Goal: Task Accomplishment & Management: Manage account settings

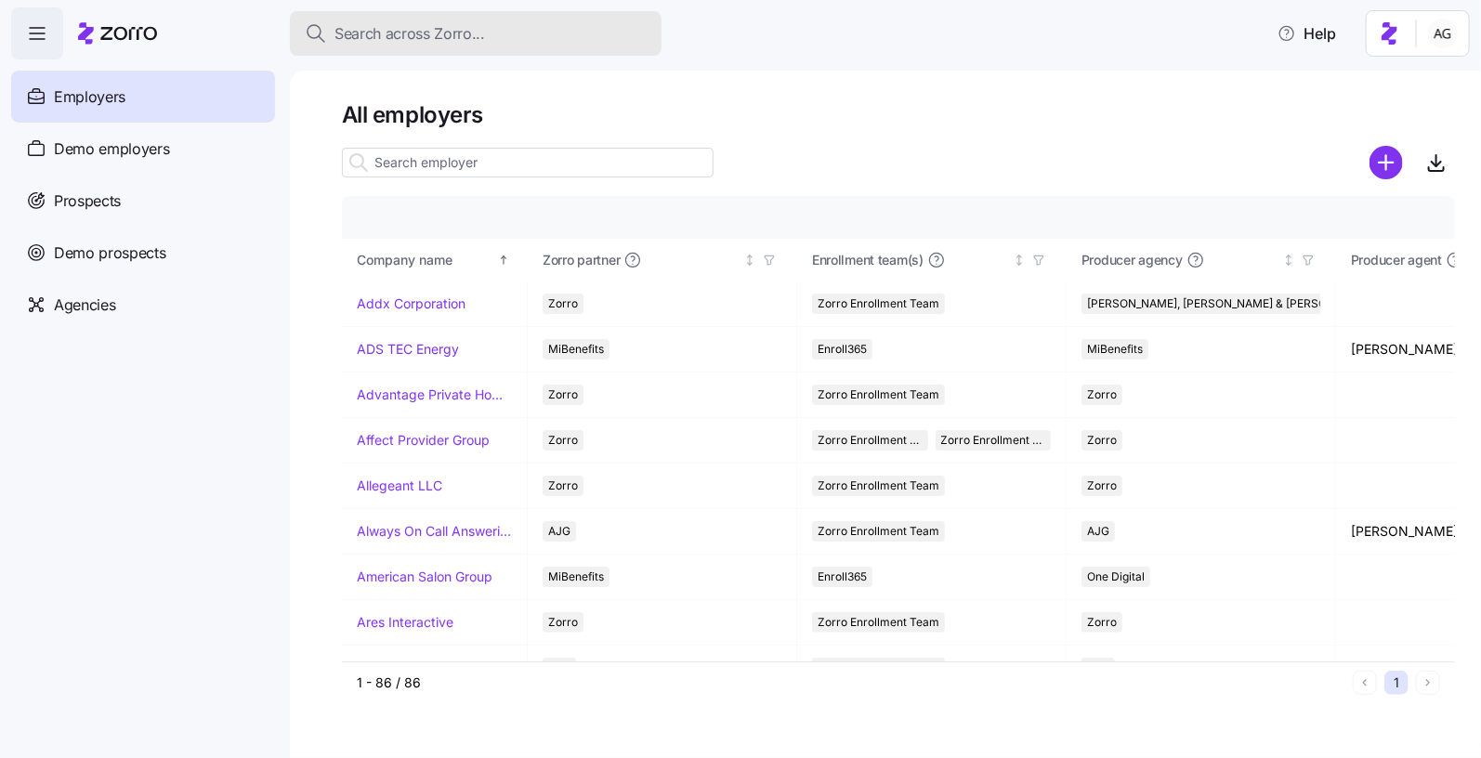
click at [437, 31] on span "Search across Zorro..." at bounding box center [410, 33] width 151 height 23
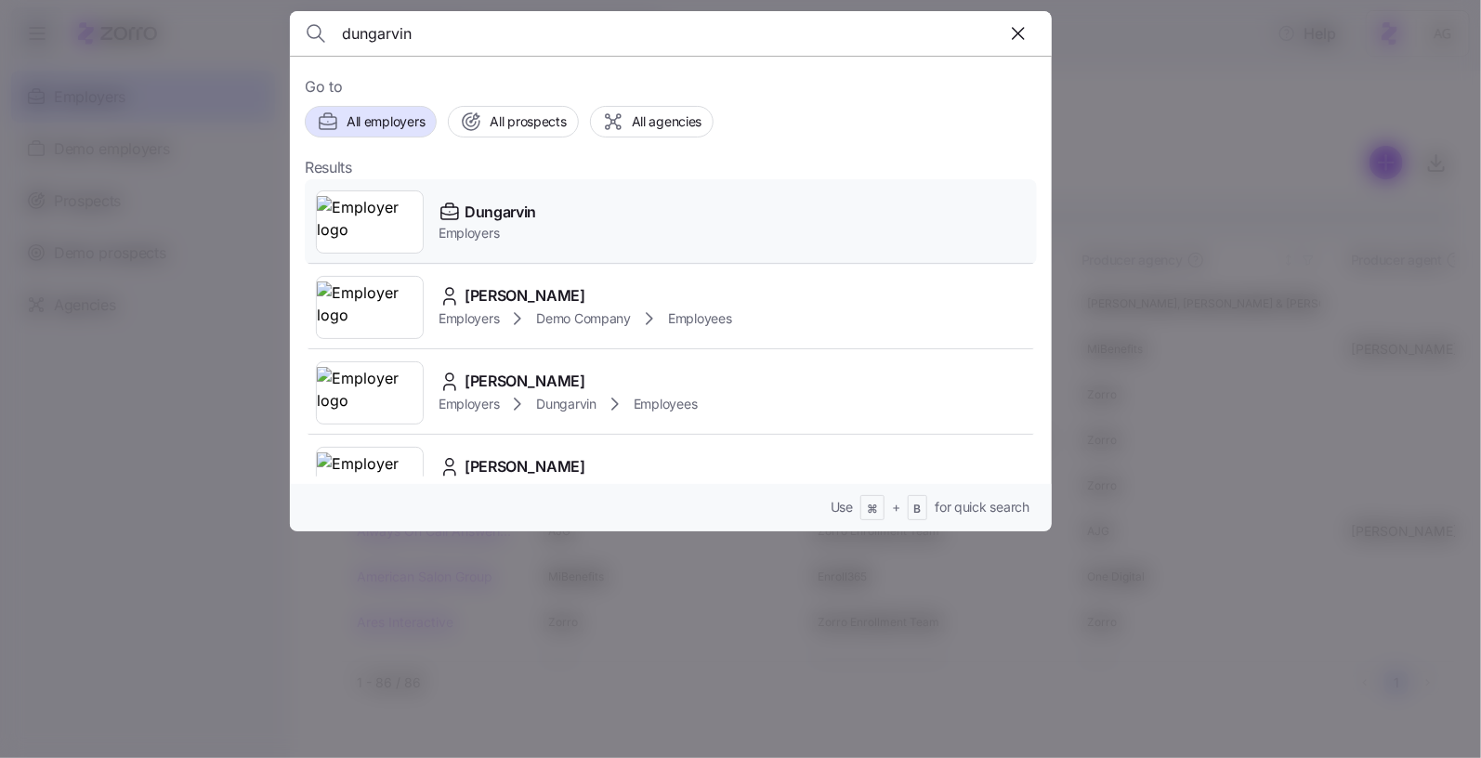
type input "dungarvin"
click at [494, 201] on span "Dungarvin" at bounding box center [501, 212] width 72 height 23
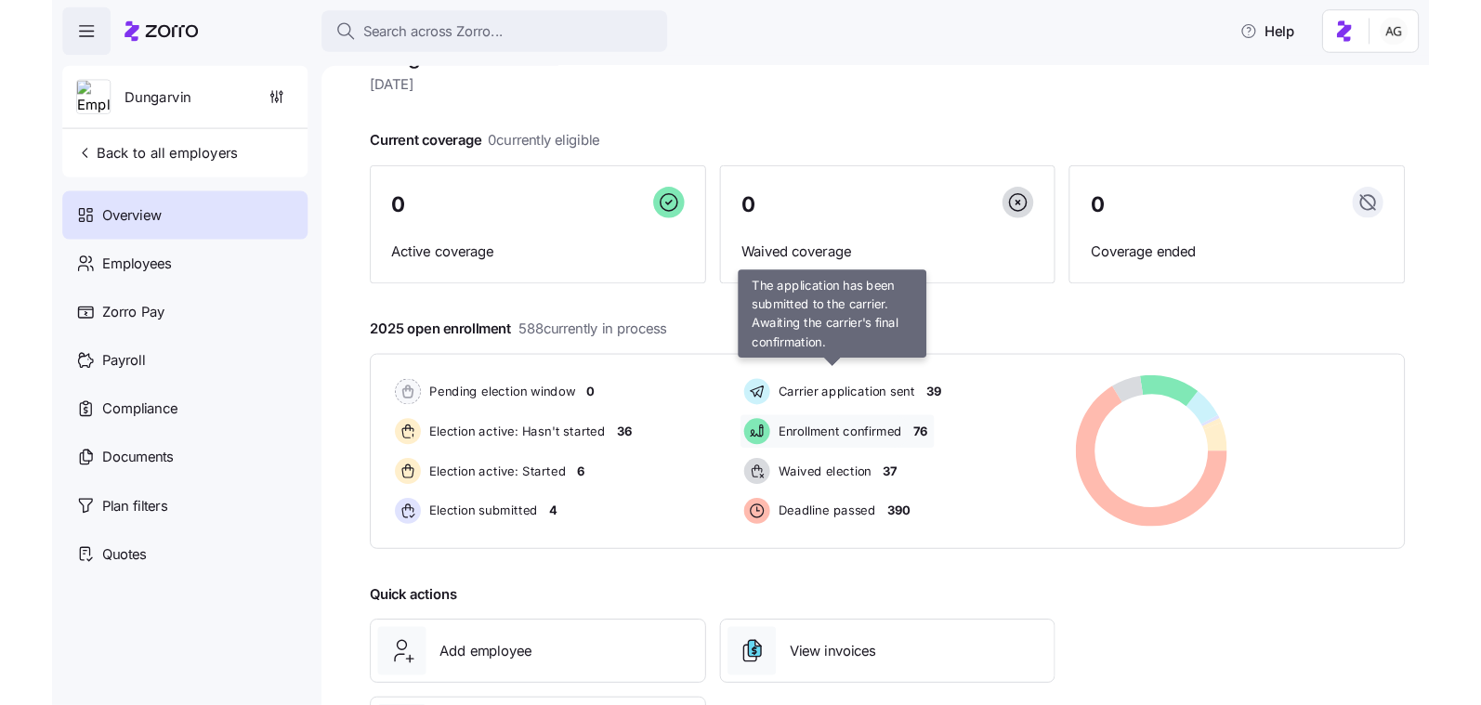
scroll to position [51, 0]
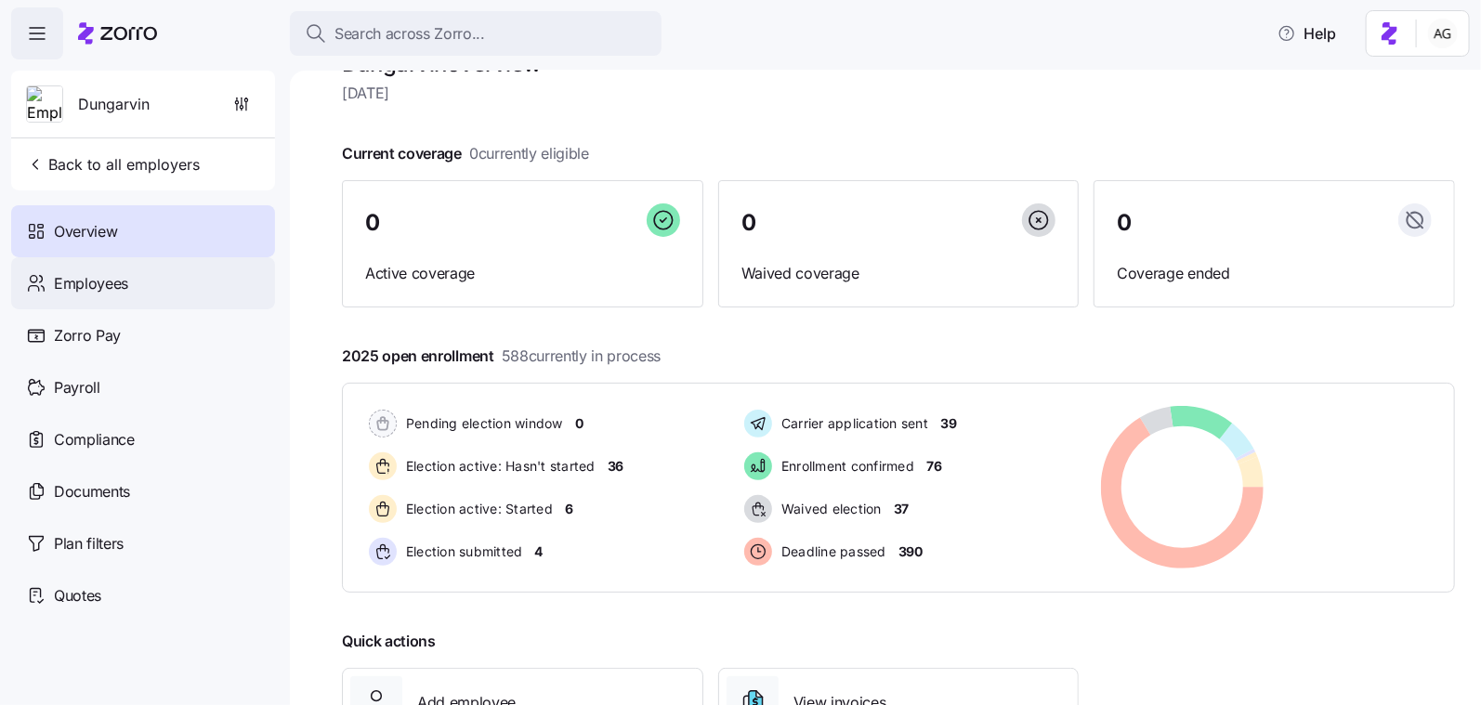
click at [114, 286] on span "Employees" at bounding box center [91, 283] width 74 height 23
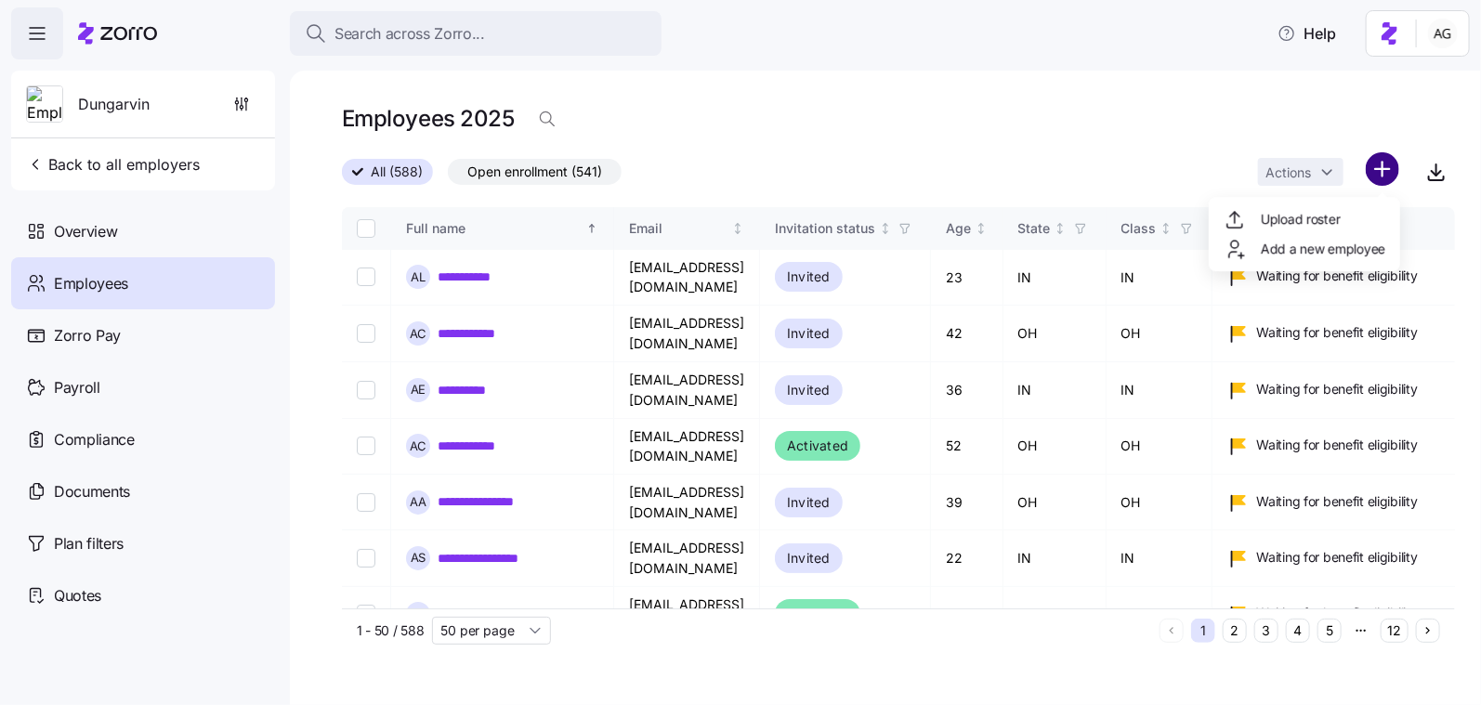
click at [1382, 163] on html "**********" at bounding box center [740, 347] width 1481 height 694
click at [1323, 225] on span "Upload roster" at bounding box center [1300, 219] width 79 height 19
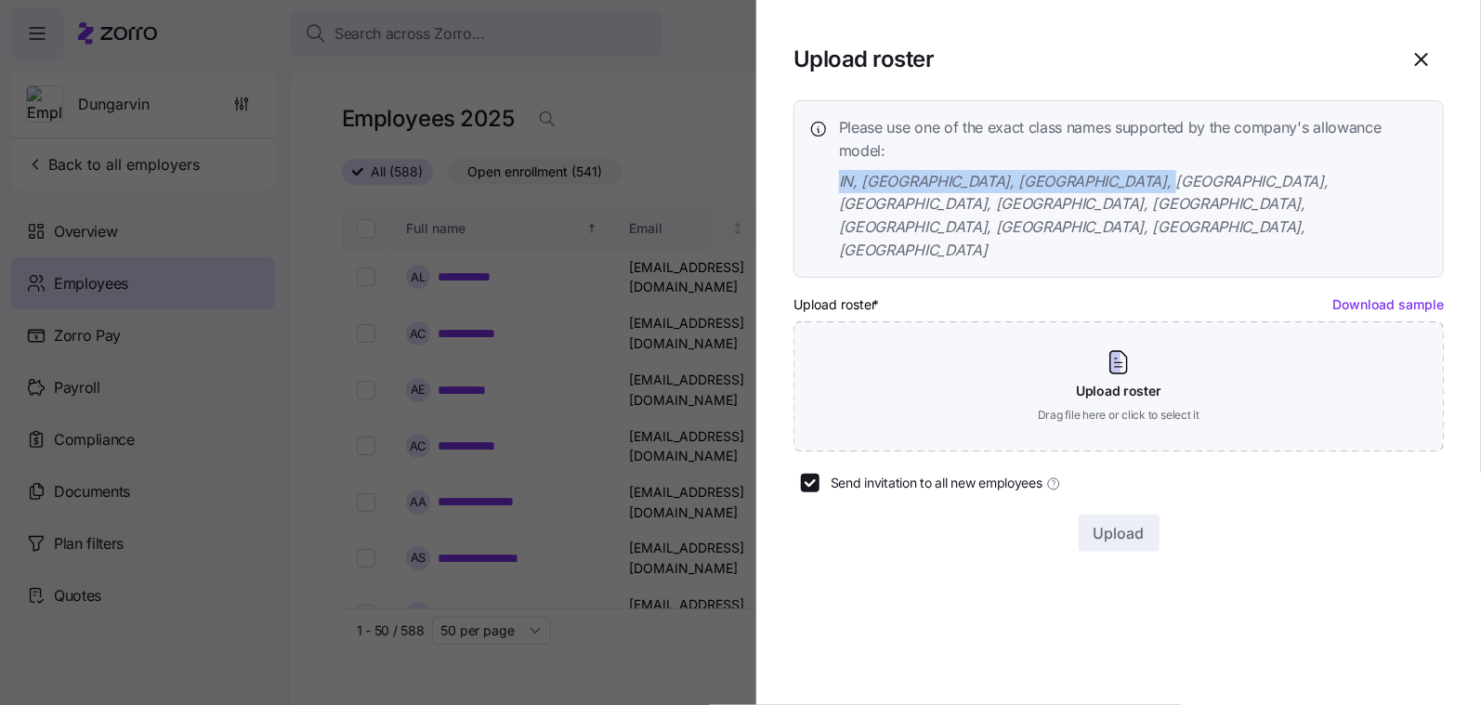
drag, startPoint x: 1135, startPoint y: 177, endPoint x: 834, endPoint y: 188, distance: 301.3
click at [834, 188] on div "Please use one of the exact class names supported by the company's allowance mo…" at bounding box center [1118, 189] width 619 height 146
click at [1418, 69] on icon "button" at bounding box center [1422, 59] width 22 height 22
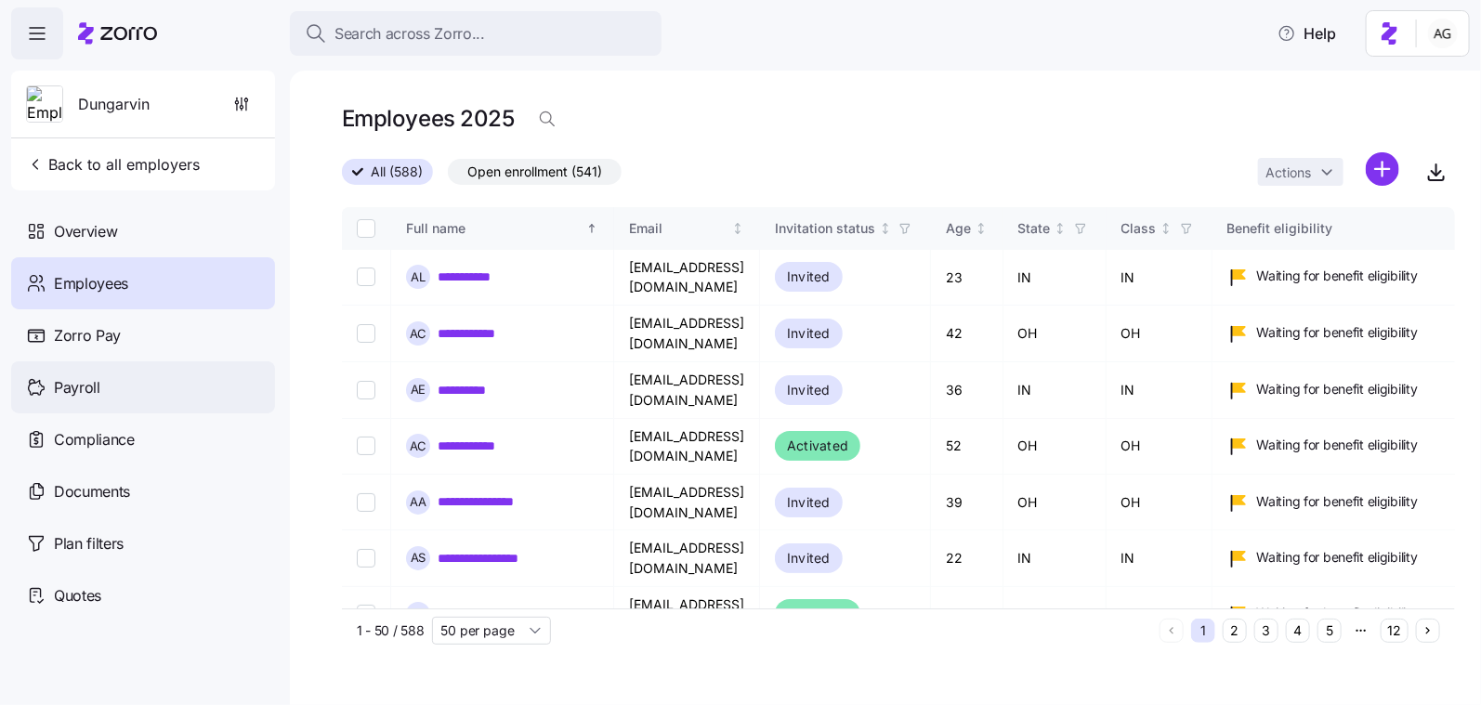
click at [188, 383] on div "Payroll" at bounding box center [143, 387] width 264 height 52
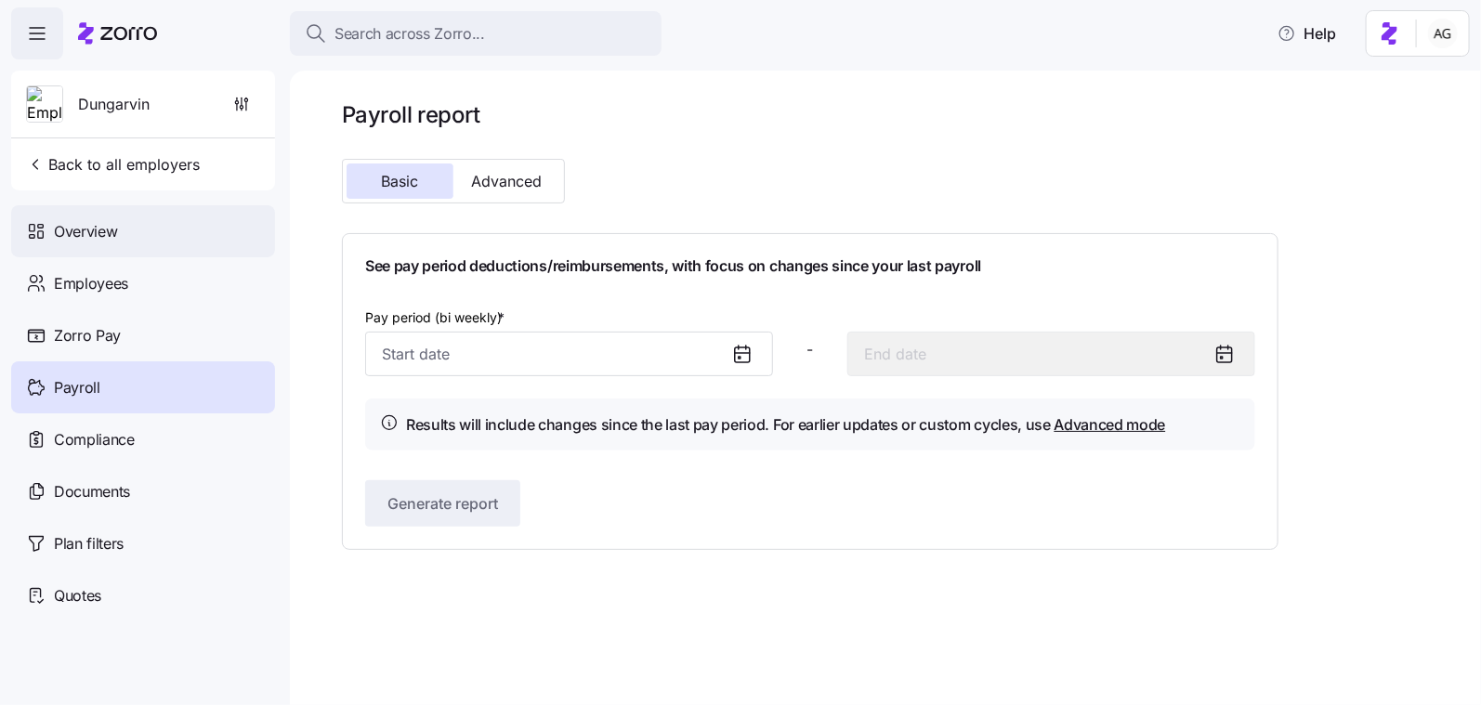
click at [101, 231] on span "Overview" at bounding box center [85, 231] width 63 height 23
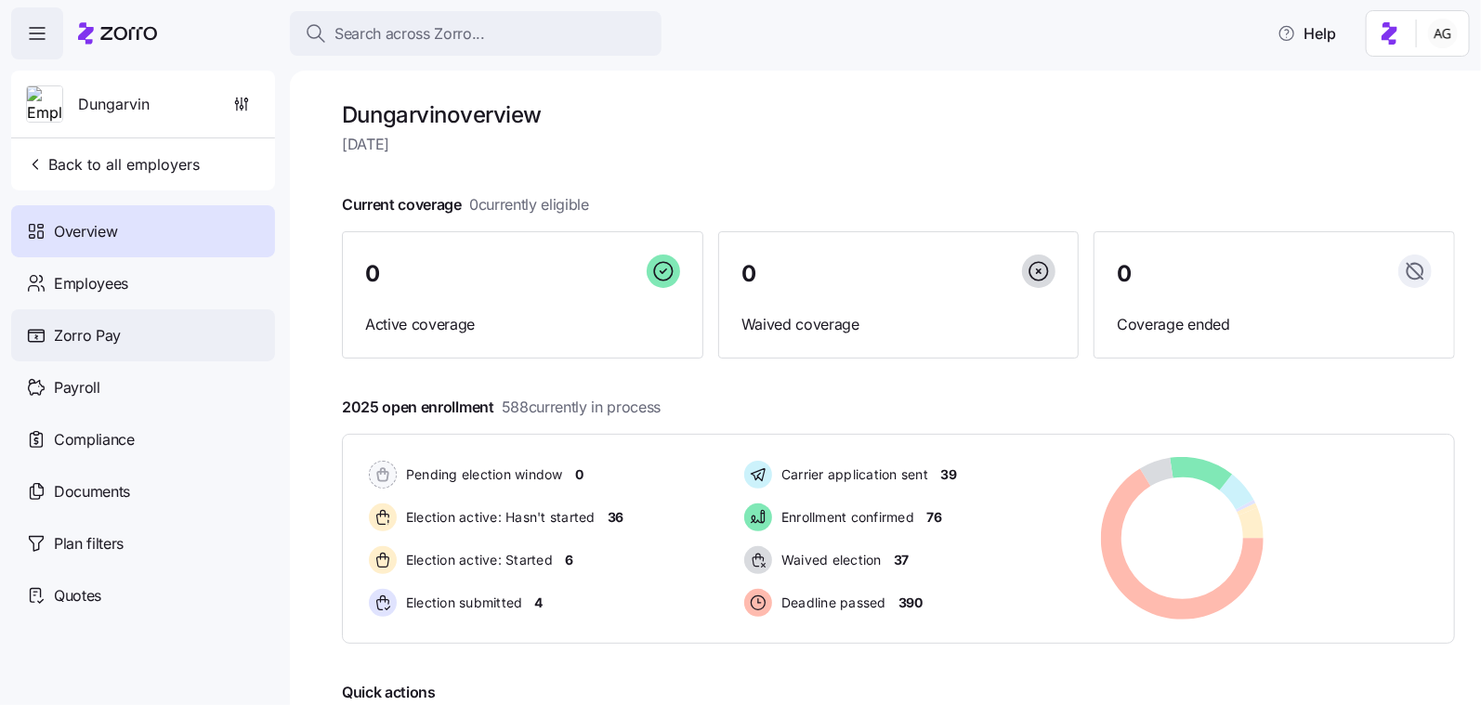
click at [129, 326] on div "Zorro Pay" at bounding box center [143, 335] width 264 height 52
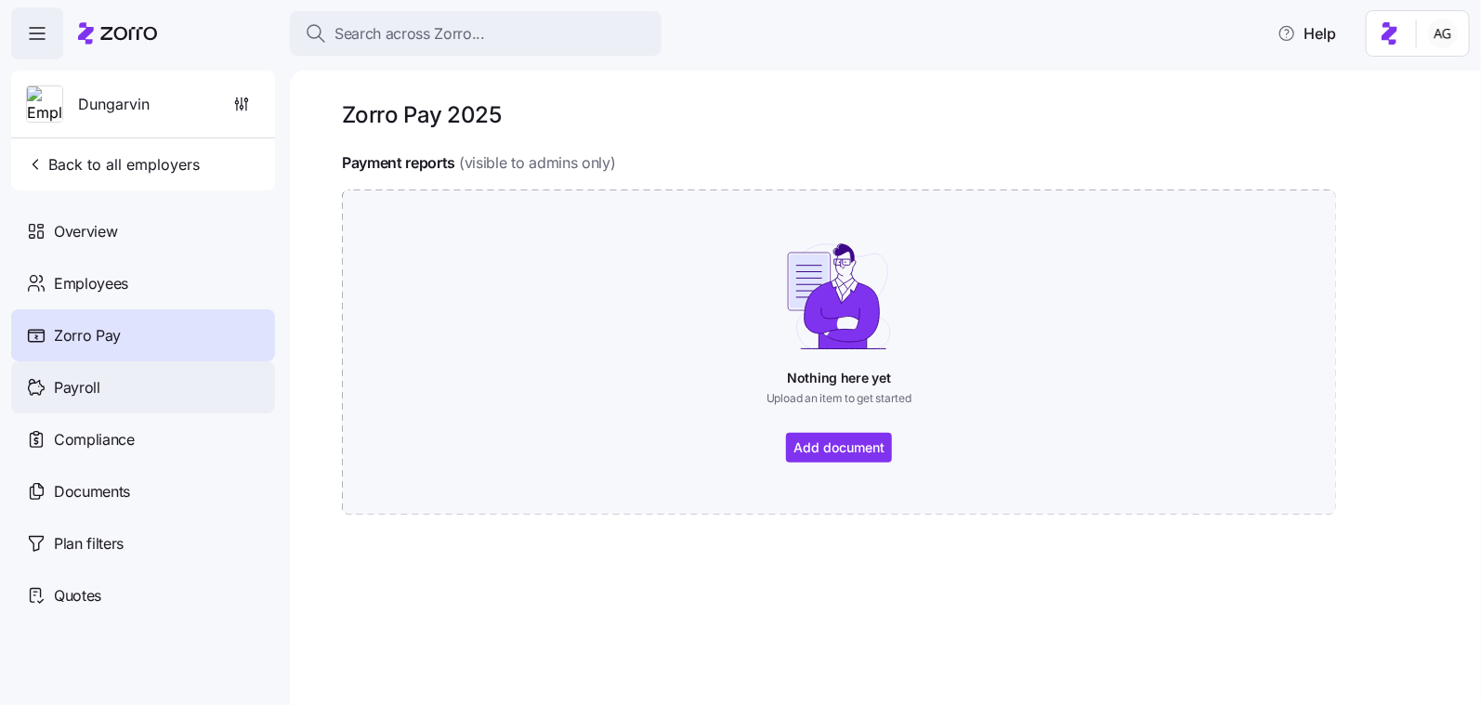
click at [144, 394] on div "Payroll" at bounding box center [143, 387] width 264 height 52
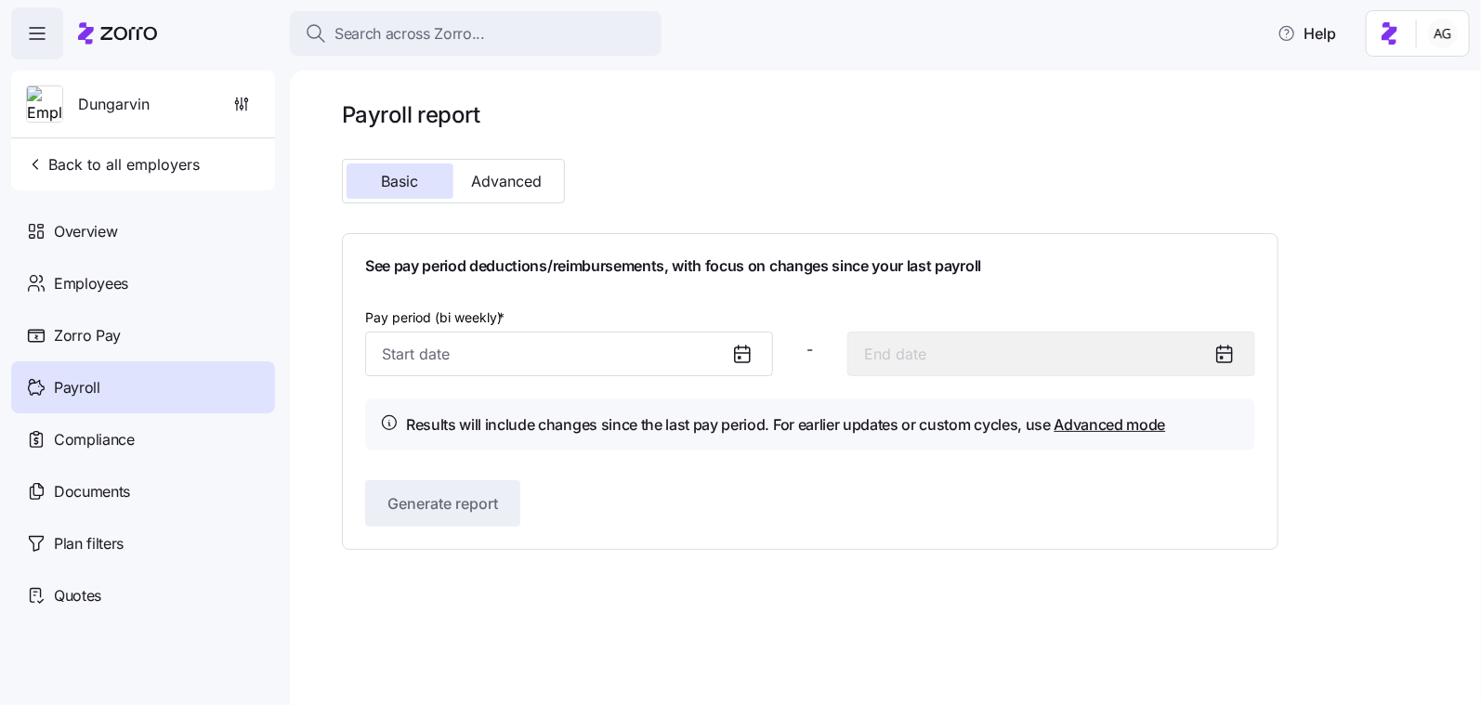
click at [744, 350] on icon at bounding box center [742, 354] width 22 height 22
click at [738, 353] on icon at bounding box center [742, 354] width 22 height 22
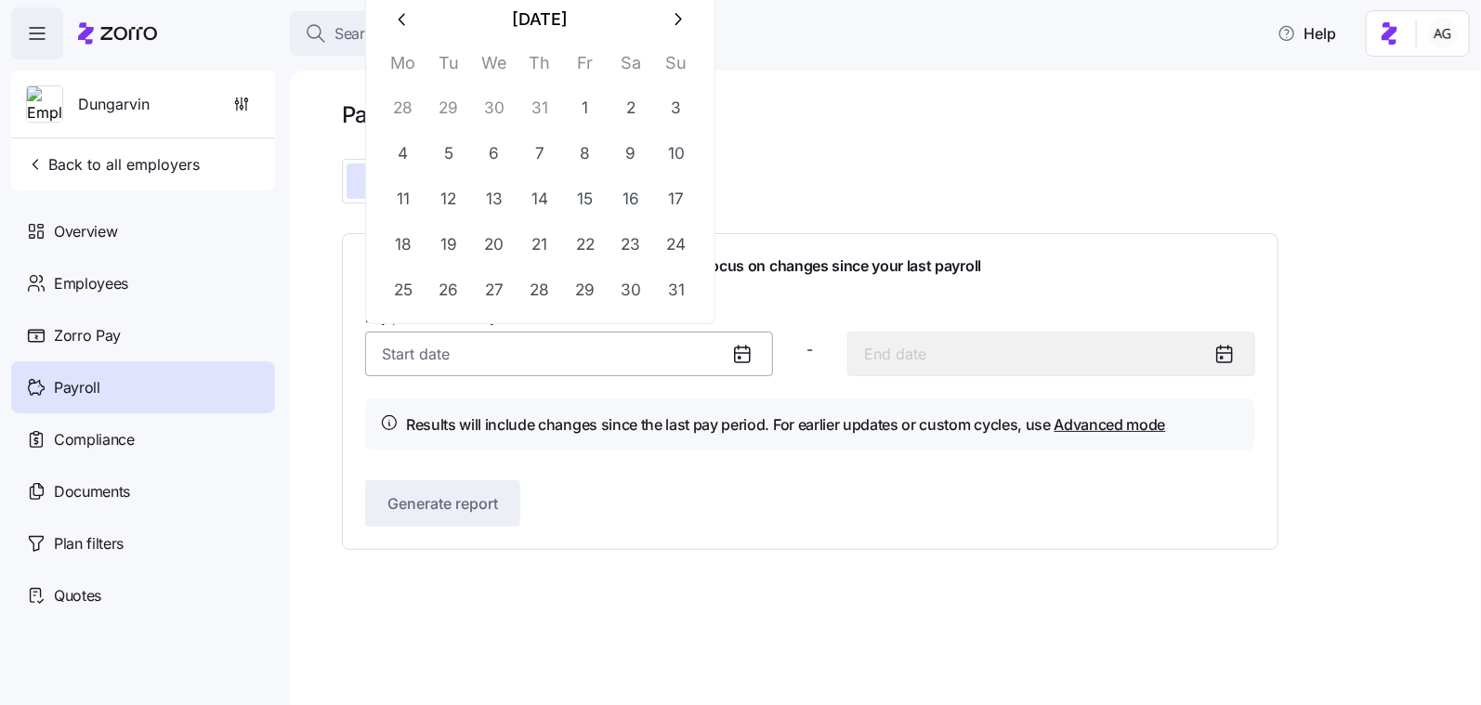
click at [660, 359] on input "Pay period (bi weekly) *" at bounding box center [569, 354] width 408 height 45
click at [681, 19] on icon "button" at bounding box center [677, 19] width 20 height 20
click at [417, 102] on button "1" at bounding box center [403, 107] width 45 height 45
type input "[DATE]"
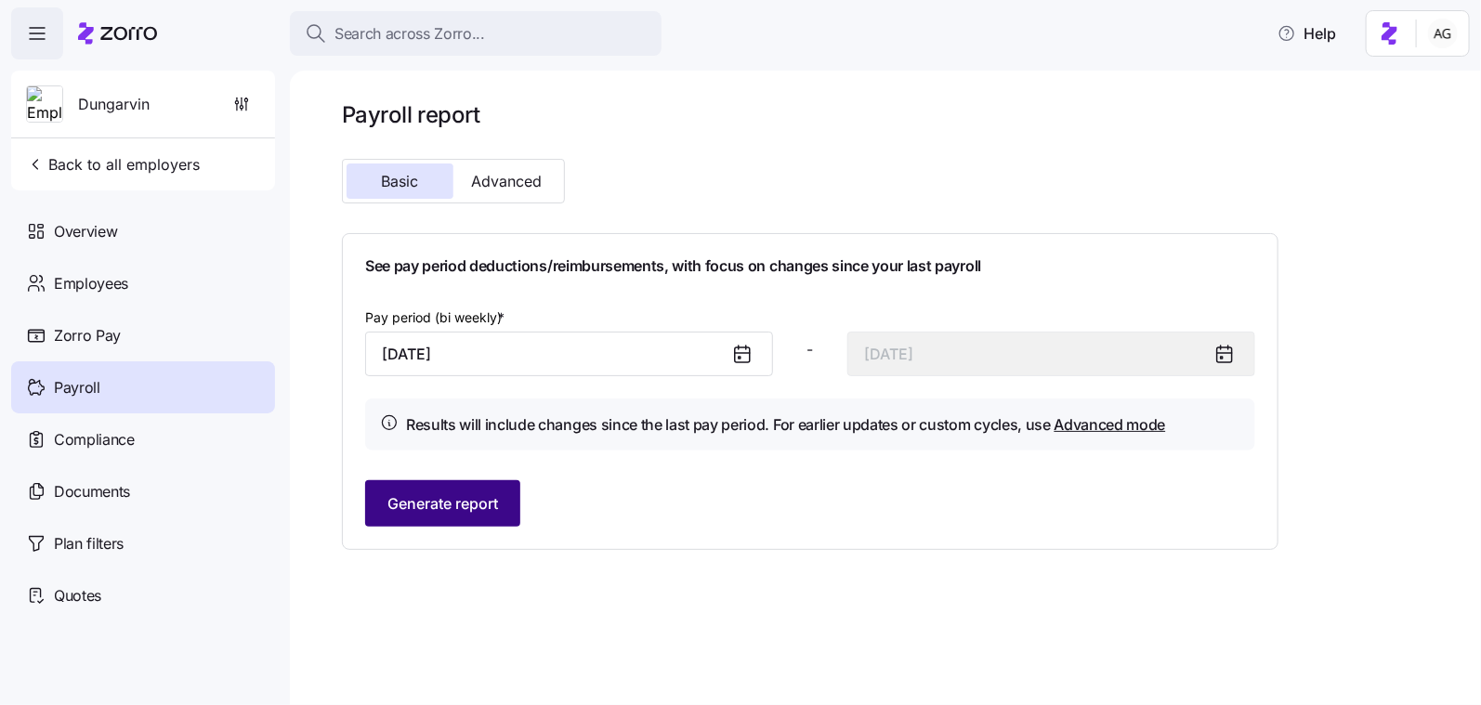
click at [482, 503] on span "Generate report" at bounding box center [442, 503] width 111 height 22
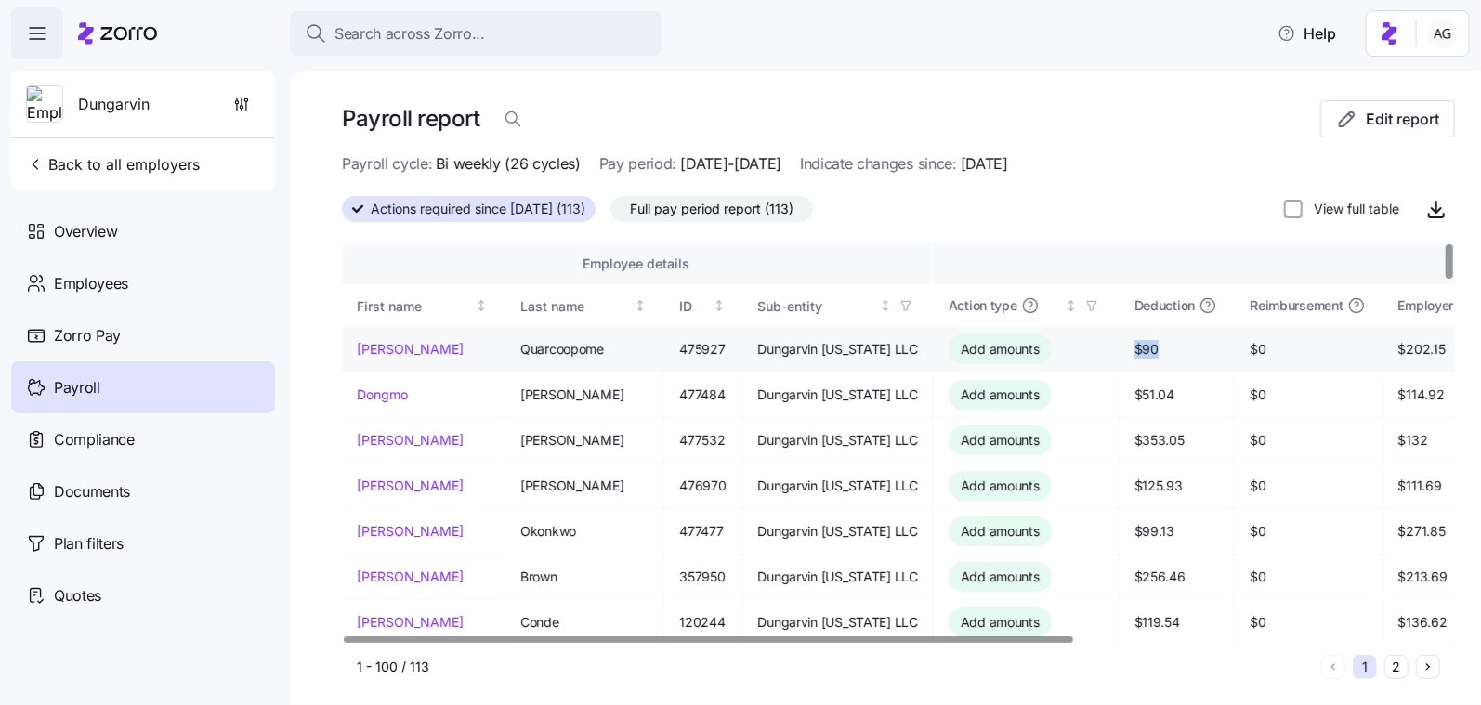
drag, startPoint x: 1092, startPoint y: 348, endPoint x: 1068, endPoint y: 348, distance: 24.2
click at [1135, 348] on span "$90" at bounding box center [1177, 349] width 85 height 19
drag, startPoint x: 1091, startPoint y: 348, endPoint x: 1067, endPoint y: 347, distance: 24.2
click at [1135, 347] on span "$90" at bounding box center [1177, 349] width 85 height 19
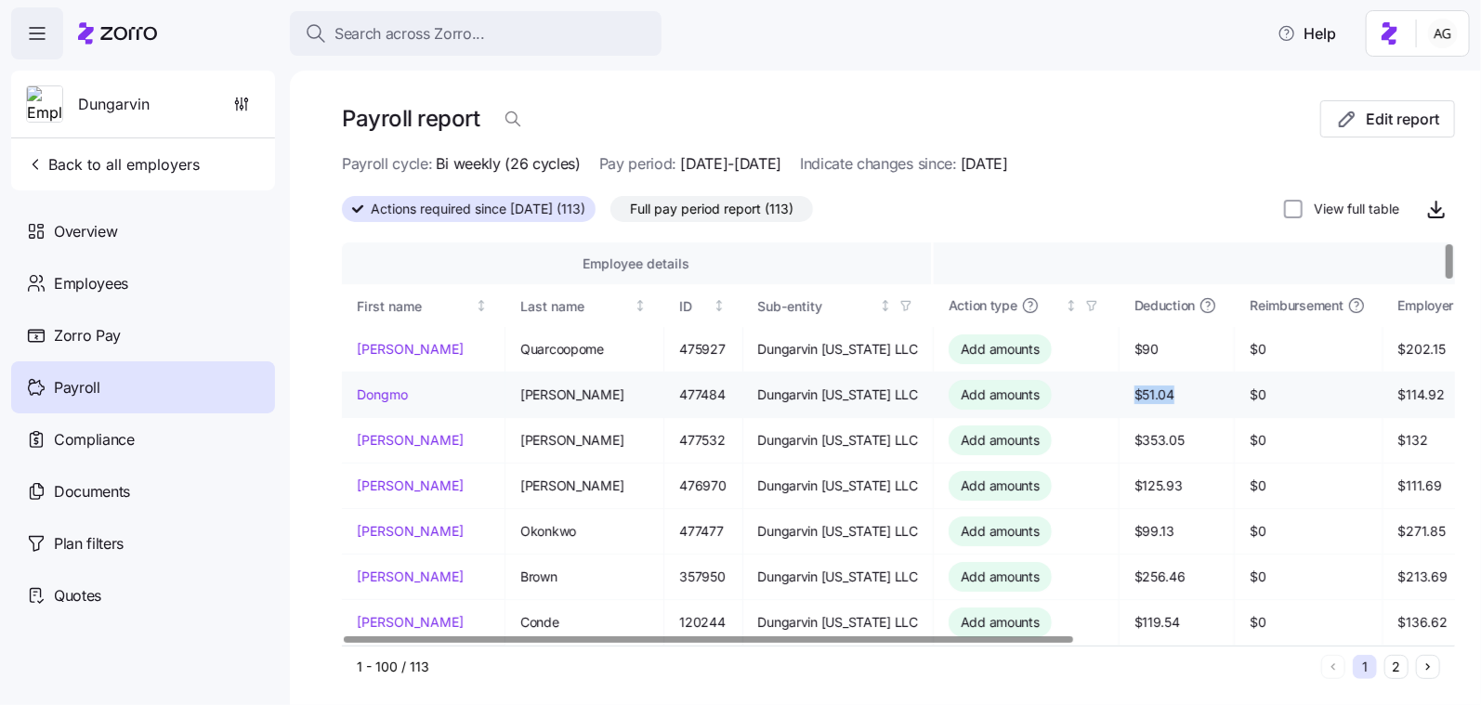
drag, startPoint x: 1106, startPoint y: 387, endPoint x: 1064, endPoint y: 389, distance: 41.9
click at [1120, 389] on td "$51.04" at bounding box center [1177, 396] width 115 height 46
drag, startPoint x: 1115, startPoint y: 439, endPoint x: 1053, endPoint y: 441, distance: 62.3
click at [1120, 441] on td "$353.05" at bounding box center [1177, 441] width 115 height 46
drag, startPoint x: 1115, startPoint y: 485, endPoint x: 1075, endPoint y: 484, distance: 40.0
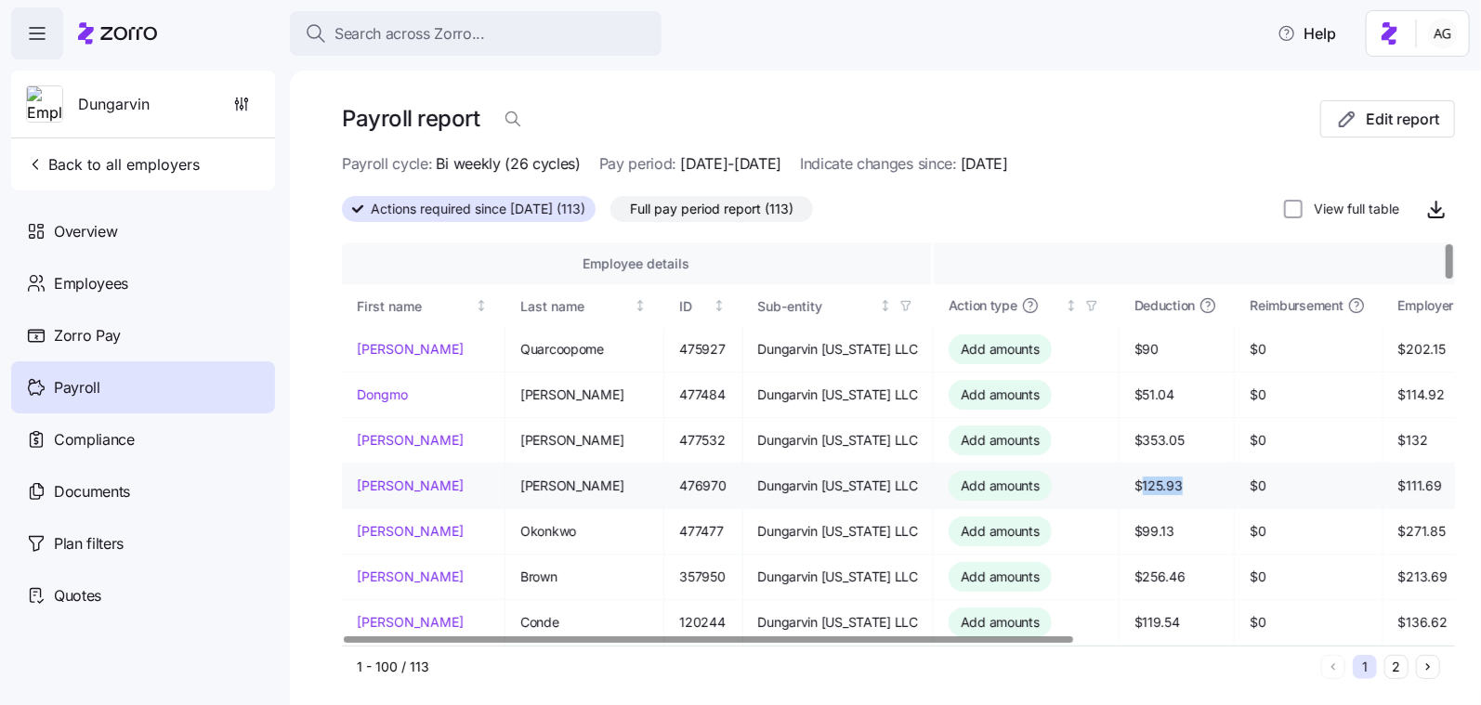
click at [1135, 484] on span "$125.93" at bounding box center [1177, 486] width 85 height 19
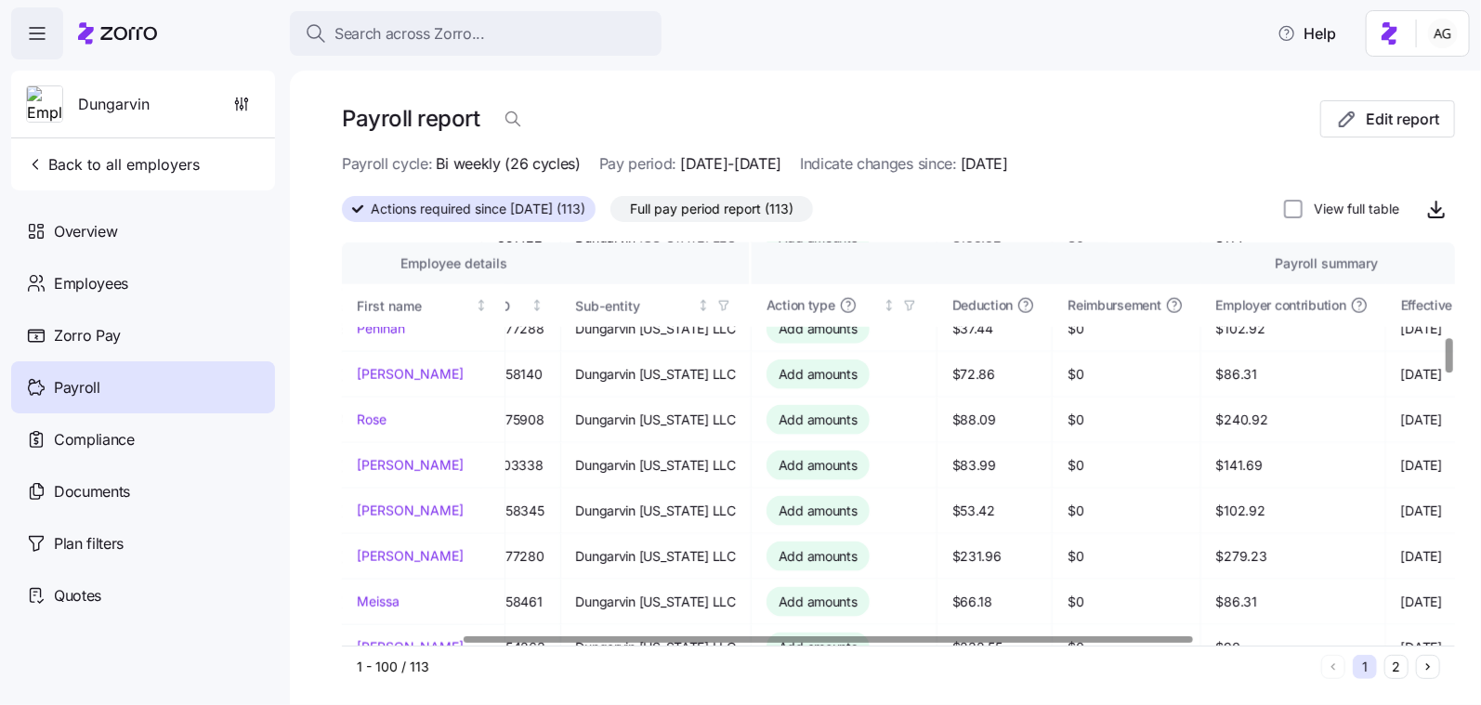
scroll to position [1111, 182]
drag, startPoint x: 1020, startPoint y: 363, endPoint x: 999, endPoint y: 363, distance: 21.4
click at [1053, 363] on td "$0" at bounding box center [1127, 377] width 148 height 46
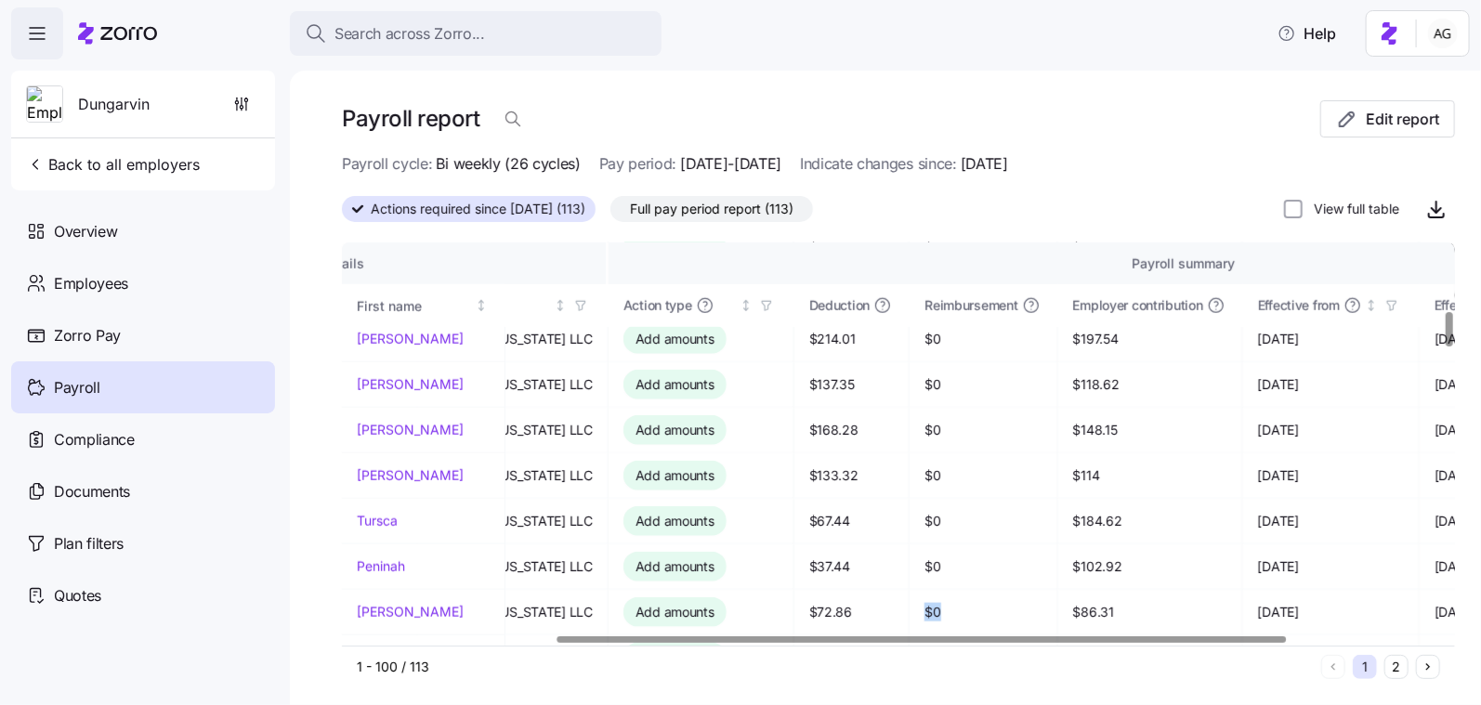
scroll to position [803, 325]
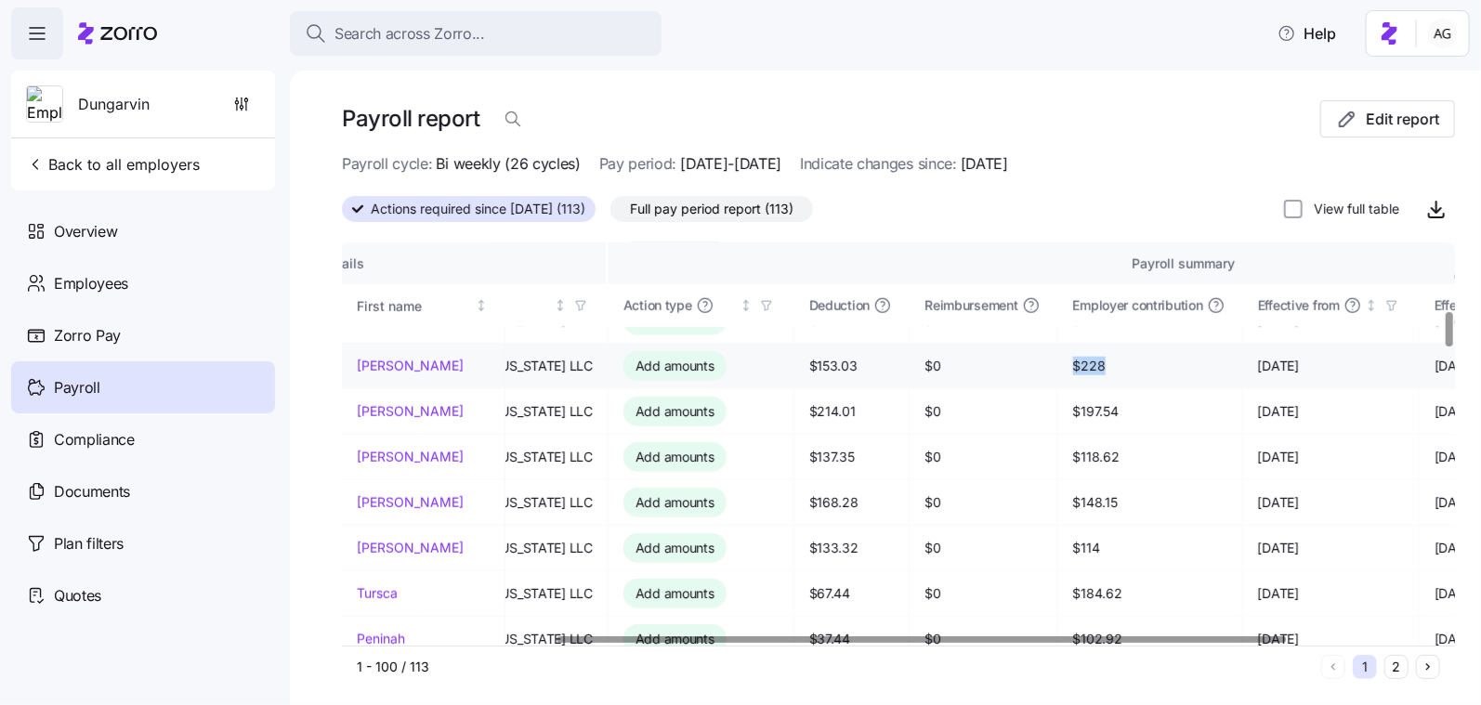
drag, startPoint x: 1039, startPoint y: 360, endPoint x: 1007, endPoint y: 360, distance: 31.6
click at [1073, 360] on span "$228" at bounding box center [1150, 366] width 154 height 19
click at [1073, 357] on span "$228" at bounding box center [1150, 366] width 154 height 19
drag, startPoint x: 1038, startPoint y: 355, endPoint x: 1004, endPoint y: 355, distance: 34.4
click at [1058, 355] on td "$228" at bounding box center [1150, 367] width 185 height 46
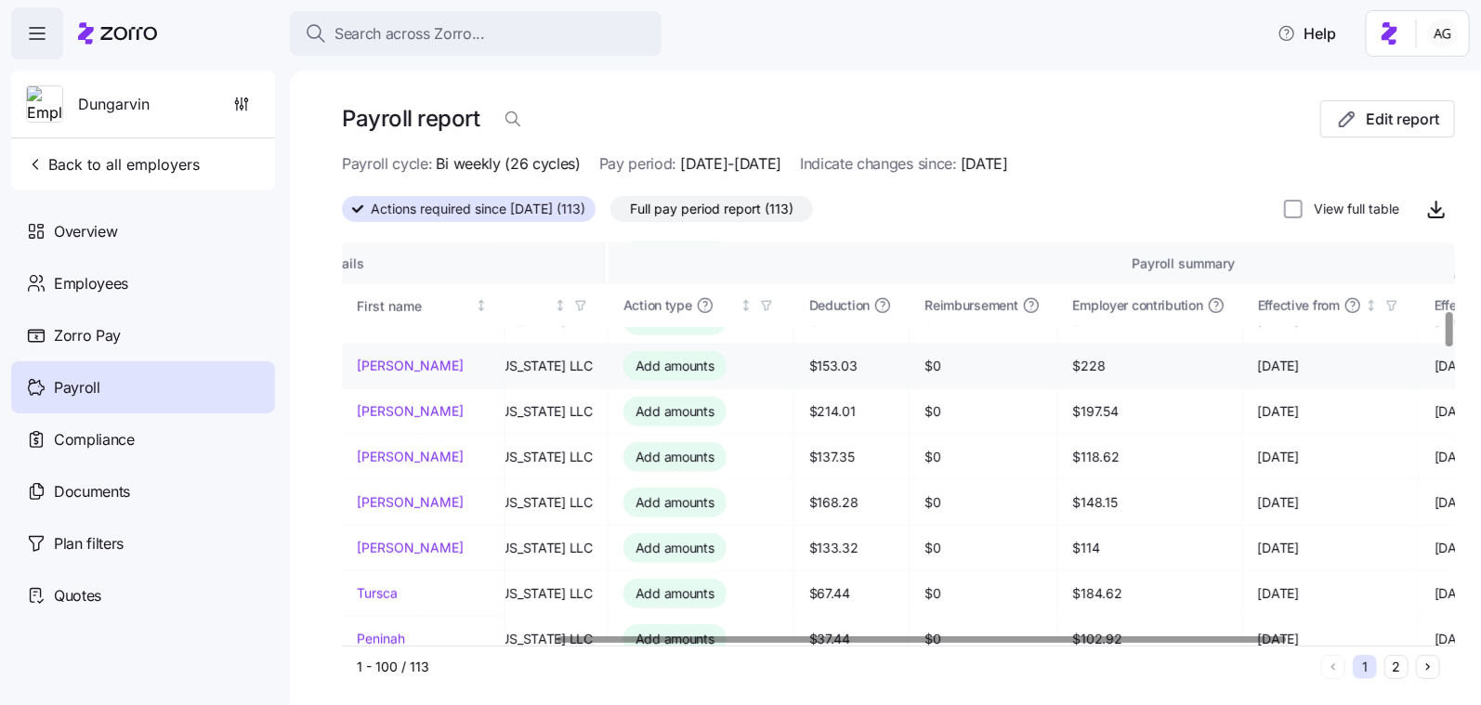
click at [1073, 360] on span "$228" at bounding box center [1150, 366] width 154 height 19
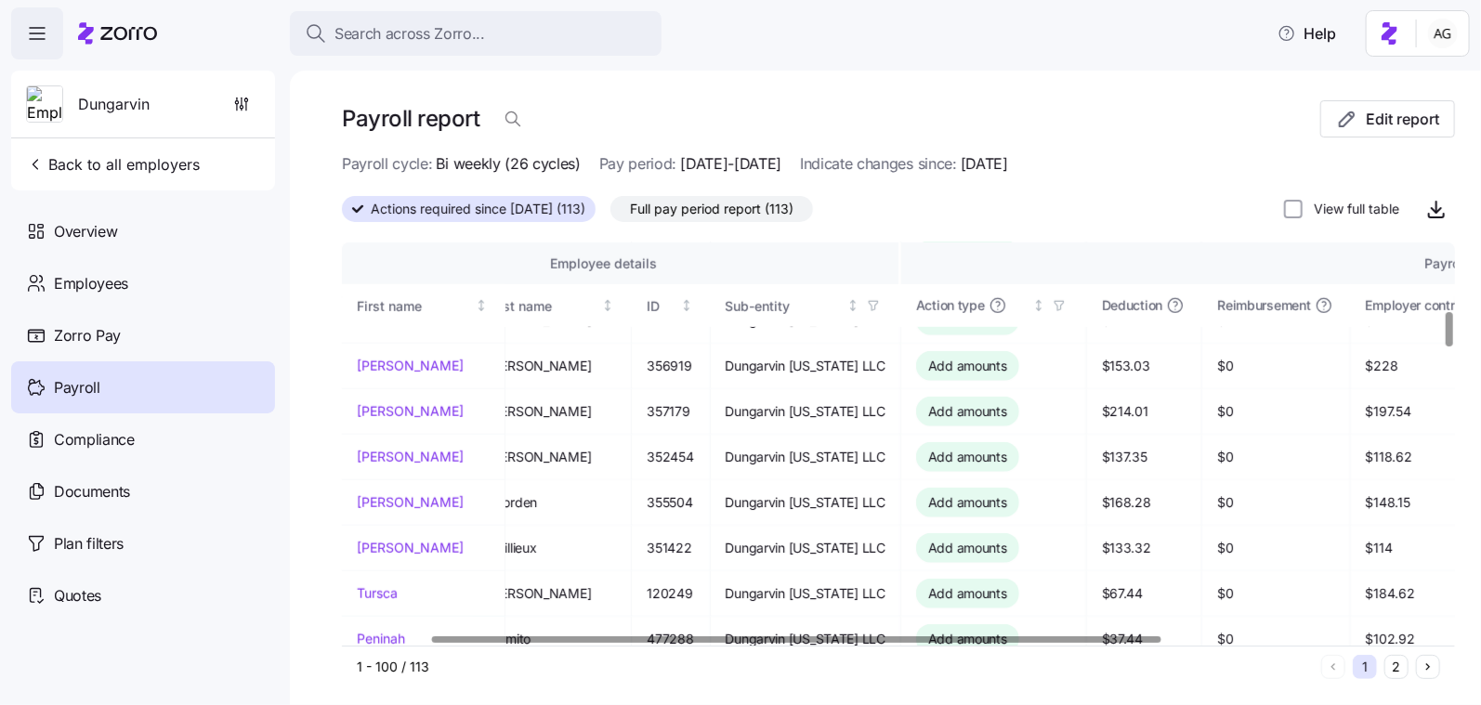
scroll to position [803, 0]
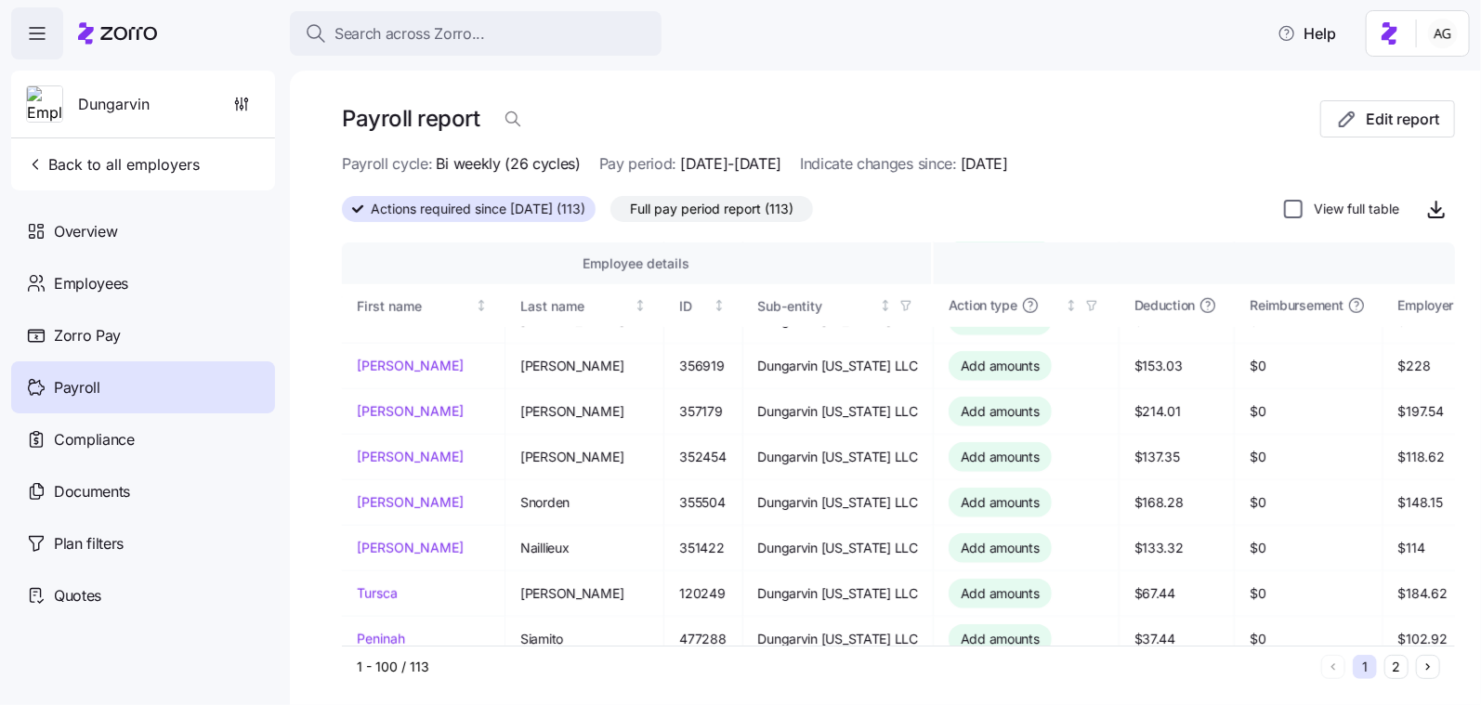
click at [1291, 210] on input "View full table" at bounding box center [1293, 209] width 19 height 19
checkbox input "true"
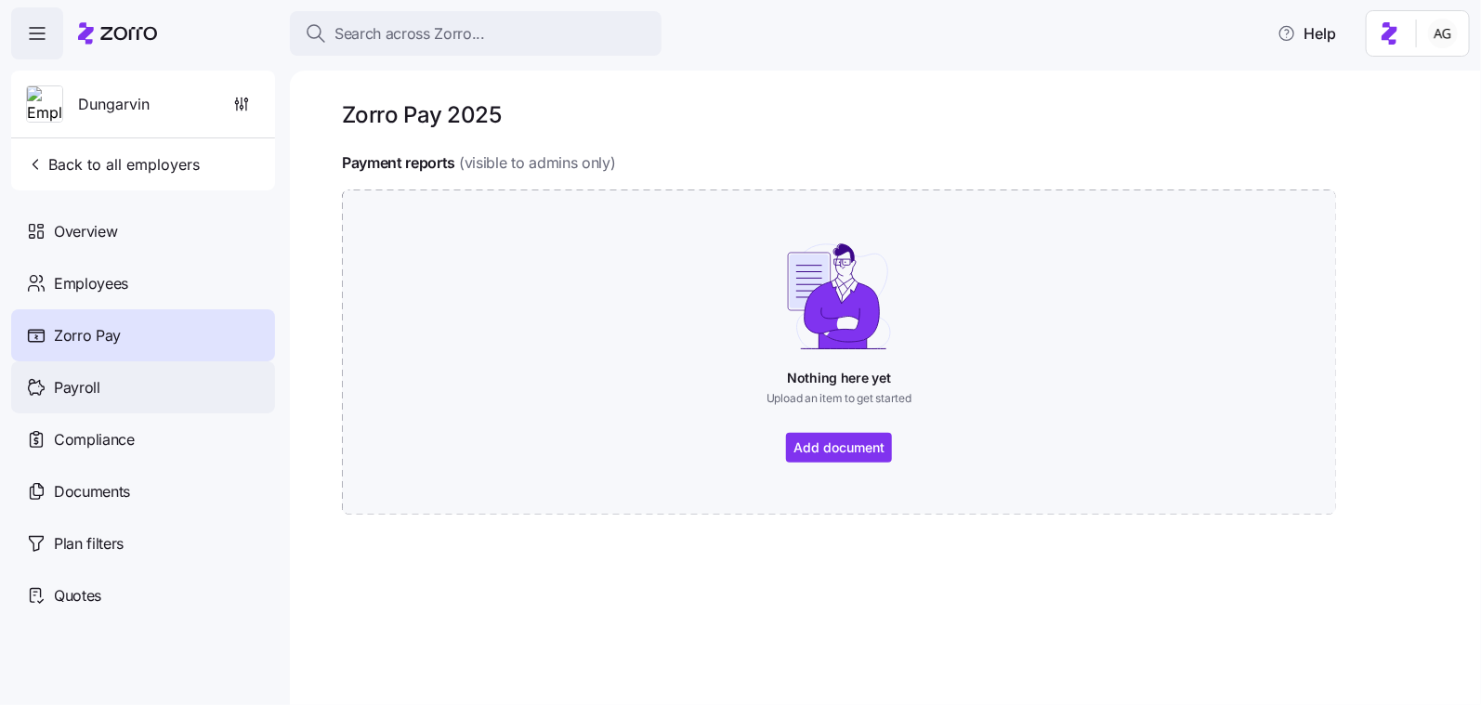
click at [81, 382] on span "Payroll" at bounding box center [77, 387] width 46 height 23
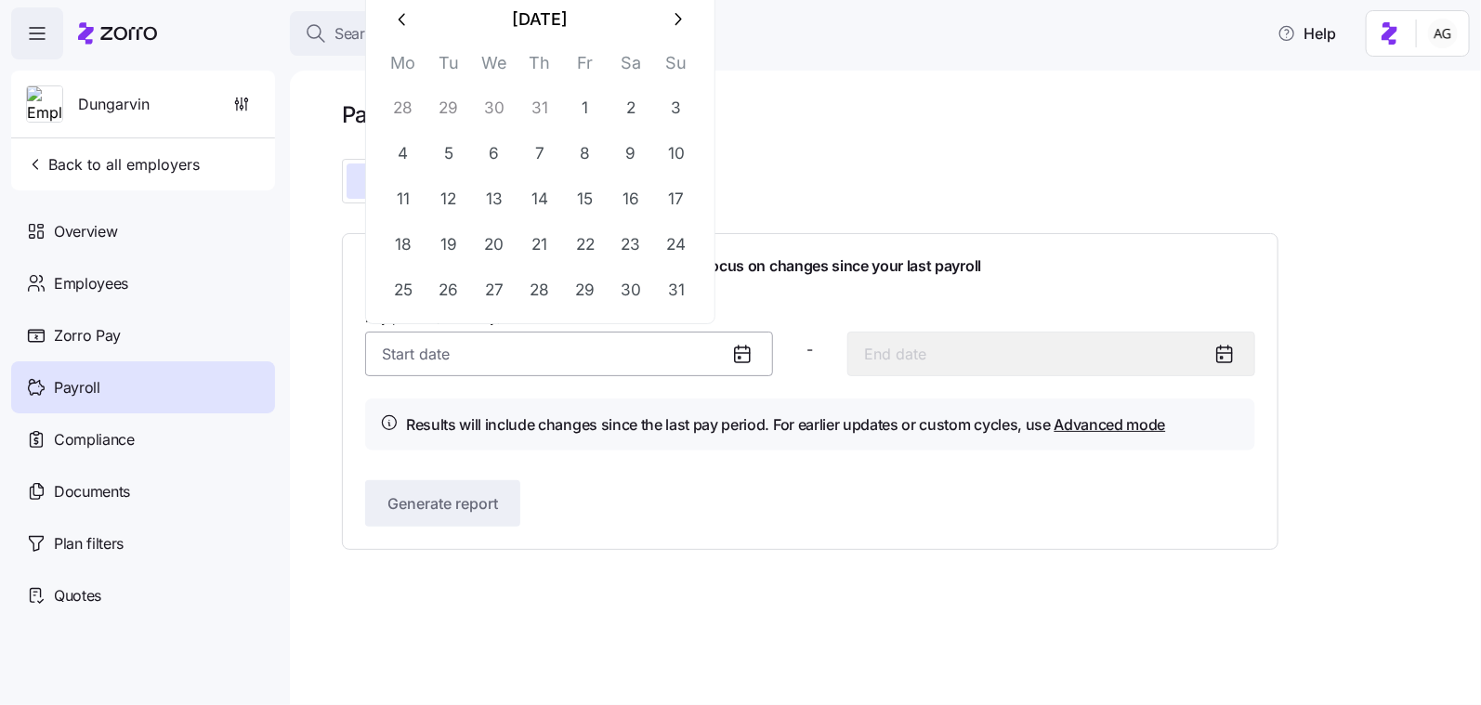
click at [693, 355] on input "Pay period (bi weekly) *" at bounding box center [569, 354] width 408 height 45
click at [675, 20] on icon "button" at bounding box center [677, 19] width 20 height 20
click at [403, 109] on button "1" at bounding box center [403, 107] width 45 height 45
type input "[DATE]"
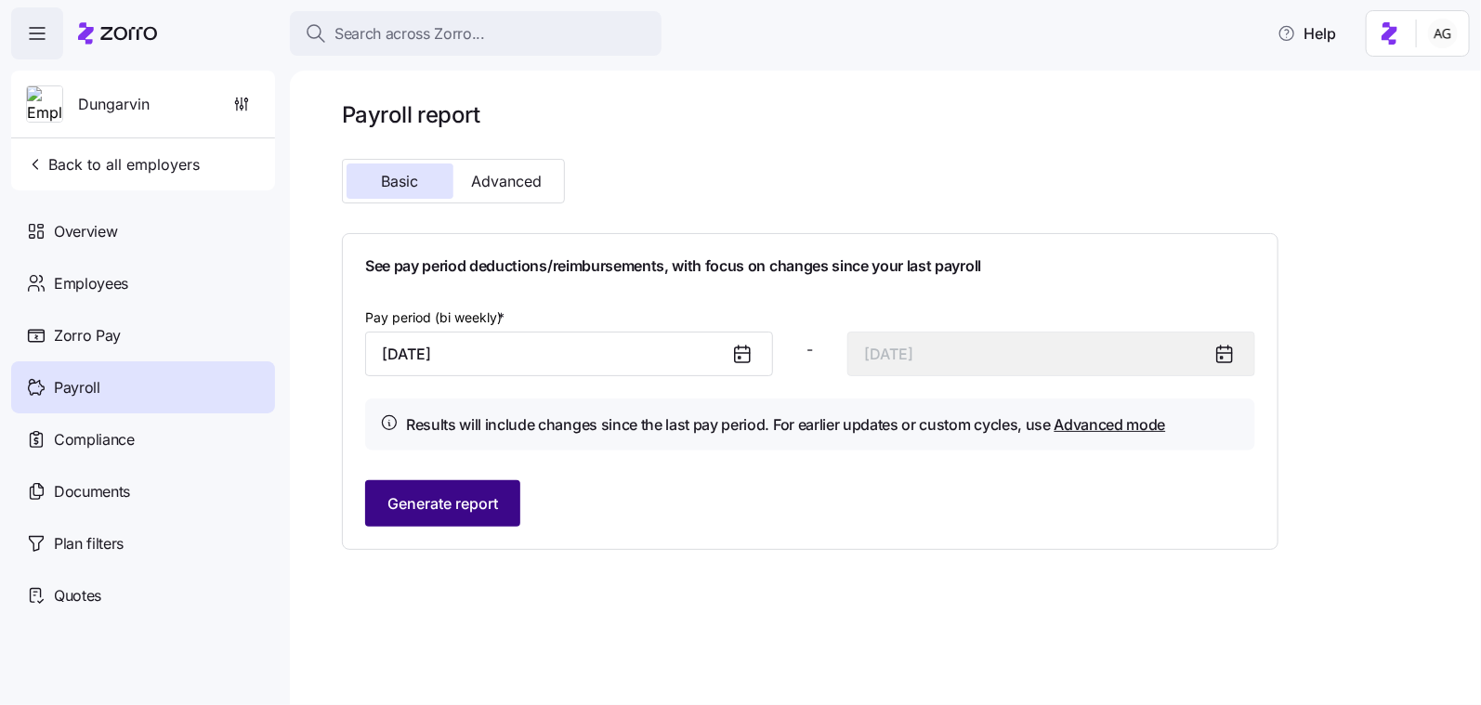
click at [494, 493] on span "Generate report" at bounding box center [442, 503] width 111 height 22
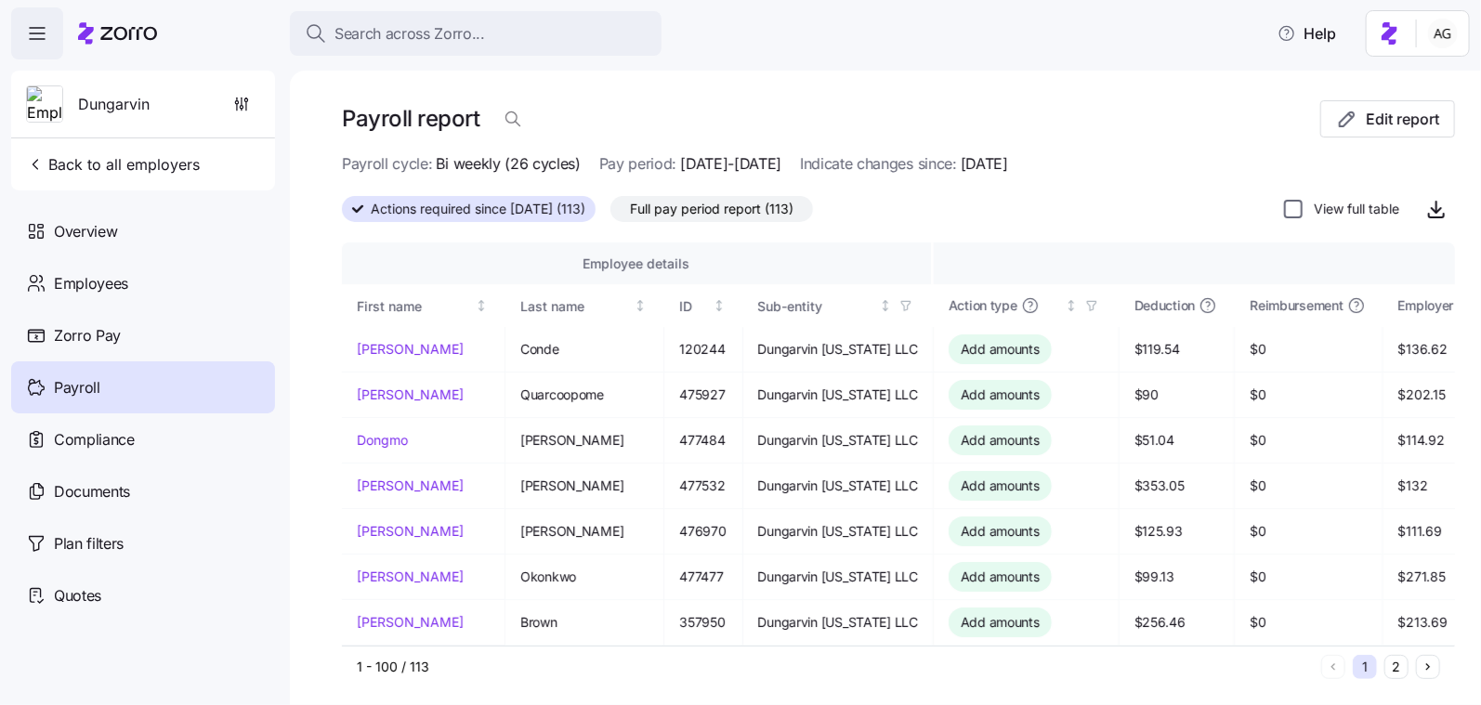
click at [1290, 209] on input "View full table" at bounding box center [1293, 209] width 19 height 19
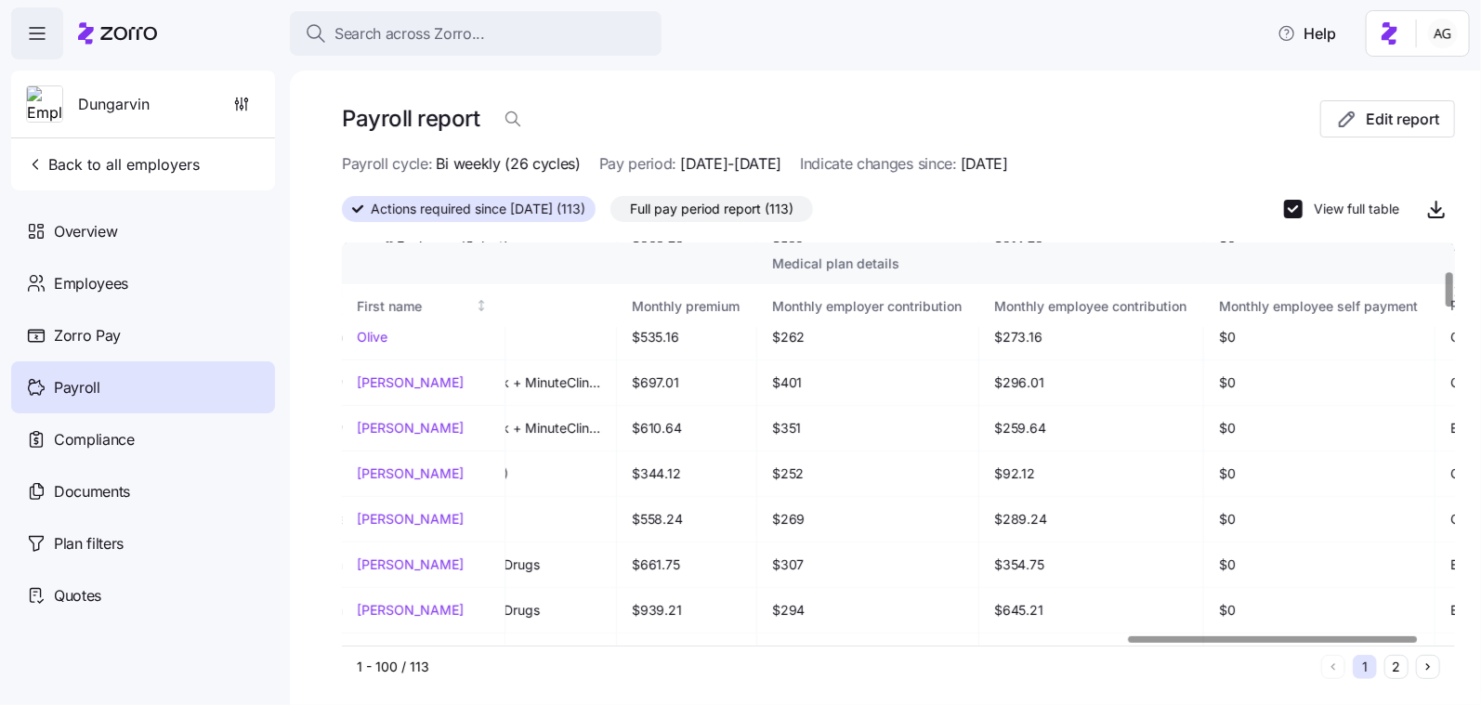
scroll to position [332, 3027]
click at [1293, 202] on input "View full table" at bounding box center [1293, 209] width 19 height 19
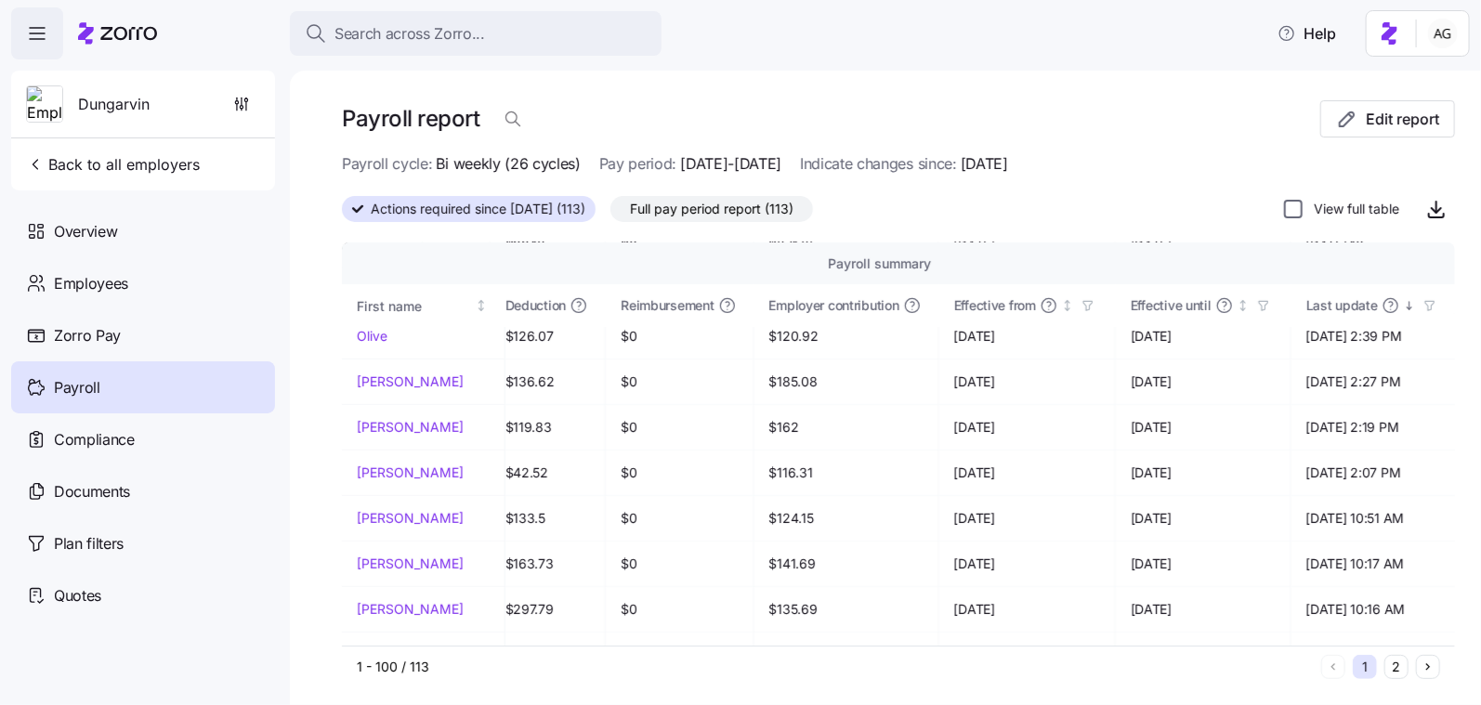
scroll to position [332, 563]
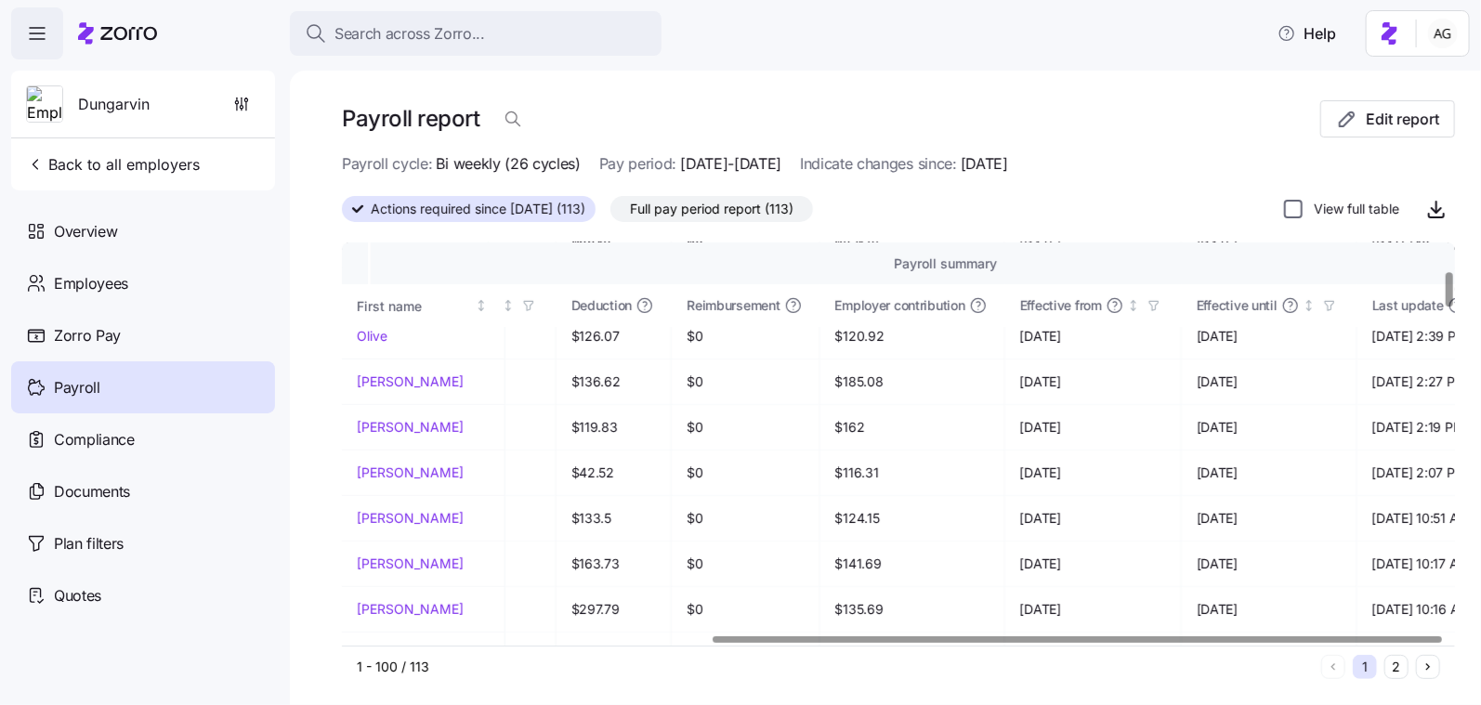
click at [1297, 206] on input "View full table" at bounding box center [1293, 209] width 19 height 19
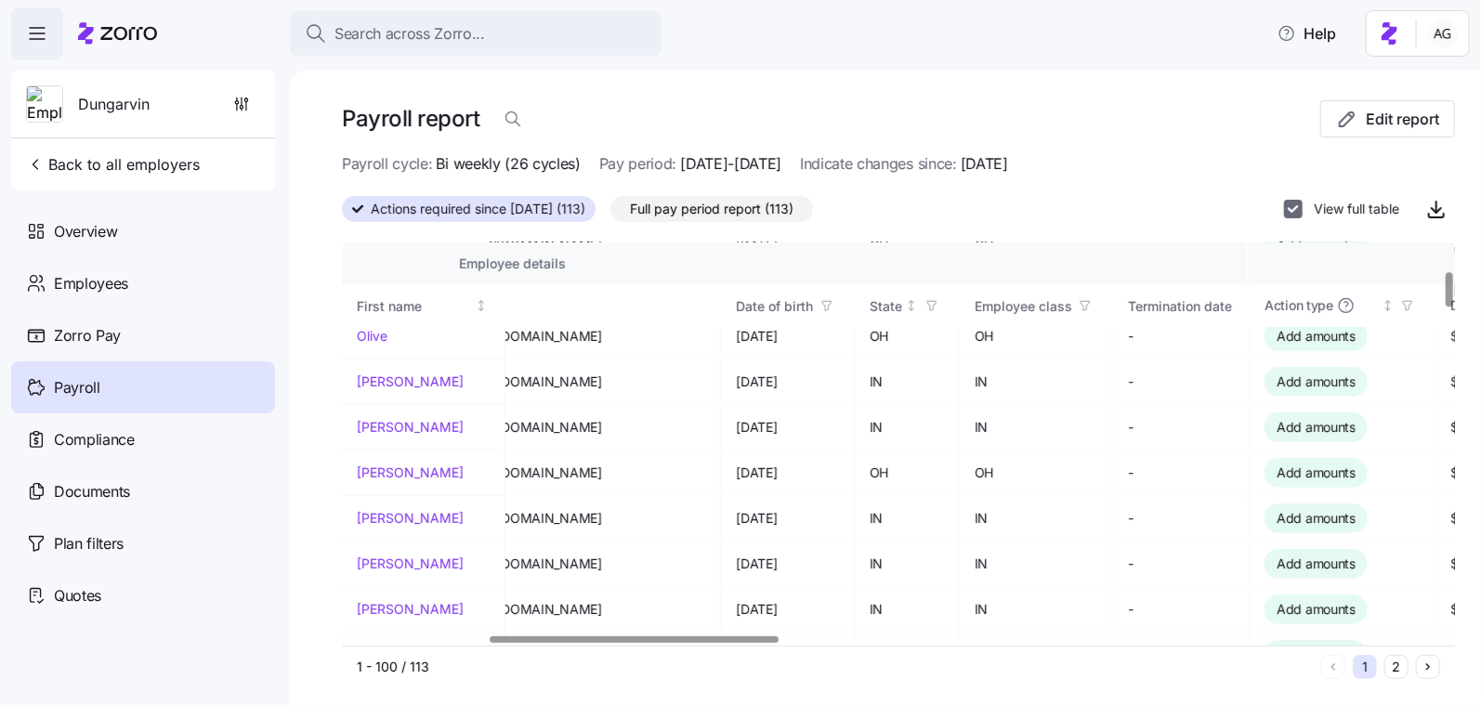
click at [1298, 211] on input "View full table" at bounding box center [1293, 209] width 19 height 19
checkbox input "false"
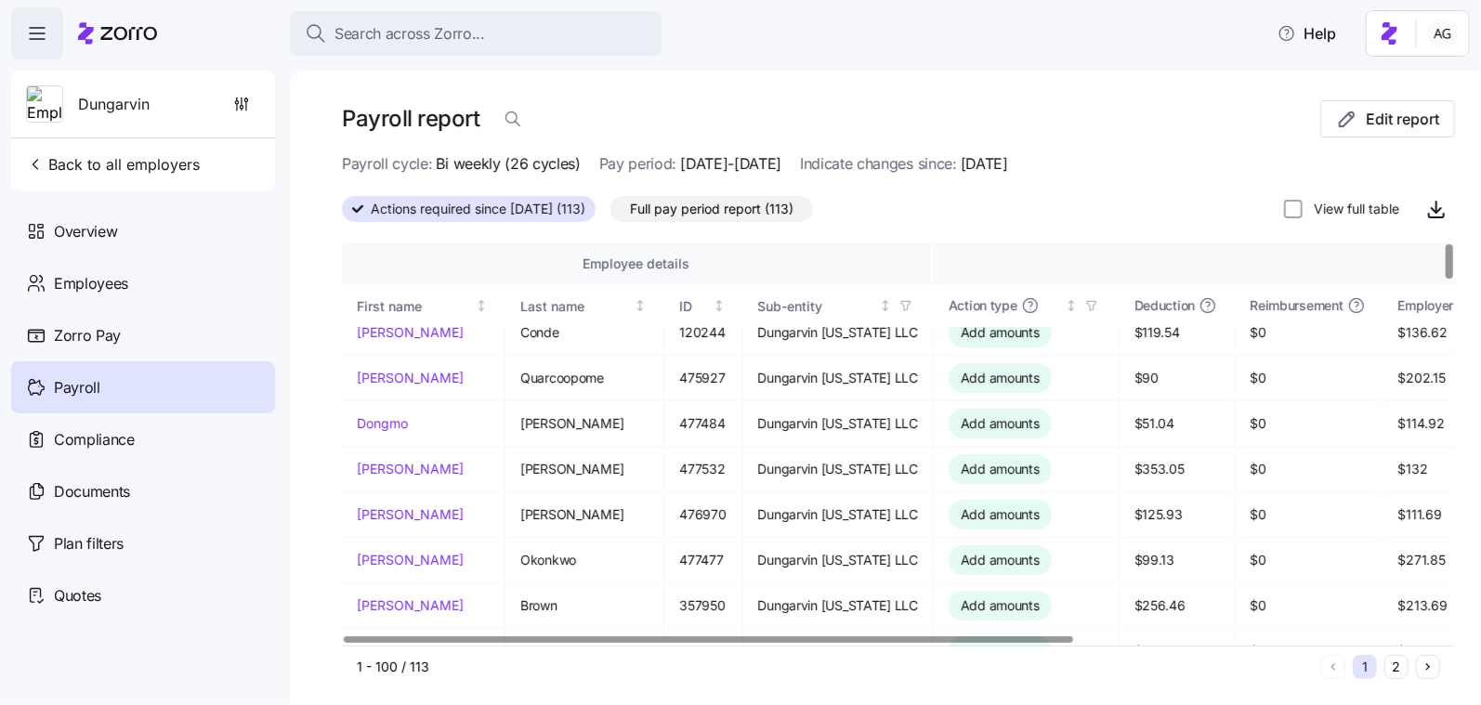
scroll to position [0, 0]
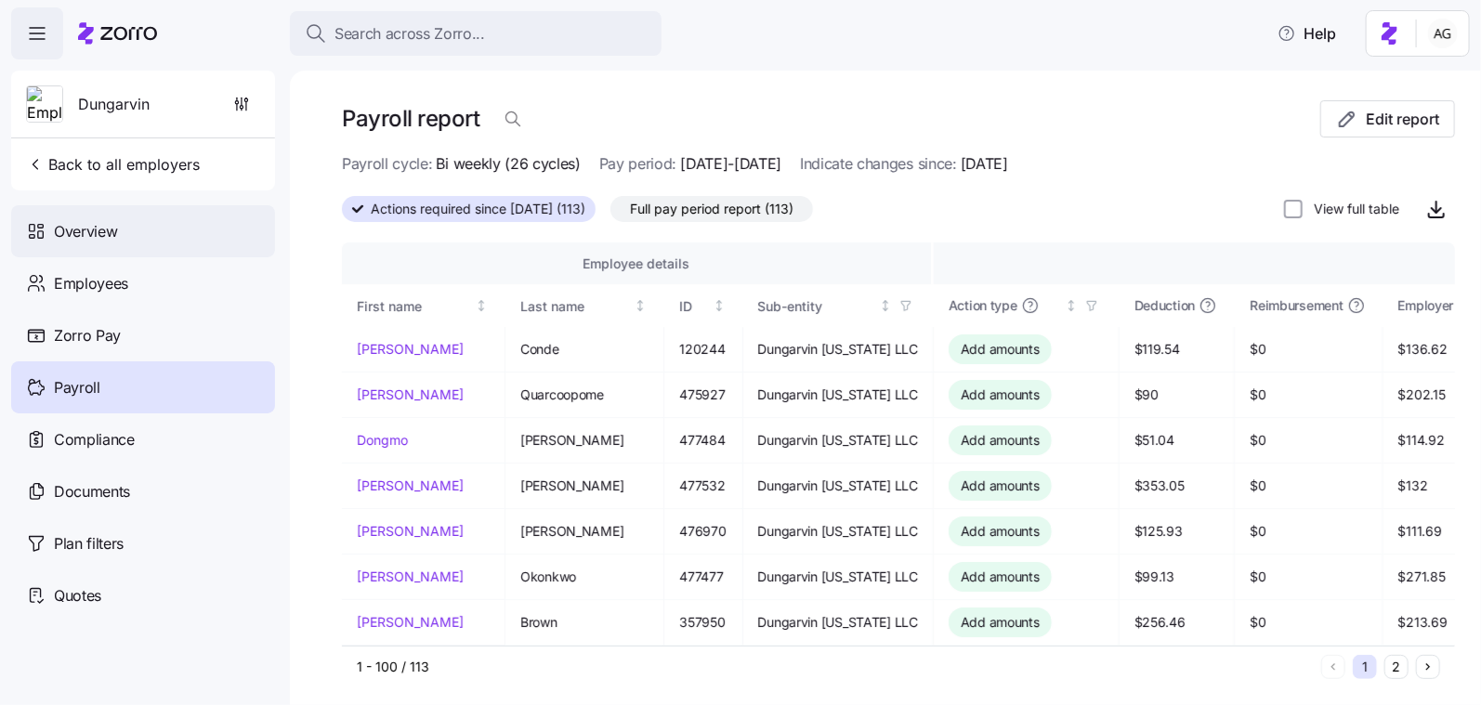
click at [98, 226] on span "Overview" at bounding box center [85, 231] width 63 height 23
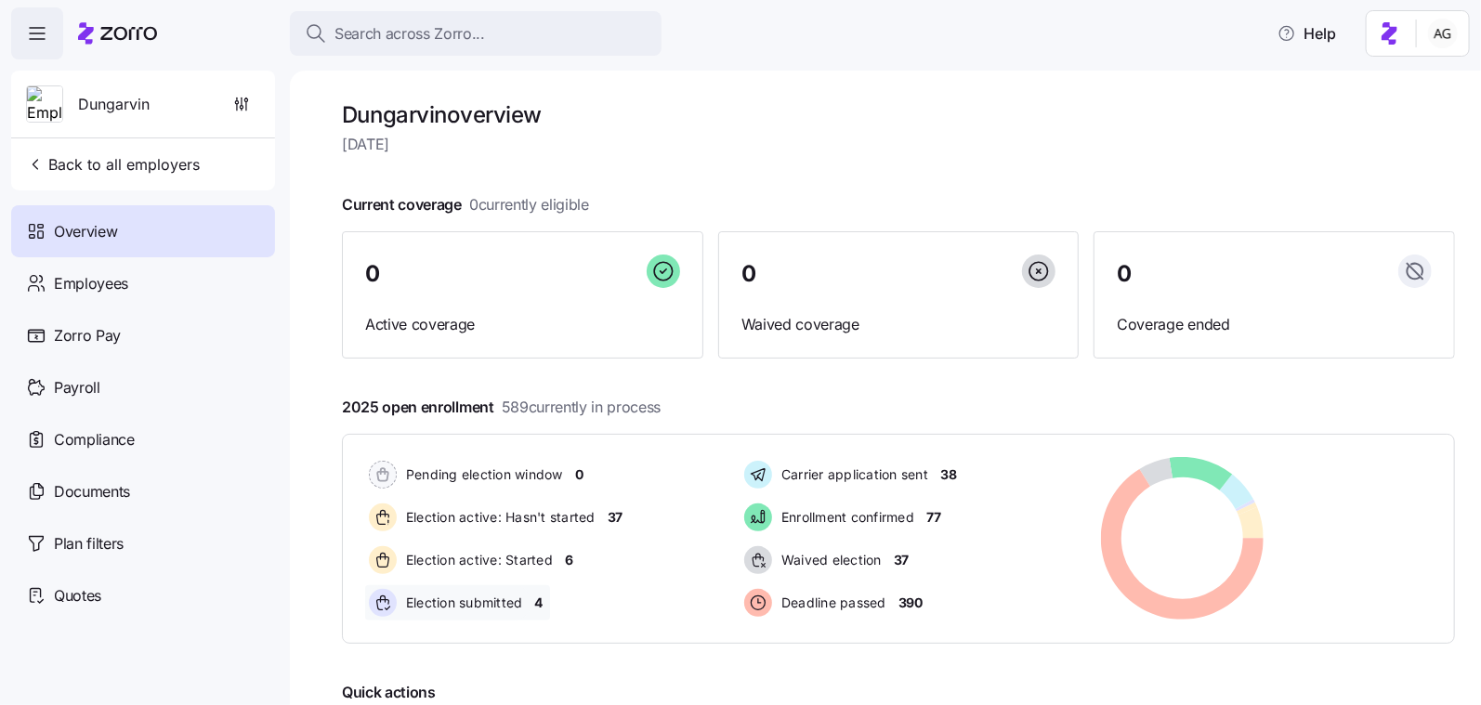
click at [539, 597] on span "4" at bounding box center [539, 603] width 8 height 19
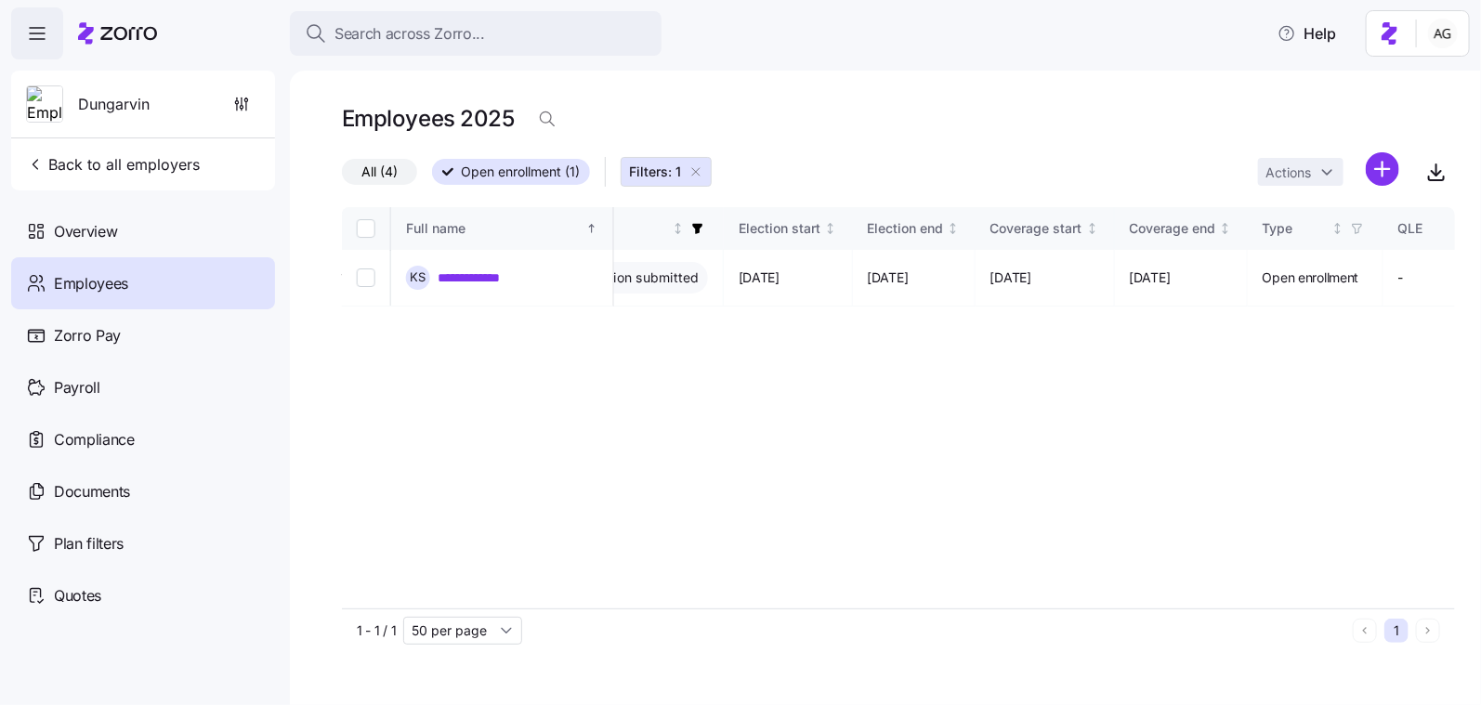
scroll to position [0, 1067]
click at [409, 169] on label "All (4)" at bounding box center [379, 172] width 75 height 26
click at [342, 177] on input "All (4)" at bounding box center [342, 177] width 0 height 0
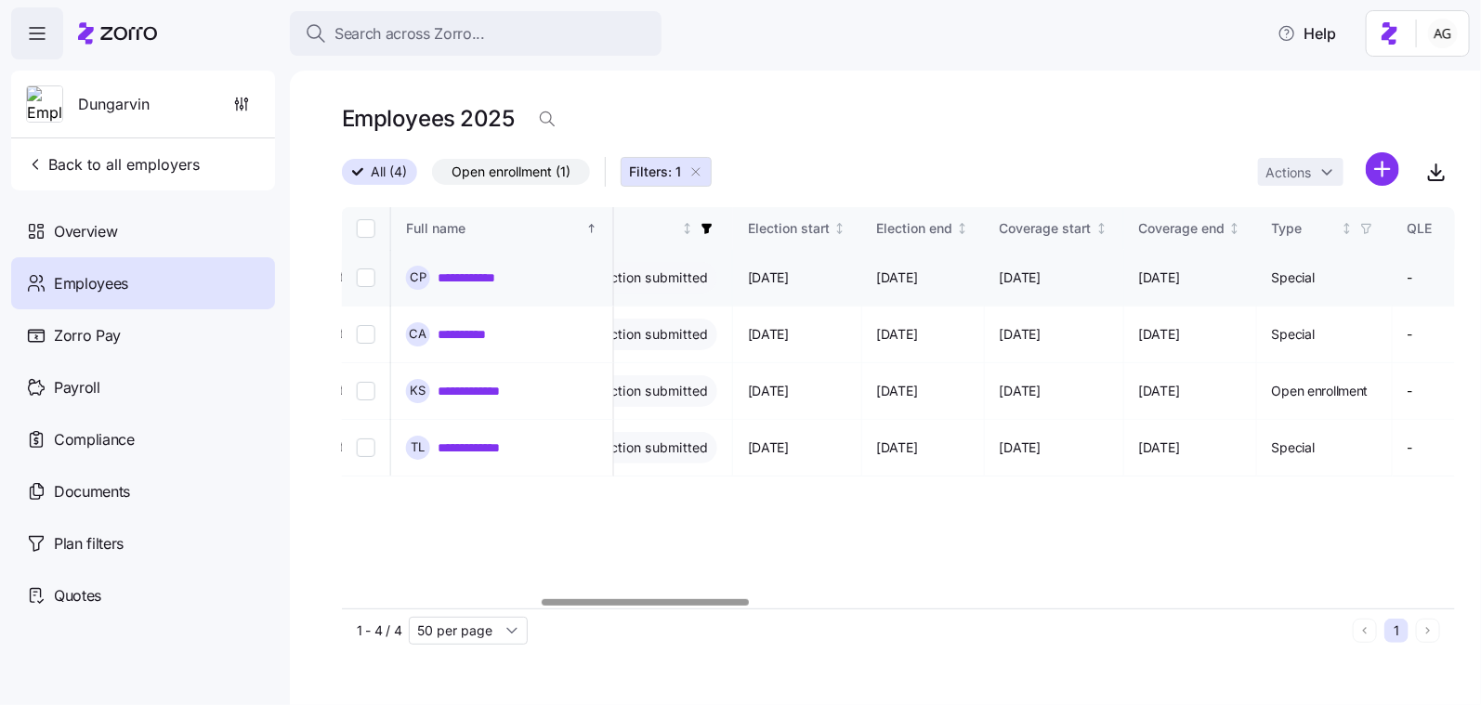
drag, startPoint x: 798, startPoint y: 276, endPoint x: 886, endPoint y: 274, distance: 87.4
click at [862, 274] on td "[DATE]" at bounding box center [797, 278] width 129 height 57
drag, startPoint x: 1042, startPoint y: 273, endPoint x: 1135, endPoint y: 273, distance: 92.9
click at [1124, 273] on td "[DATE]" at bounding box center [1054, 278] width 139 height 57
click at [1041, 276] on span "[DATE]" at bounding box center [1020, 278] width 41 height 19
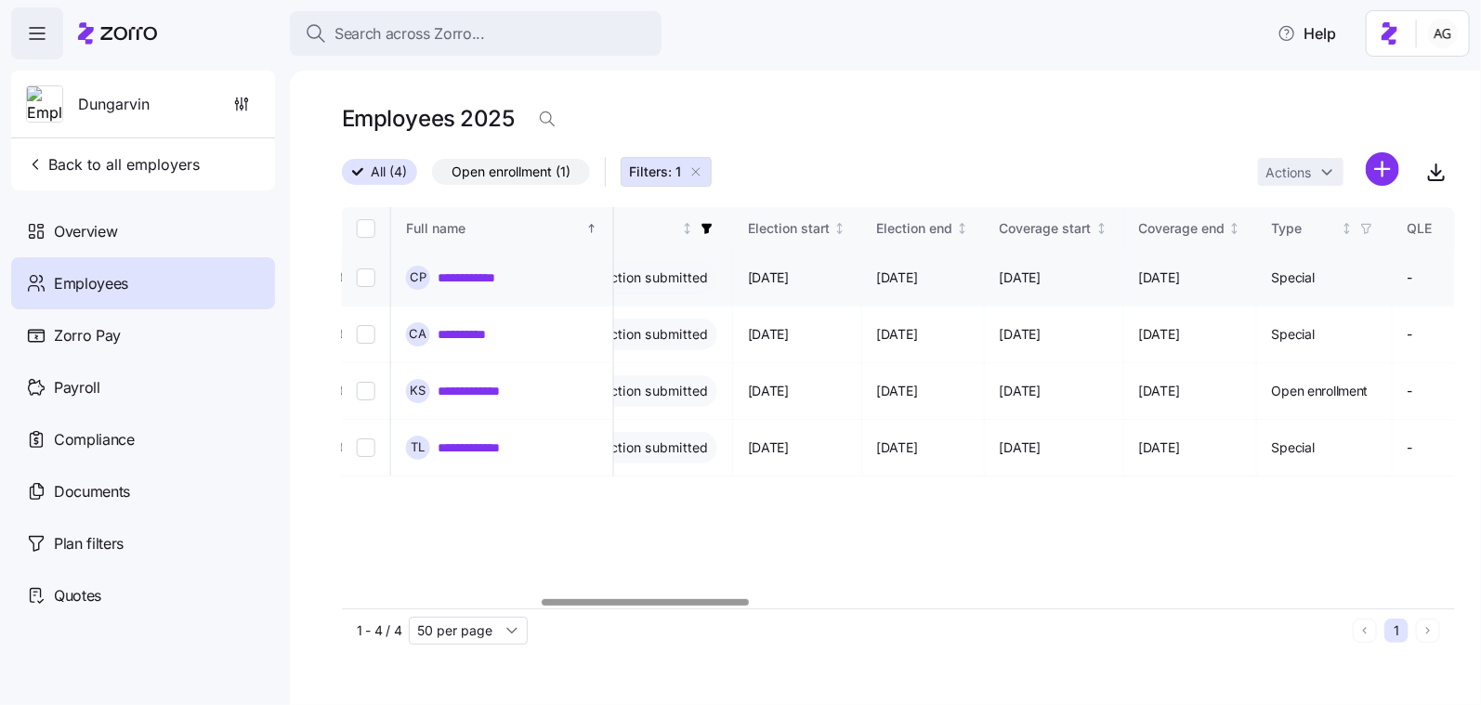
drag, startPoint x: 1047, startPoint y: 276, endPoint x: 1110, endPoint y: 269, distance: 63.5
click at [1110, 269] on td "[DATE]" at bounding box center [1054, 278] width 139 height 57
drag, startPoint x: 998, startPoint y: 279, endPoint x: 917, endPoint y: 270, distance: 81.3
click at [917, 270] on td "[DATE]" at bounding box center [924, 278] width 124 height 57
click at [986, 276] on td "[DATE]" at bounding box center [924, 278] width 124 height 57
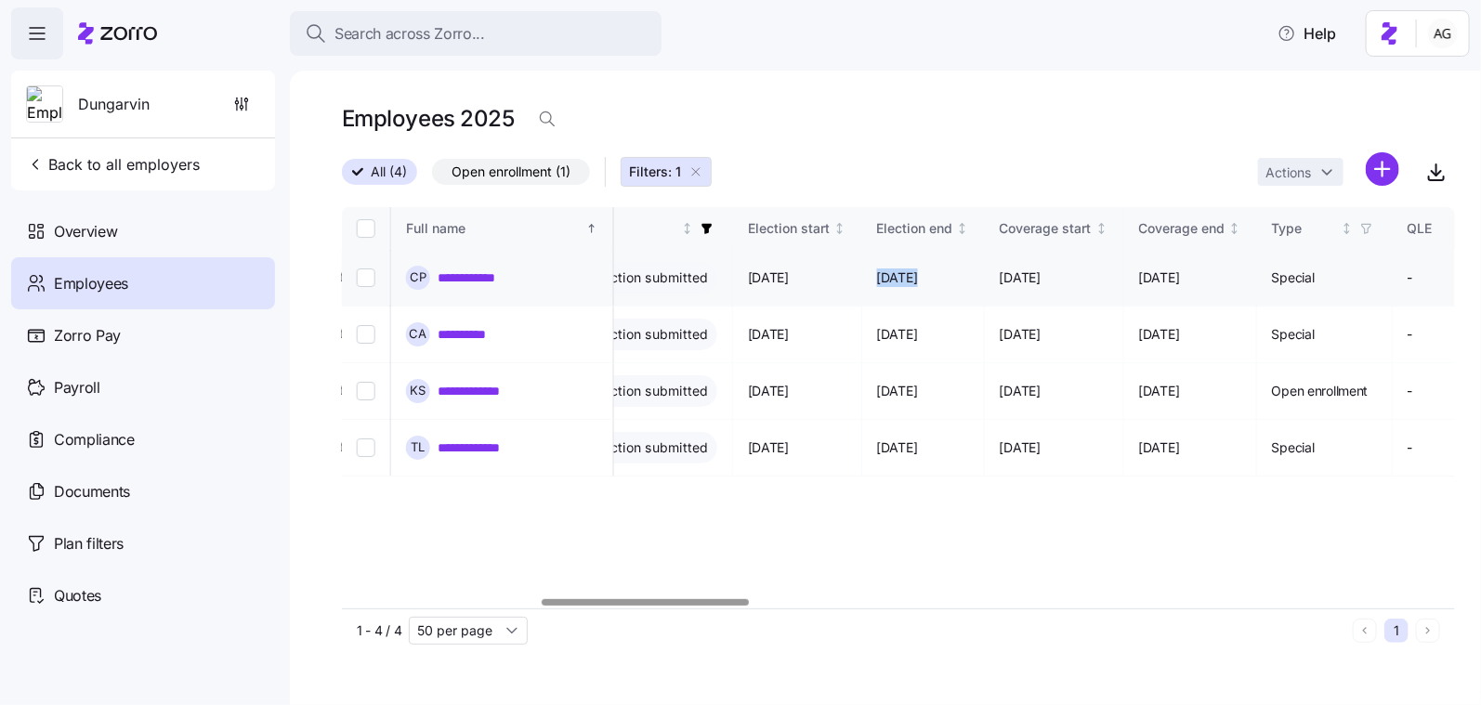
drag, startPoint x: 925, startPoint y: 273, endPoint x: 1134, endPoint y: 259, distance: 209.5
click at [1024, 171] on div "All (4) Open enrollment (1) Filters: 1 Actions" at bounding box center [898, 172] width 1113 height 40
click at [114, 232] on span "Overview" at bounding box center [85, 231] width 63 height 23
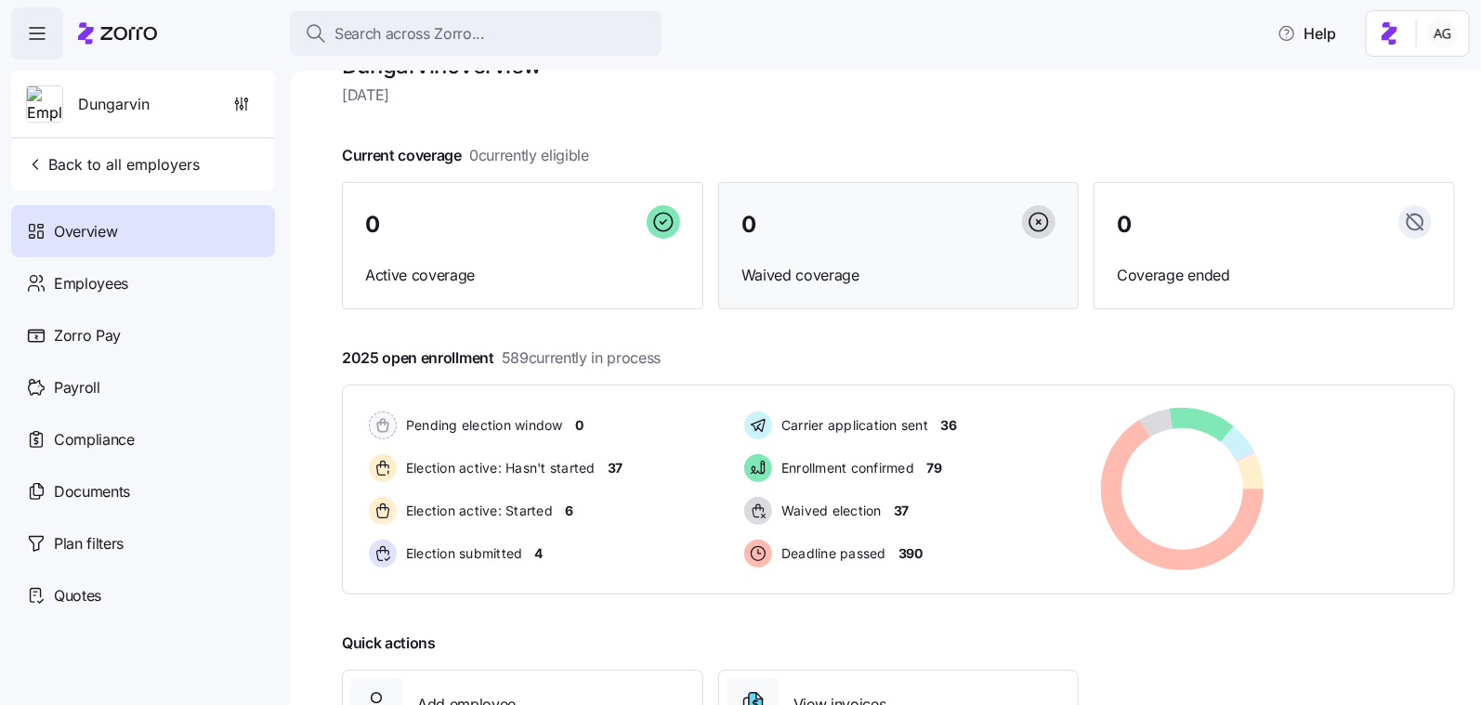
scroll to position [50, 0]
click at [615, 461] on span "37" at bounding box center [615, 467] width 15 height 19
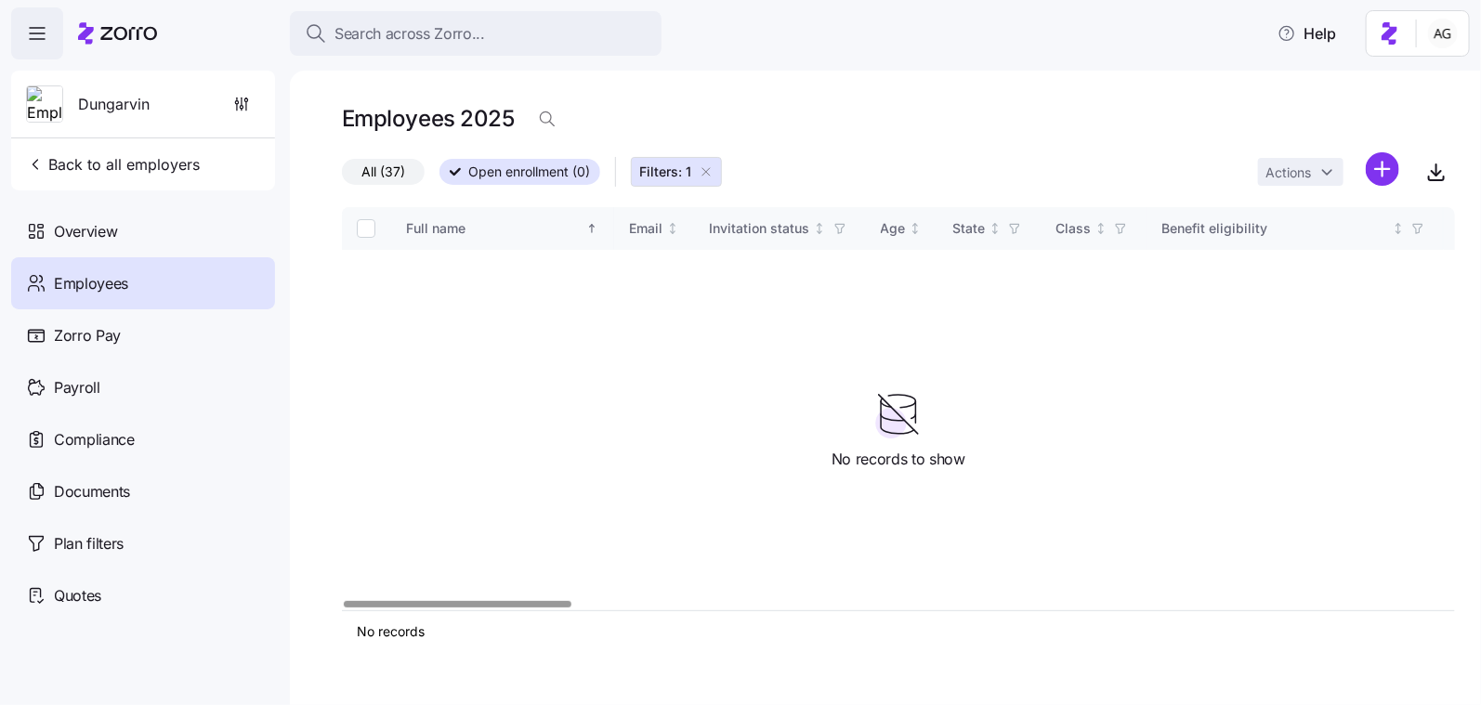
click at [412, 175] on label "All (37)" at bounding box center [383, 172] width 83 height 26
click at [342, 177] on input "All (37)" at bounding box center [342, 177] width 0 height 0
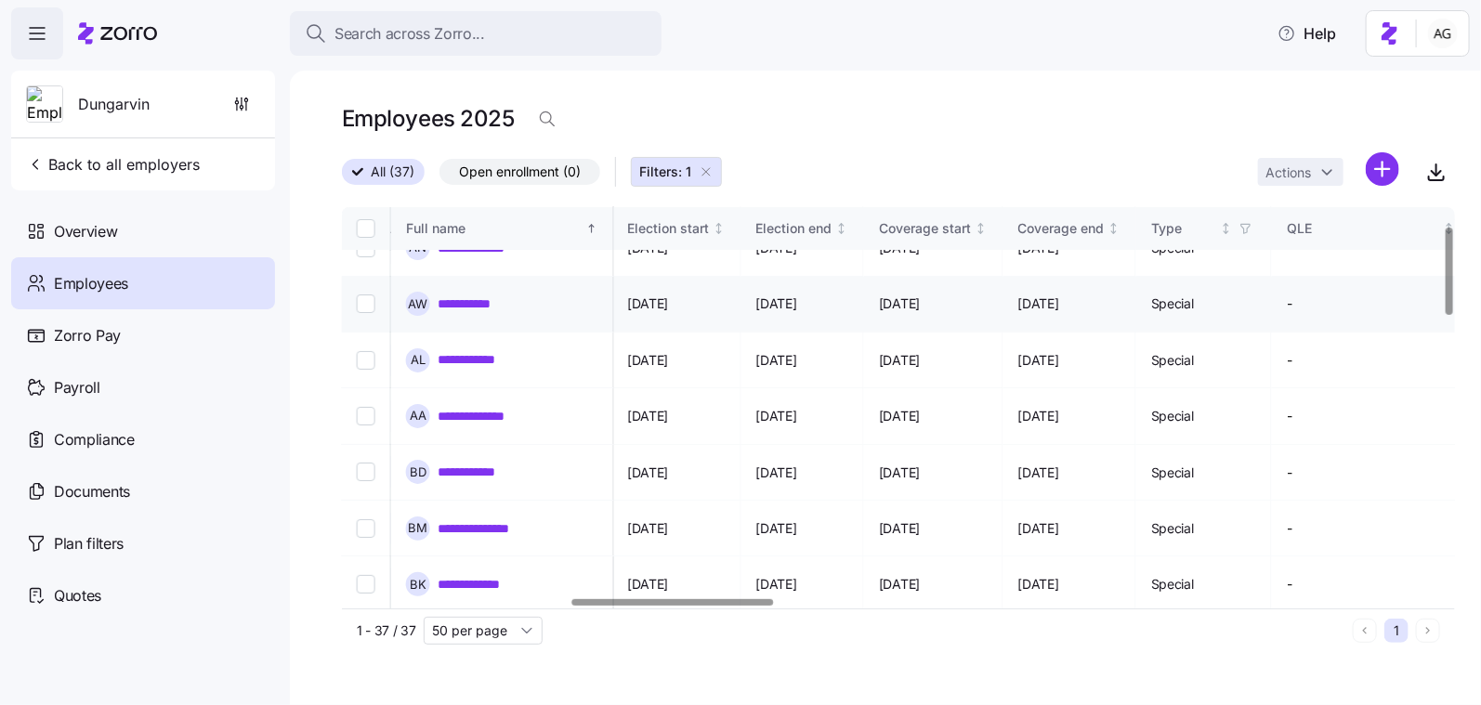
scroll to position [85, 1258]
drag, startPoint x: 980, startPoint y: 279, endPoint x: 1040, endPoint y: 282, distance: 59.5
click at [922, 295] on span "[DATE]" at bounding box center [901, 304] width 41 height 19
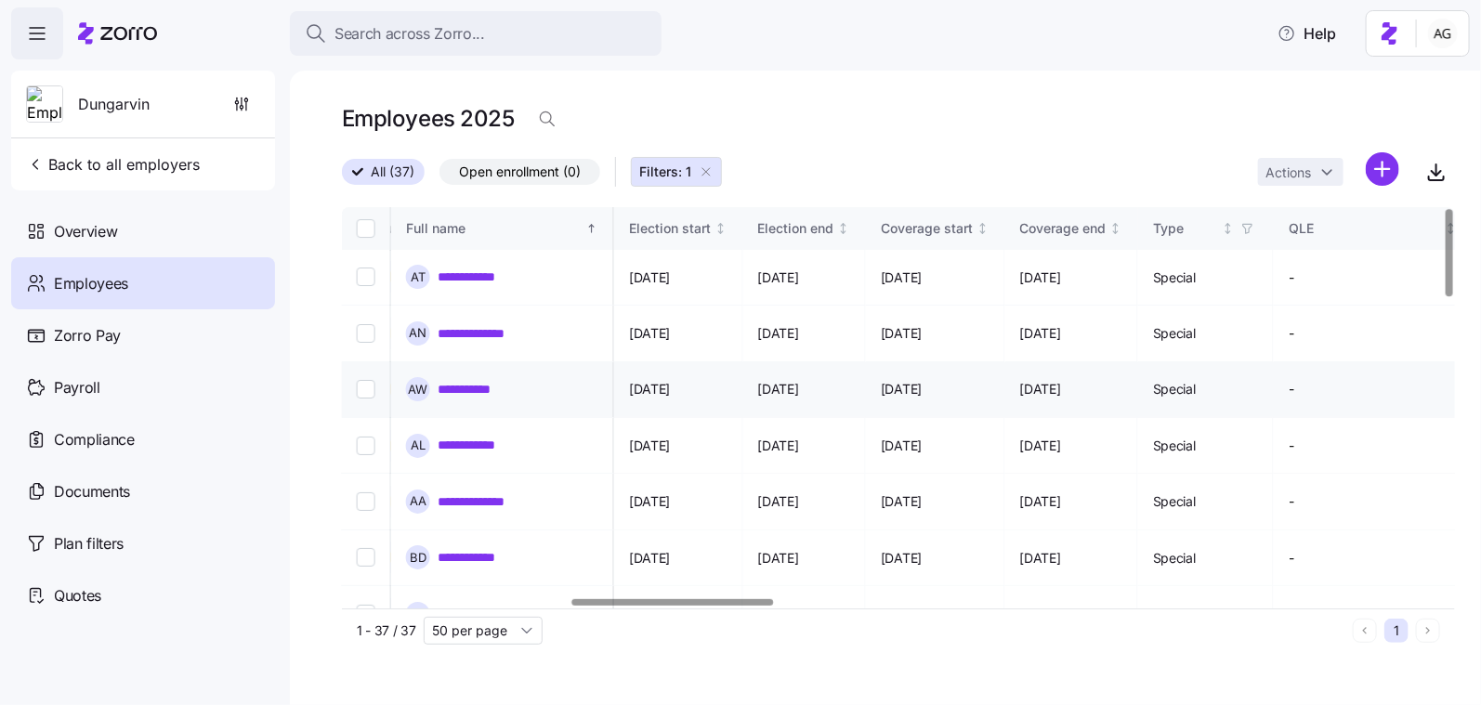
scroll to position [1, 1258]
drag, startPoint x: 886, startPoint y: 554, endPoint x: 871, endPoint y: 555, distance: 15.8
click at [799, 604] on span "[DATE]" at bounding box center [778, 613] width 41 height 19
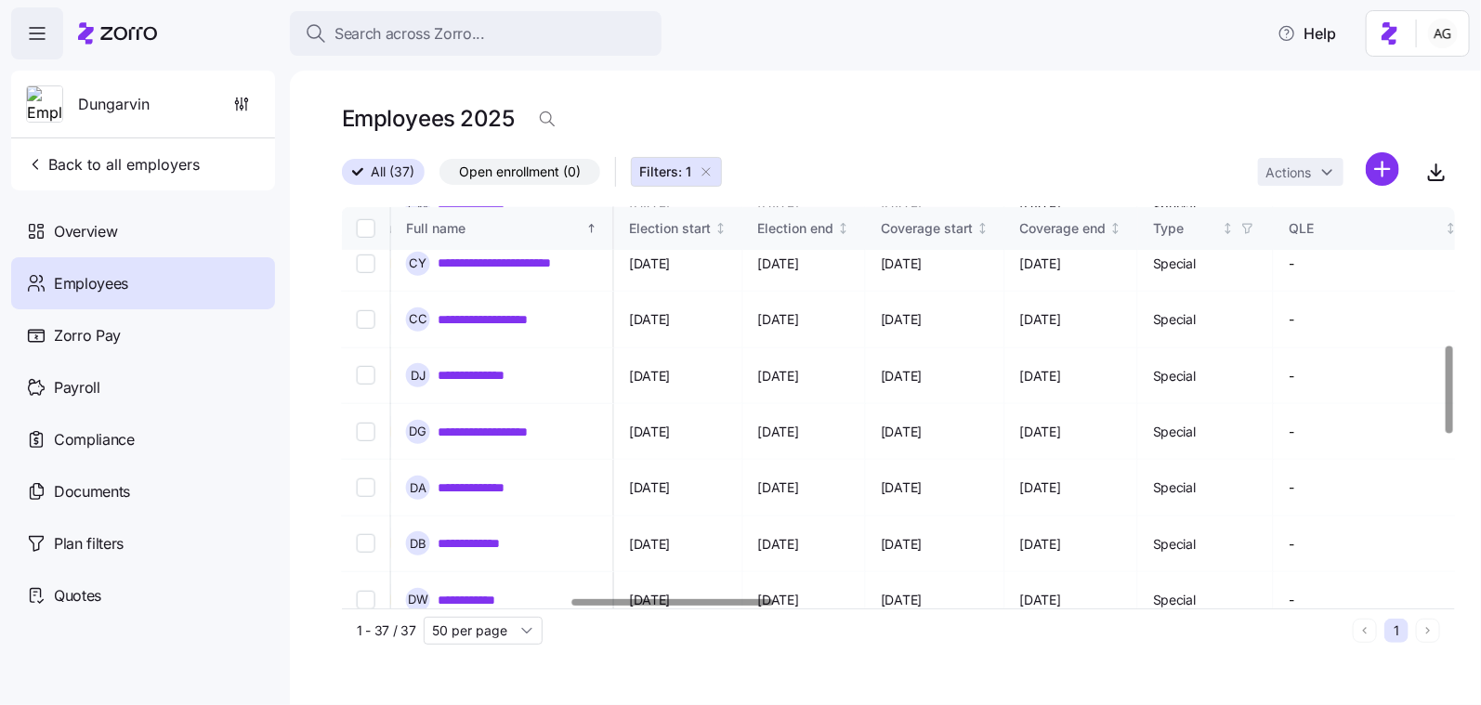
scroll to position [0, 1258]
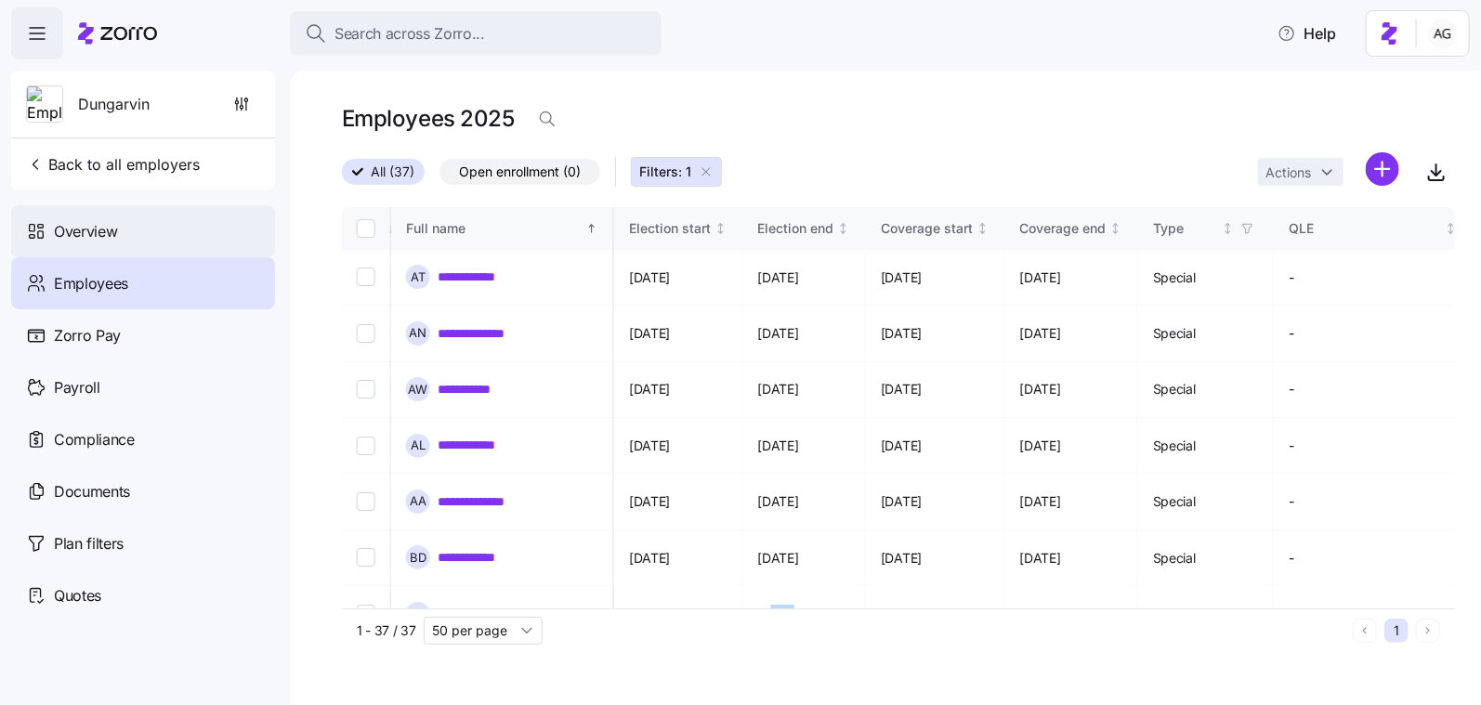
click at [193, 226] on div "Overview" at bounding box center [143, 231] width 264 height 52
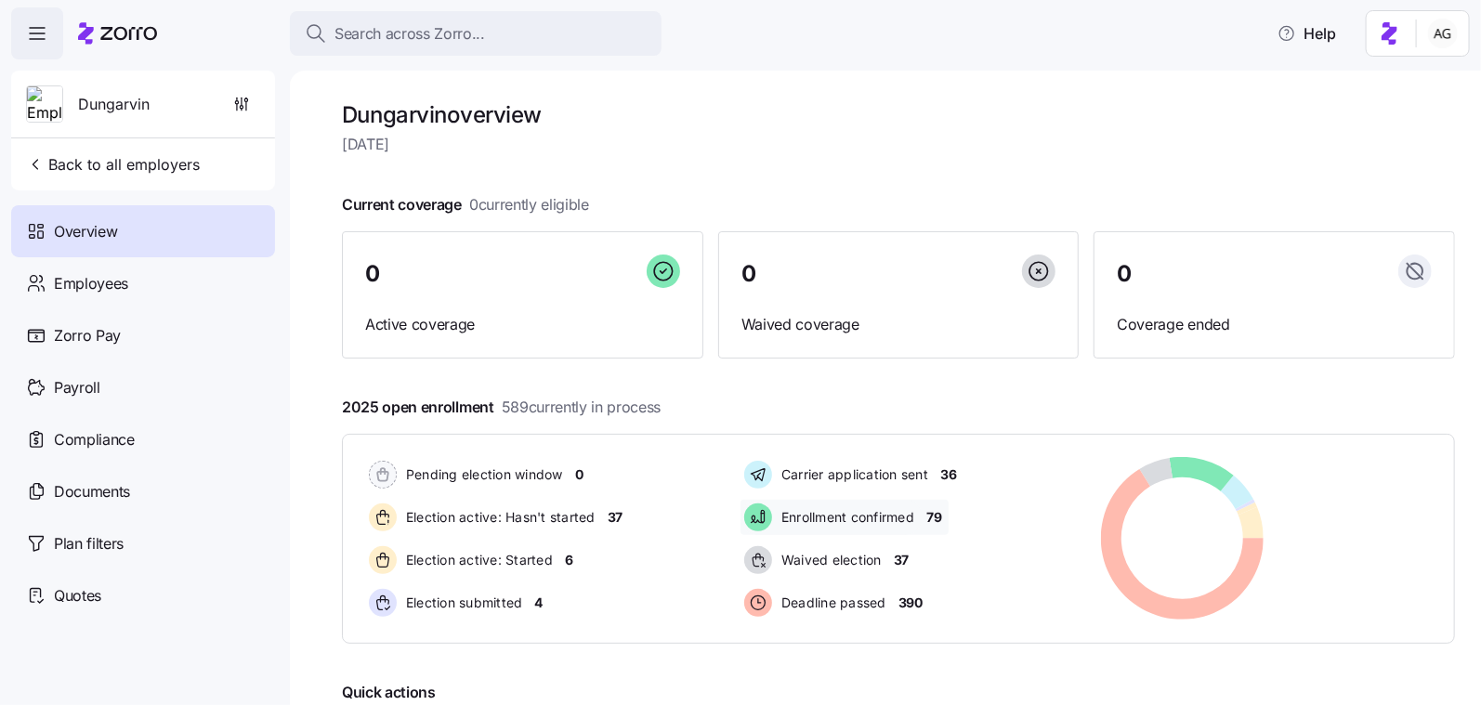
click at [937, 508] on span "79" at bounding box center [933, 517] width 15 height 19
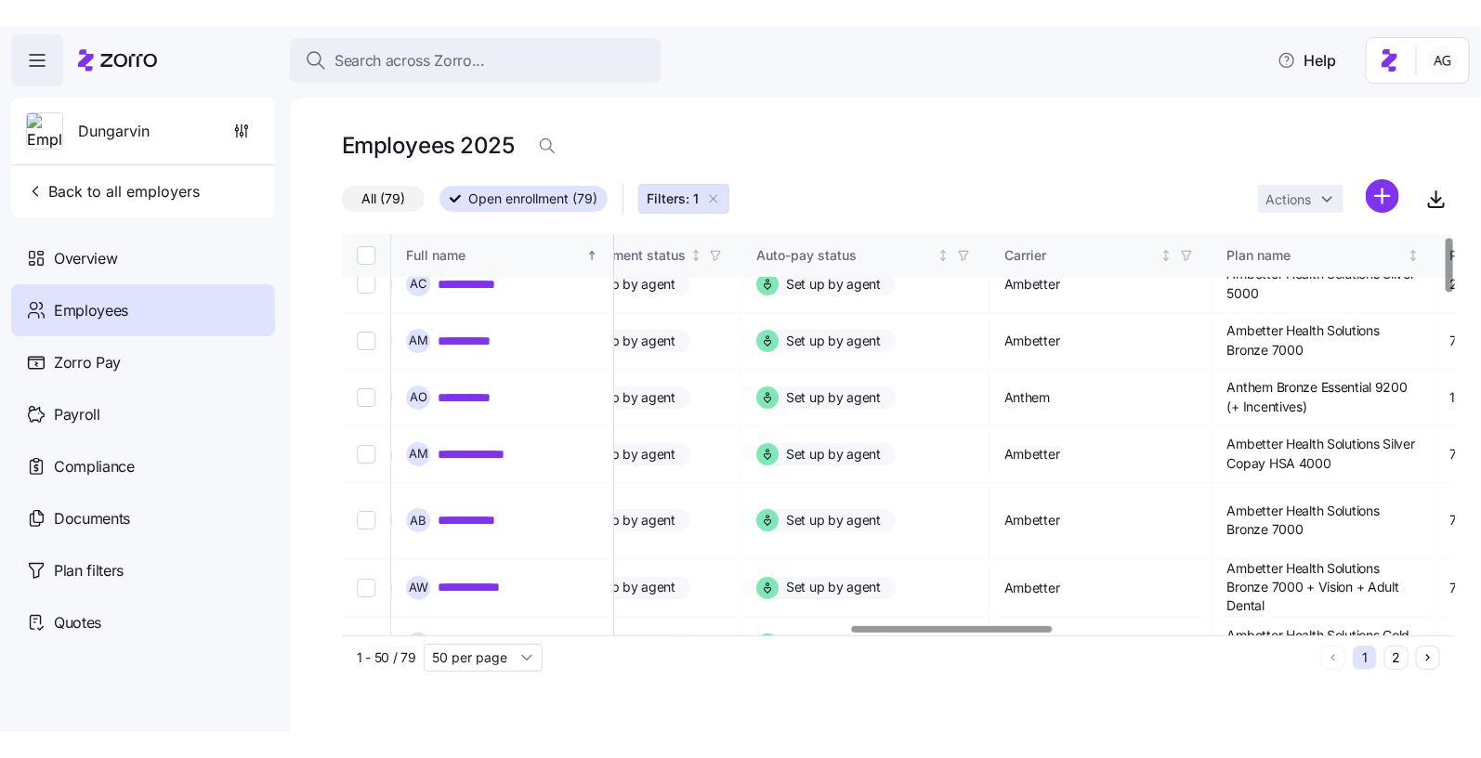
scroll to position [0, 2828]
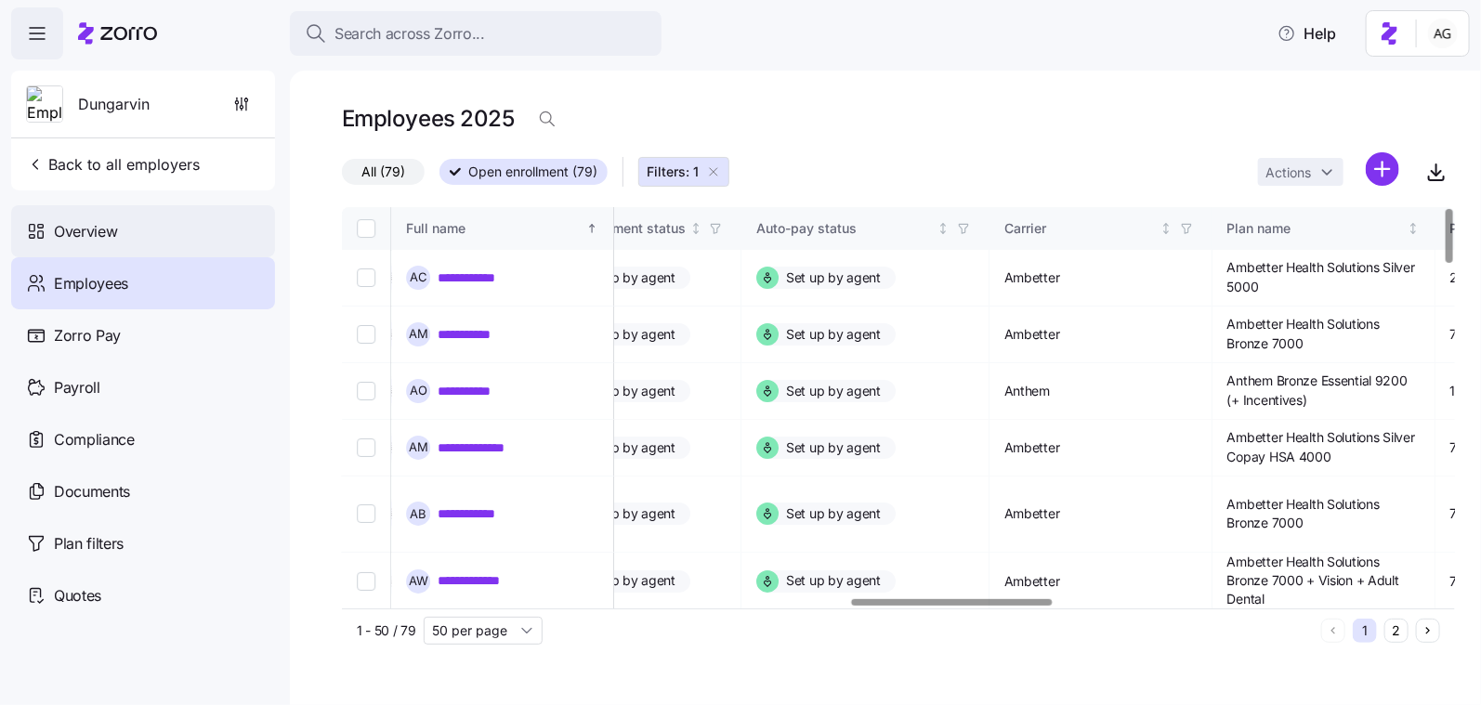
click at [109, 232] on span "Overview" at bounding box center [85, 231] width 63 height 23
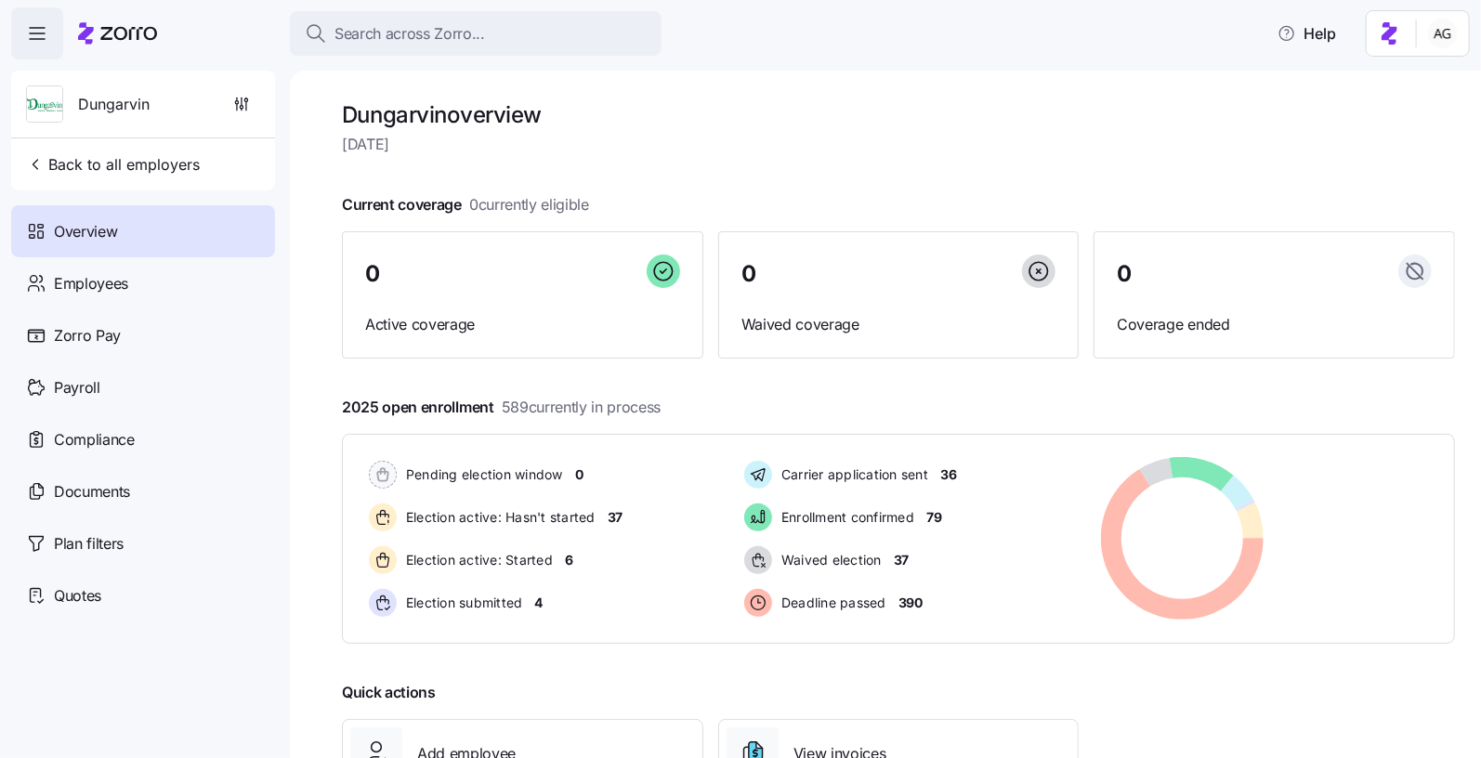
click at [152, 33] on icon at bounding box center [117, 33] width 79 height 22
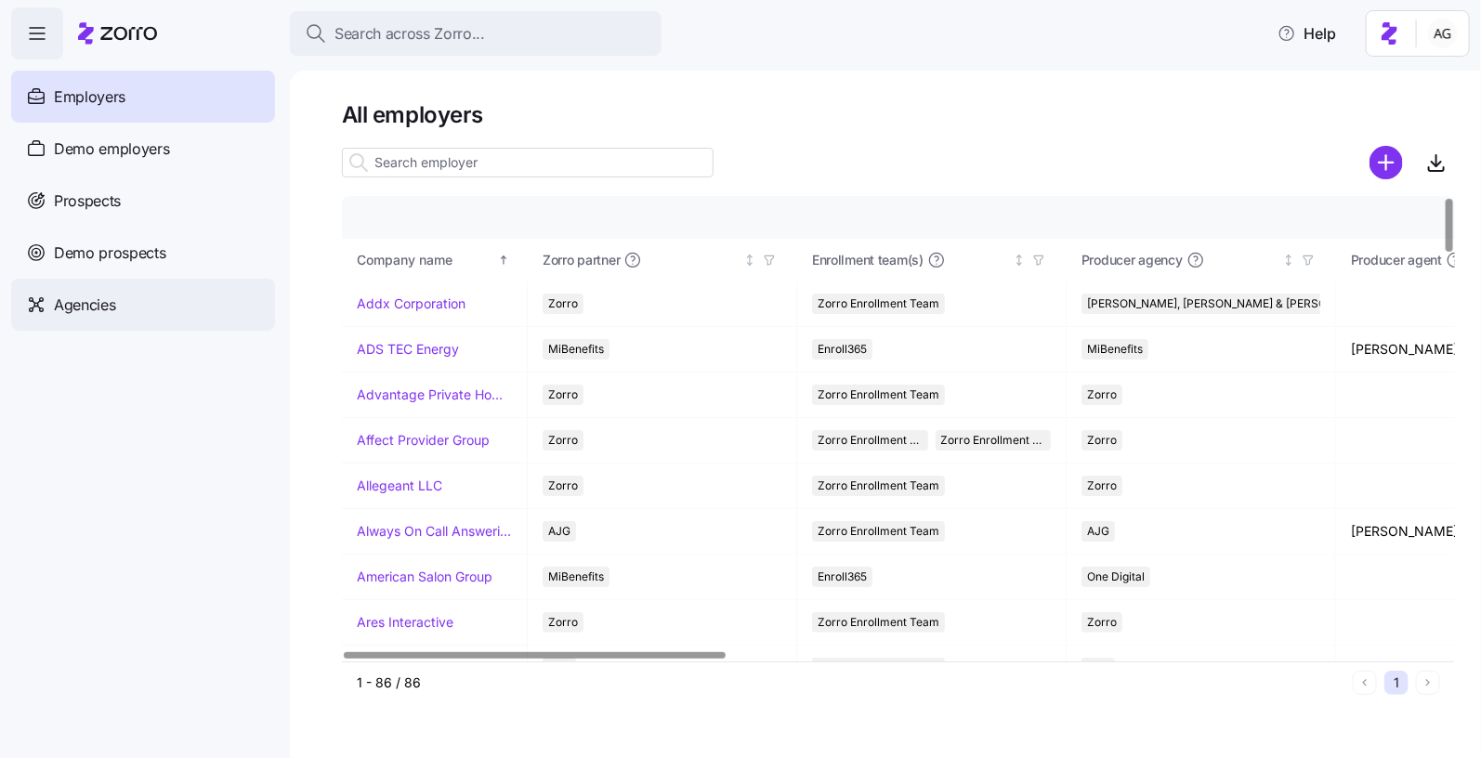
click at [151, 319] on div "Agencies" at bounding box center [143, 305] width 264 height 52
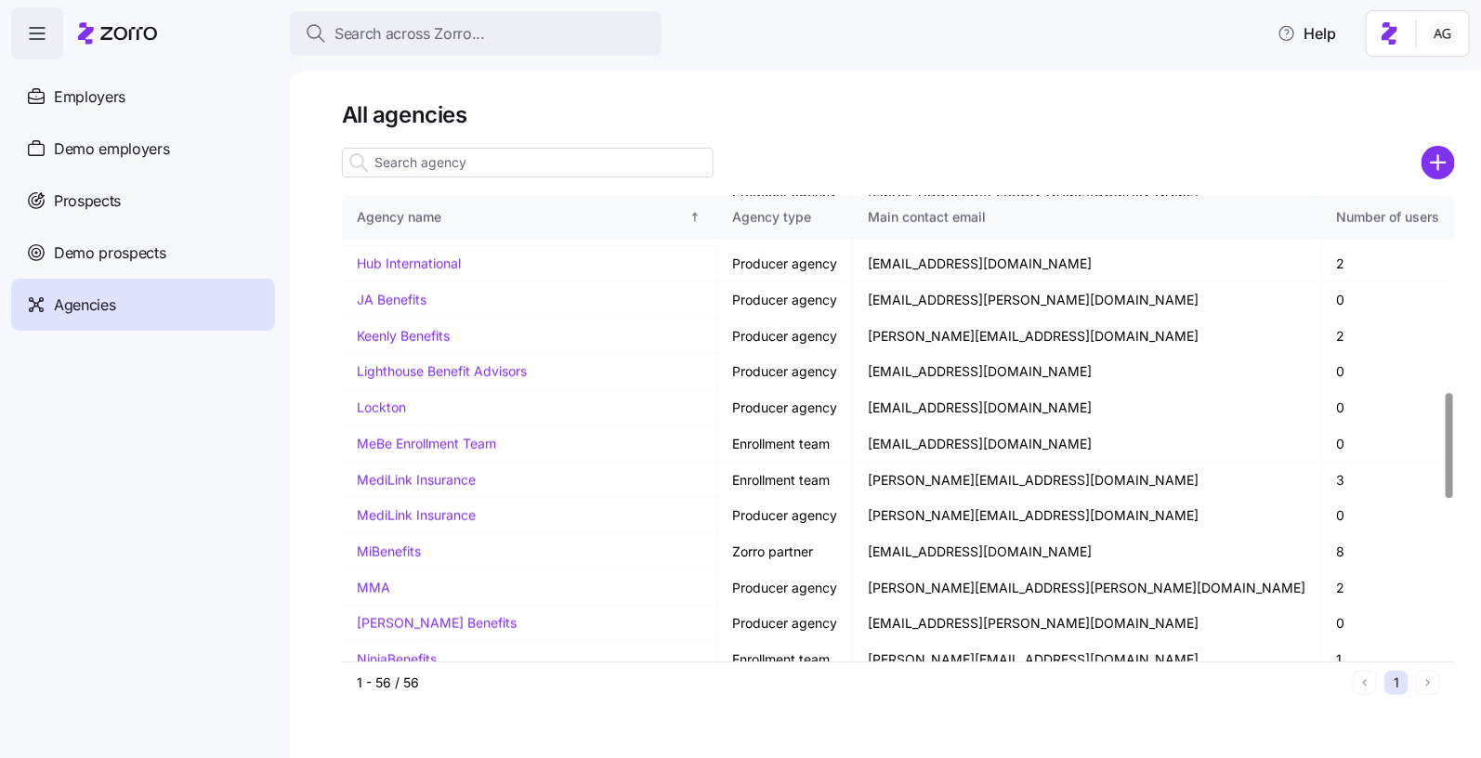
scroll to position [857, 0]
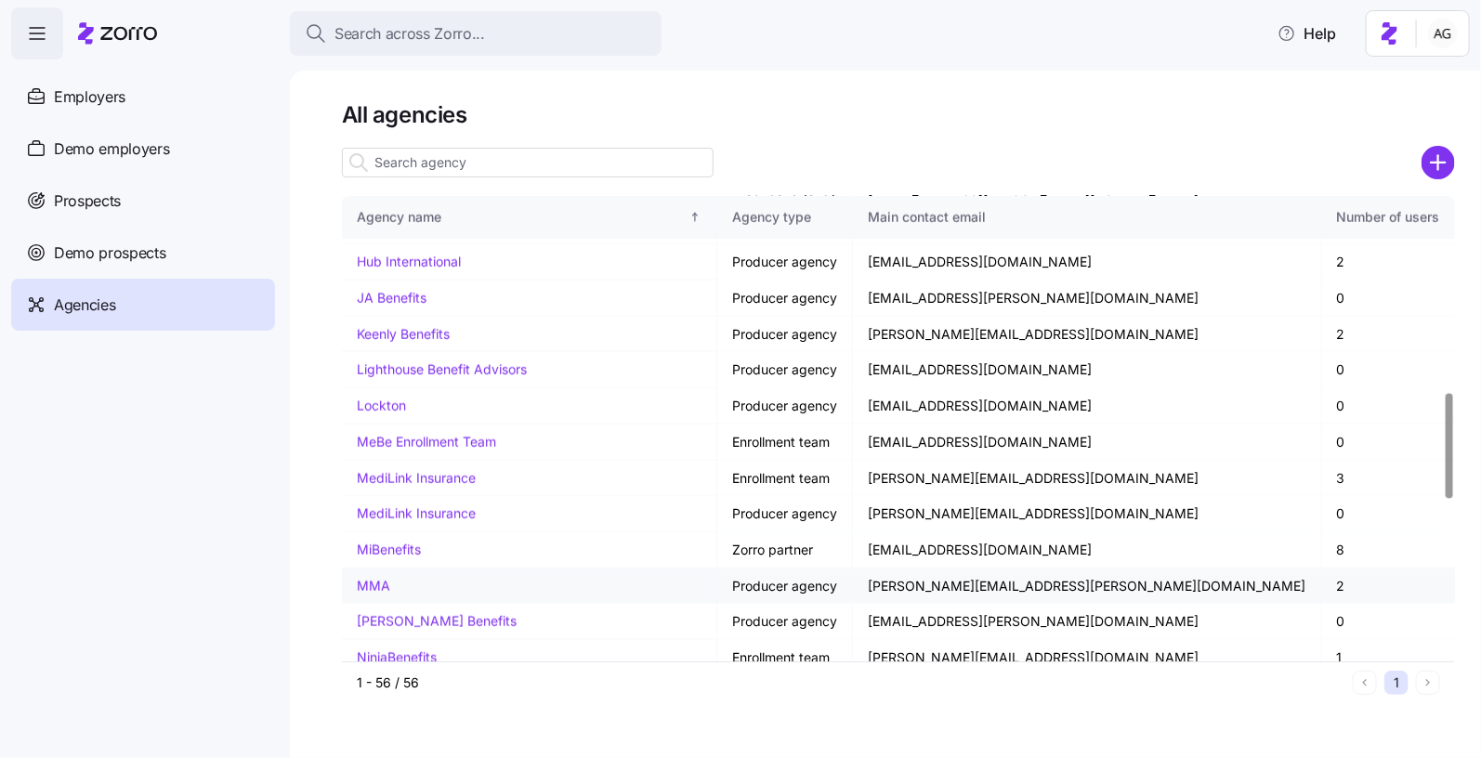
click at [391, 569] on td "MMA" at bounding box center [529, 587] width 375 height 36
click at [371, 578] on link "MMA" at bounding box center [373, 586] width 33 height 16
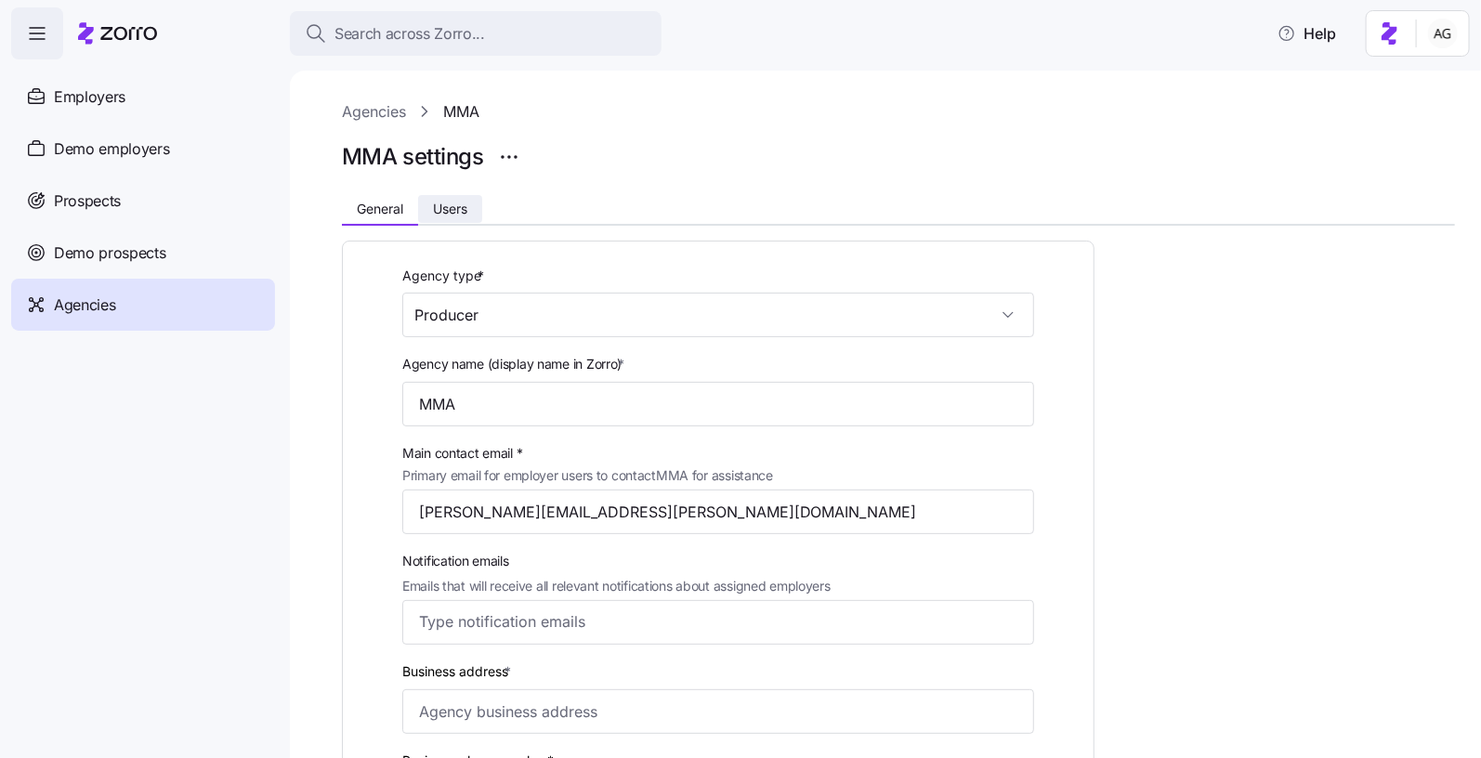
click at [464, 217] on button "Users" at bounding box center [450, 209] width 64 height 28
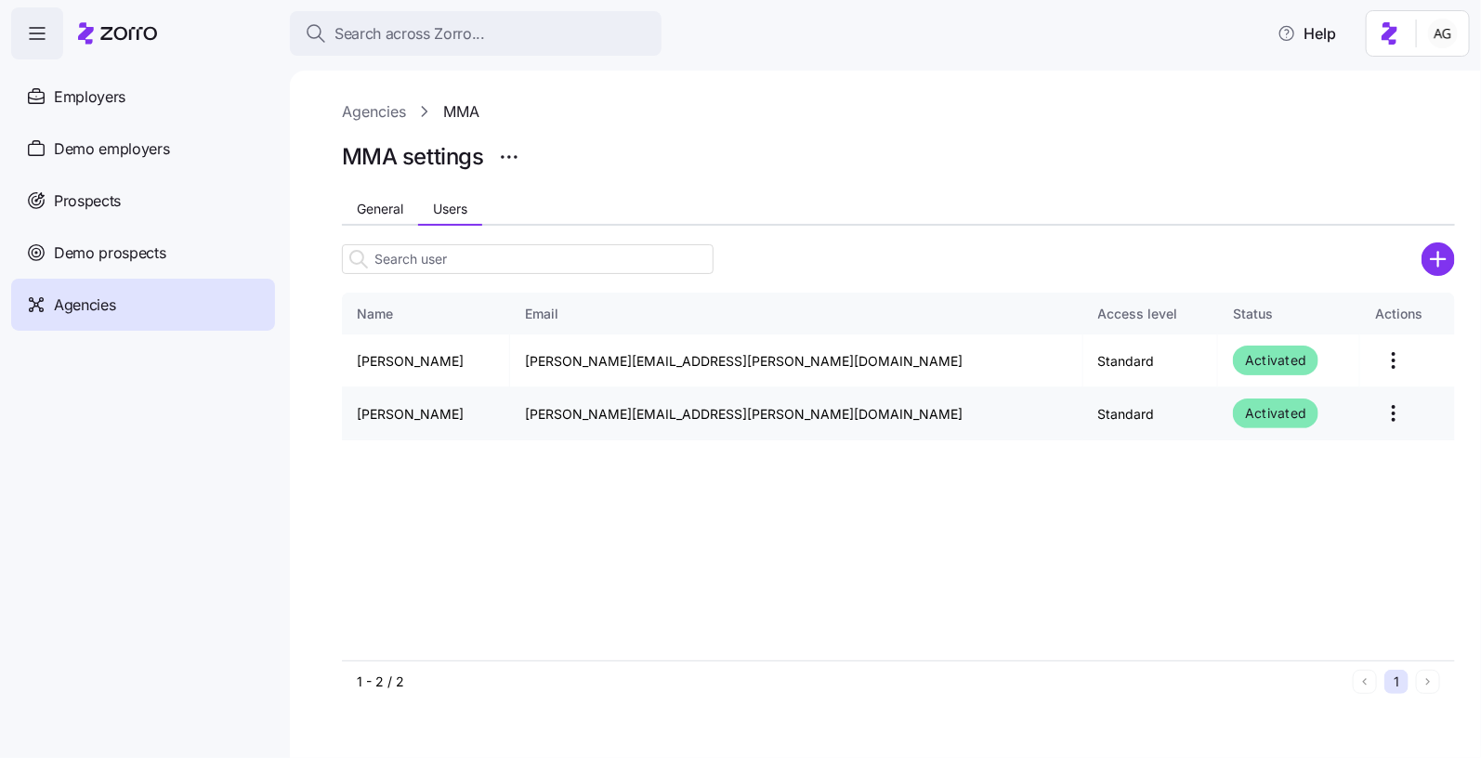
click at [1356, 402] on html "Search across Zorro... Help Employers Demo employers Prospects Demo prospects A…" at bounding box center [740, 373] width 1481 height 747
click at [1012, 562] on html "Search across Zorro... Help Employers Demo employers Prospects Demo prospects A…" at bounding box center [740, 373] width 1481 height 747
click at [1443, 252] on circle "add icon" at bounding box center [1439, 258] width 31 height 31
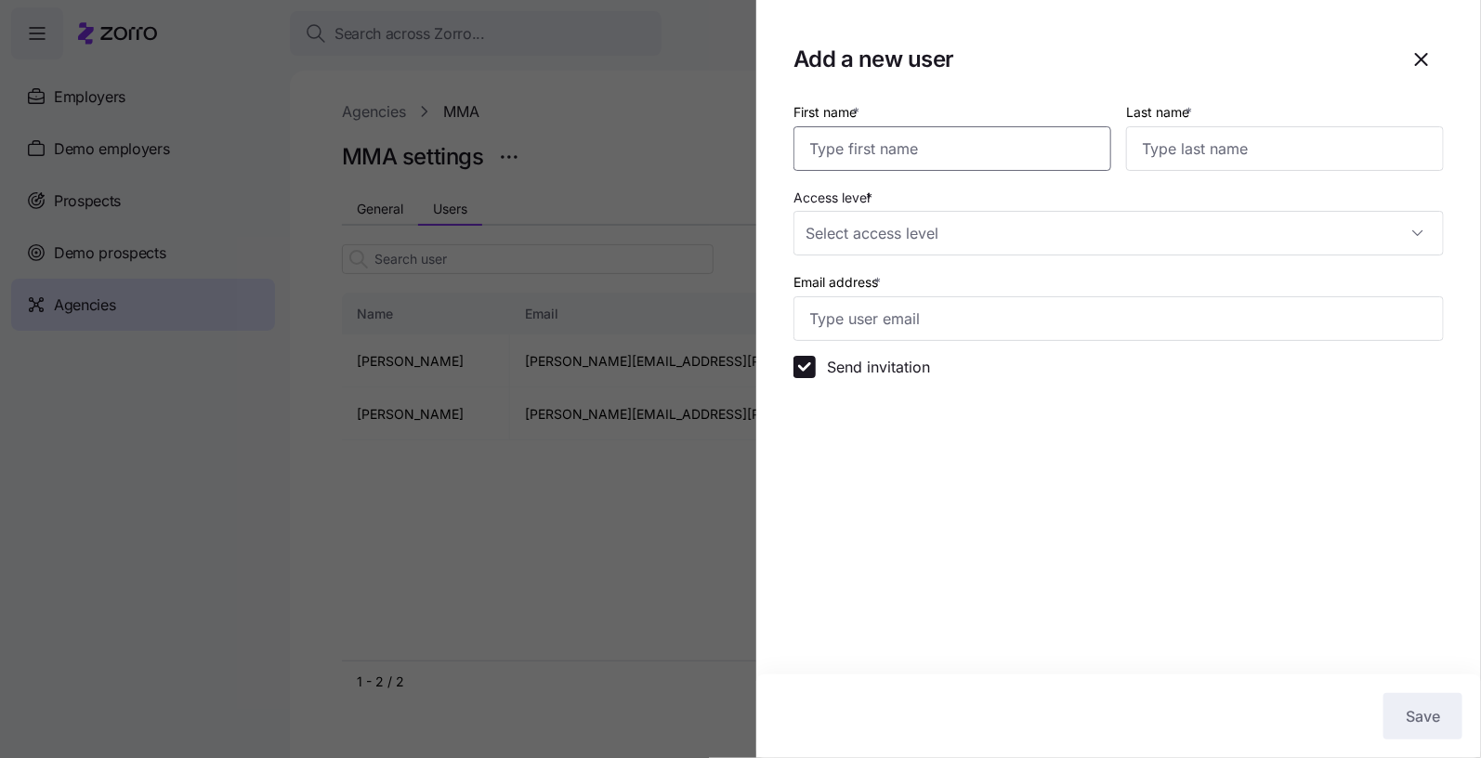
click at [1055, 147] on input "First name *" at bounding box center [953, 148] width 318 height 45
type input "Victoria"
type input "[PERSON_NAME]"
click at [1019, 217] on input "Access level *" at bounding box center [1119, 233] width 650 height 45
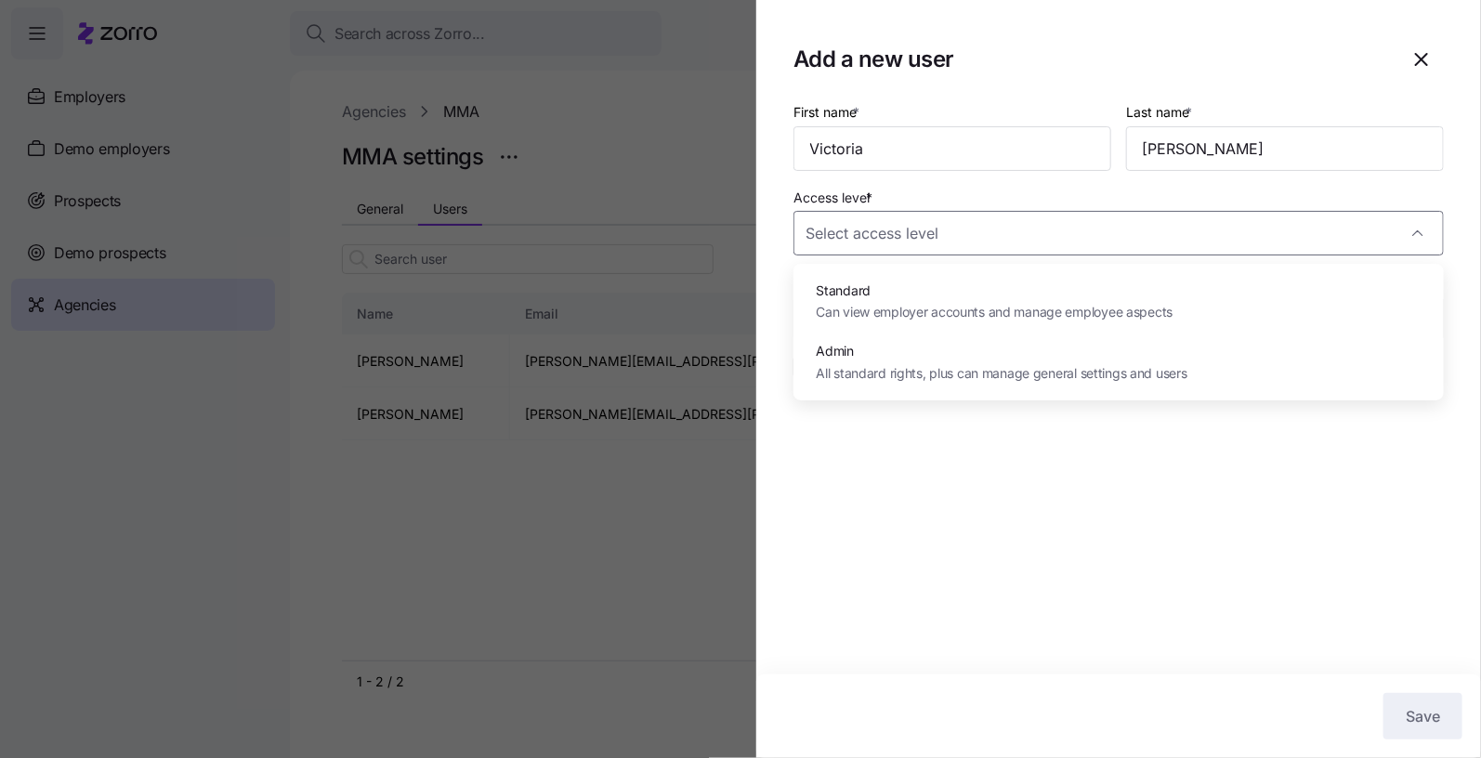
click at [996, 295] on span "Standard" at bounding box center [994, 291] width 357 height 20
type input "Standard"
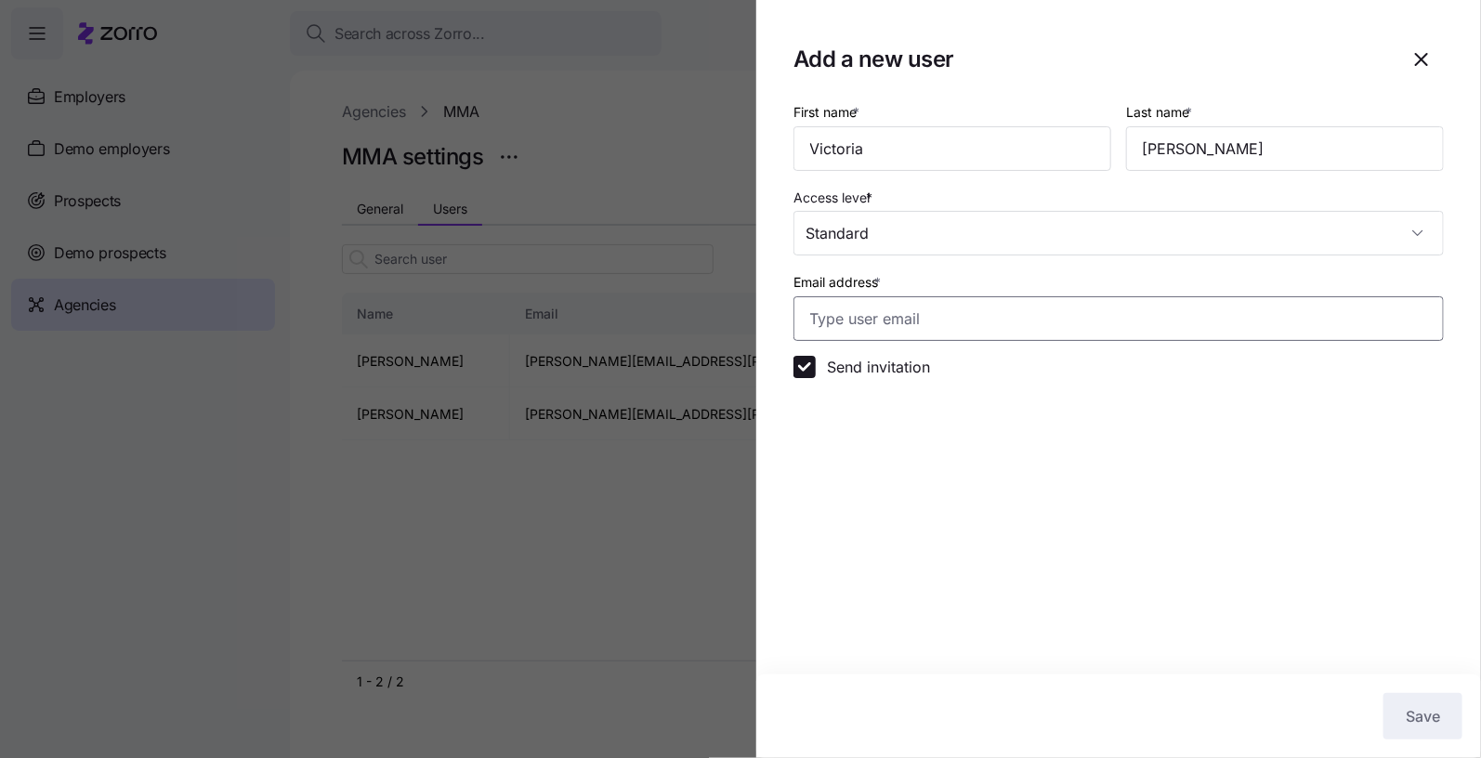
click at [960, 322] on input "Email address *" at bounding box center [1119, 318] width 650 height 45
type input "[EMAIL_ADDRESS][PERSON_NAME][DOMAIN_NAME]"
click at [988, 466] on section "Add a new user First name * [PERSON_NAME] Last name * [PERSON_NAME] Access leve…" at bounding box center [1118, 379] width 725 height 758
click at [1447, 724] on button "Save" at bounding box center [1423, 716] width 79 height 46
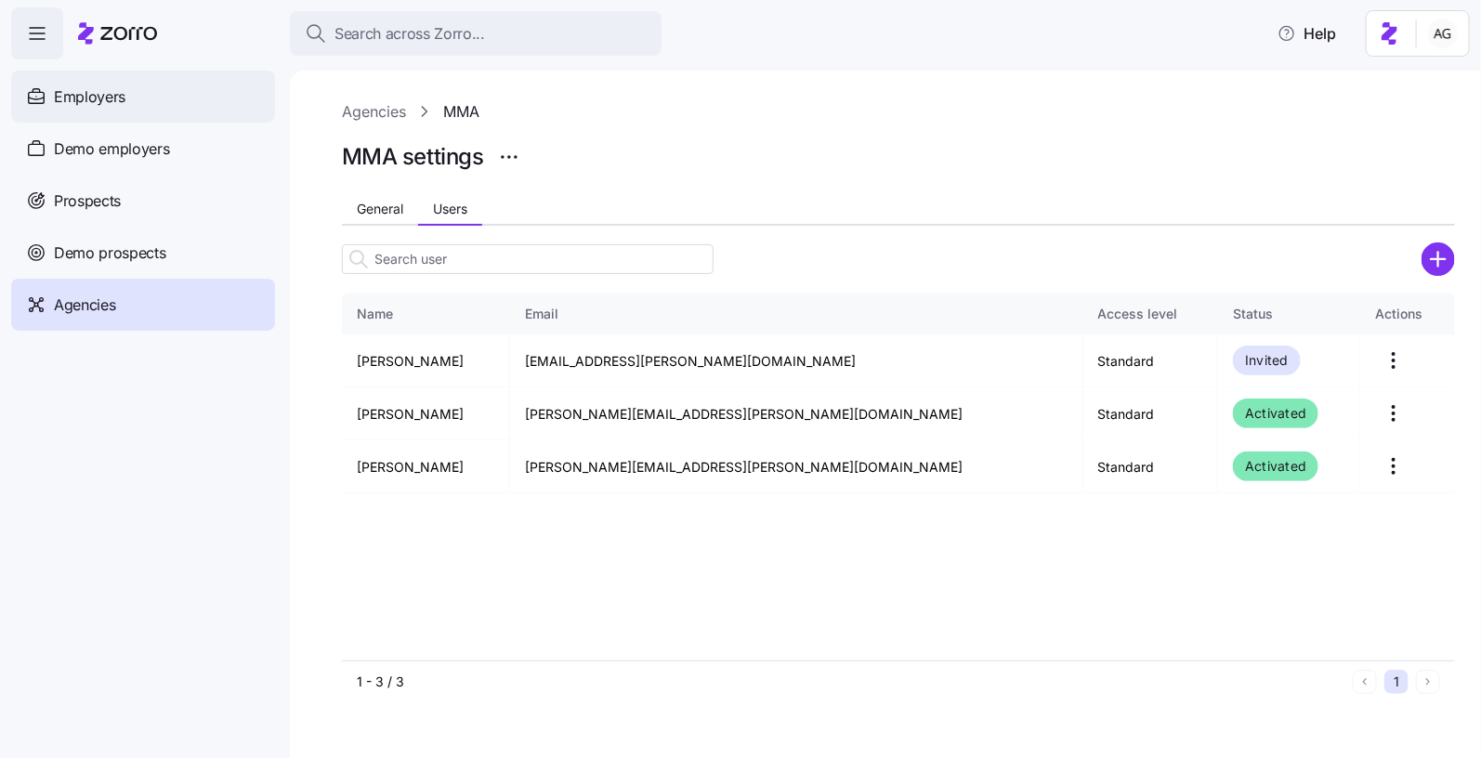
click at [139, 99] on div "Employers" at bounding box center [143, 97] width 264 height 52
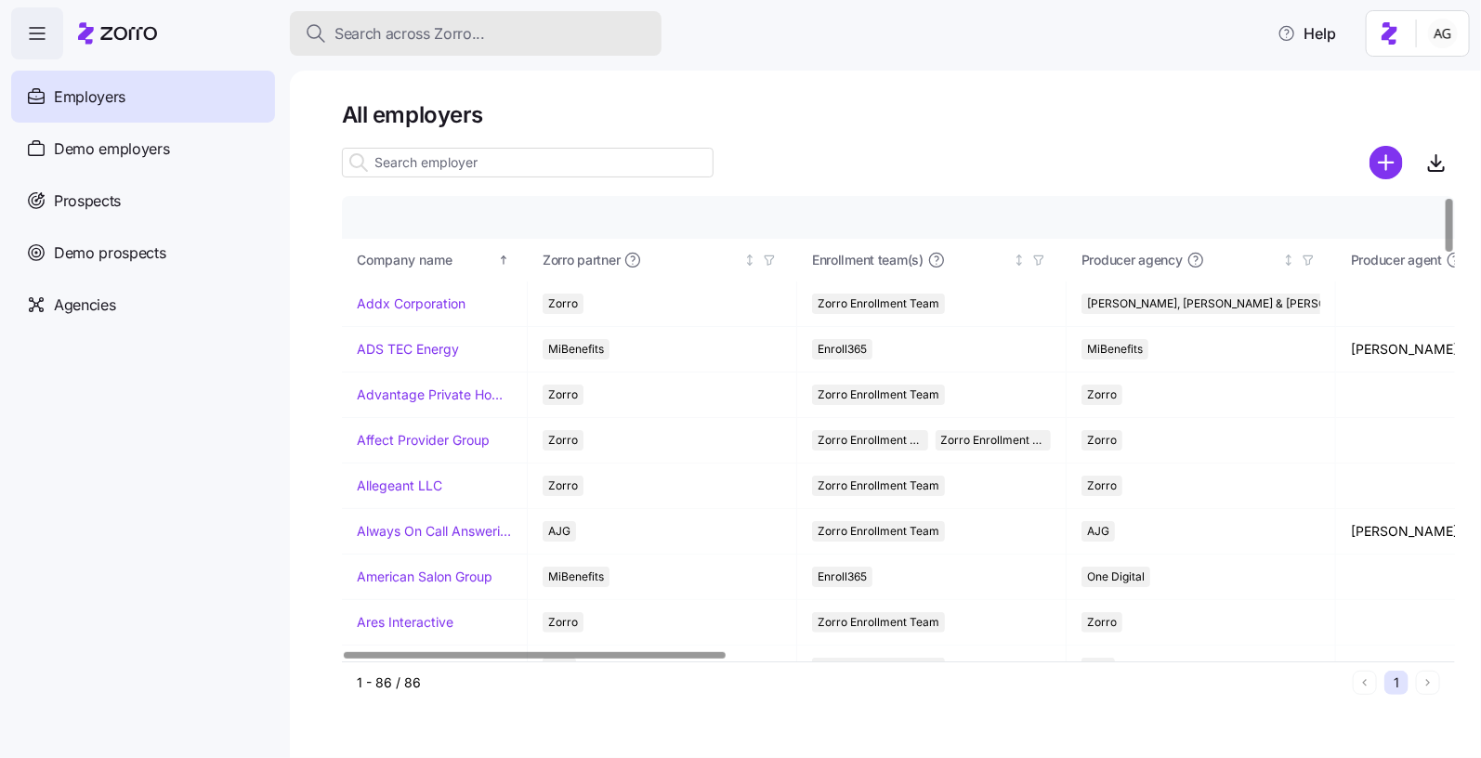
click at [366, 43] on span "Search across Zorro..." at bounding box center [410, 33] width 151 height 23
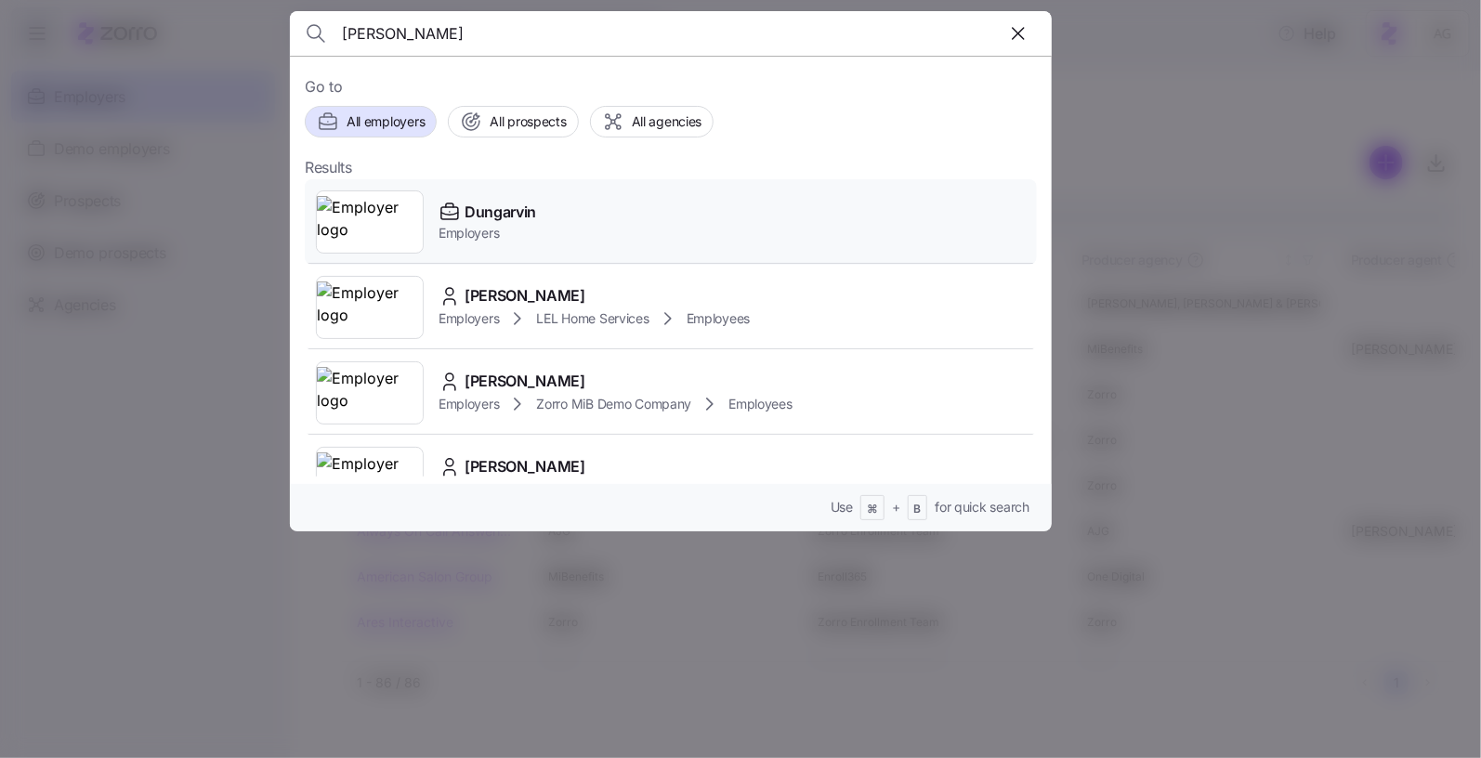
type input "[PERSON_NAME]"
click at [543, 203] on div "Dungarvin Employers" at bounding box center [671, 221] width 732 height 85
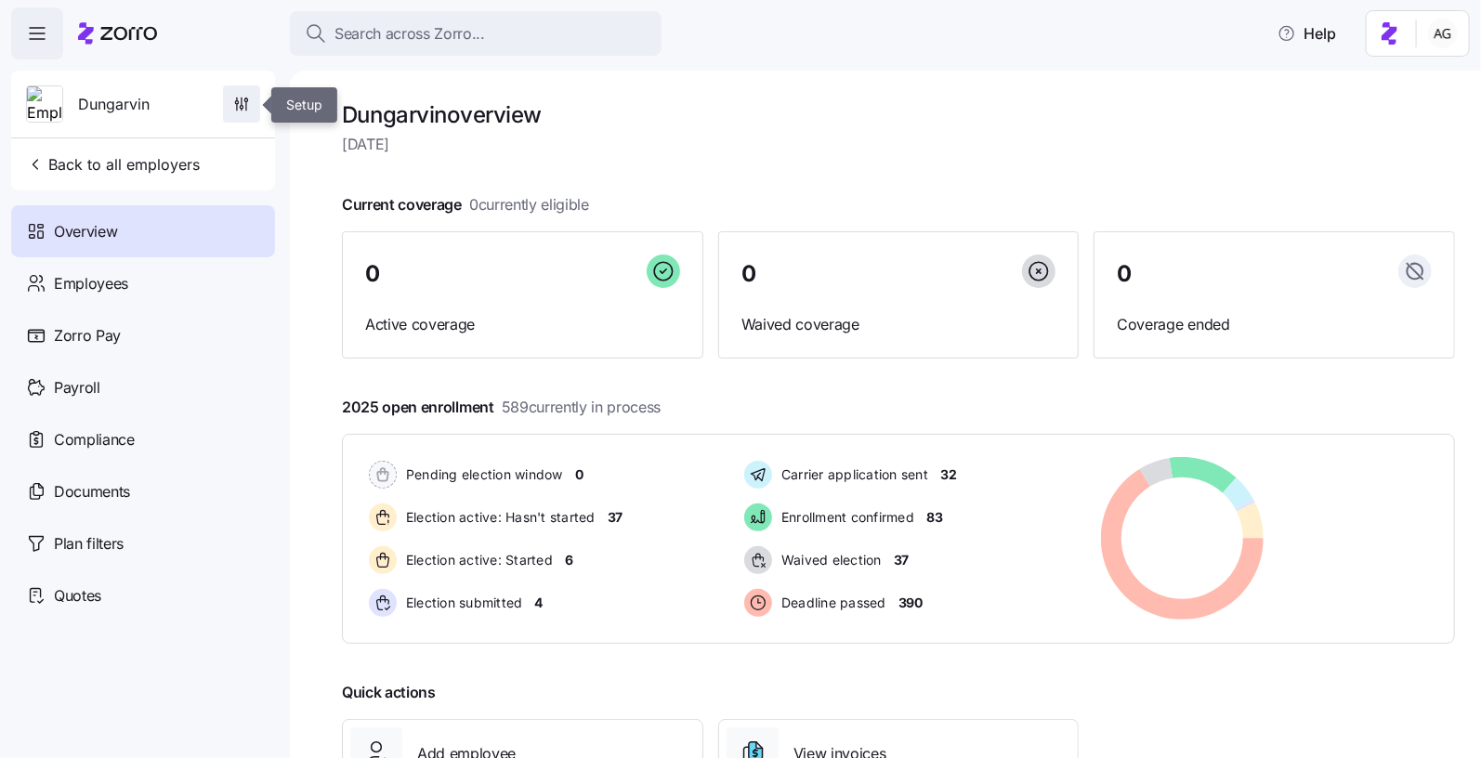
click at [243, 85] on button "button" at bounding box center [241, 103] width 37 height 37
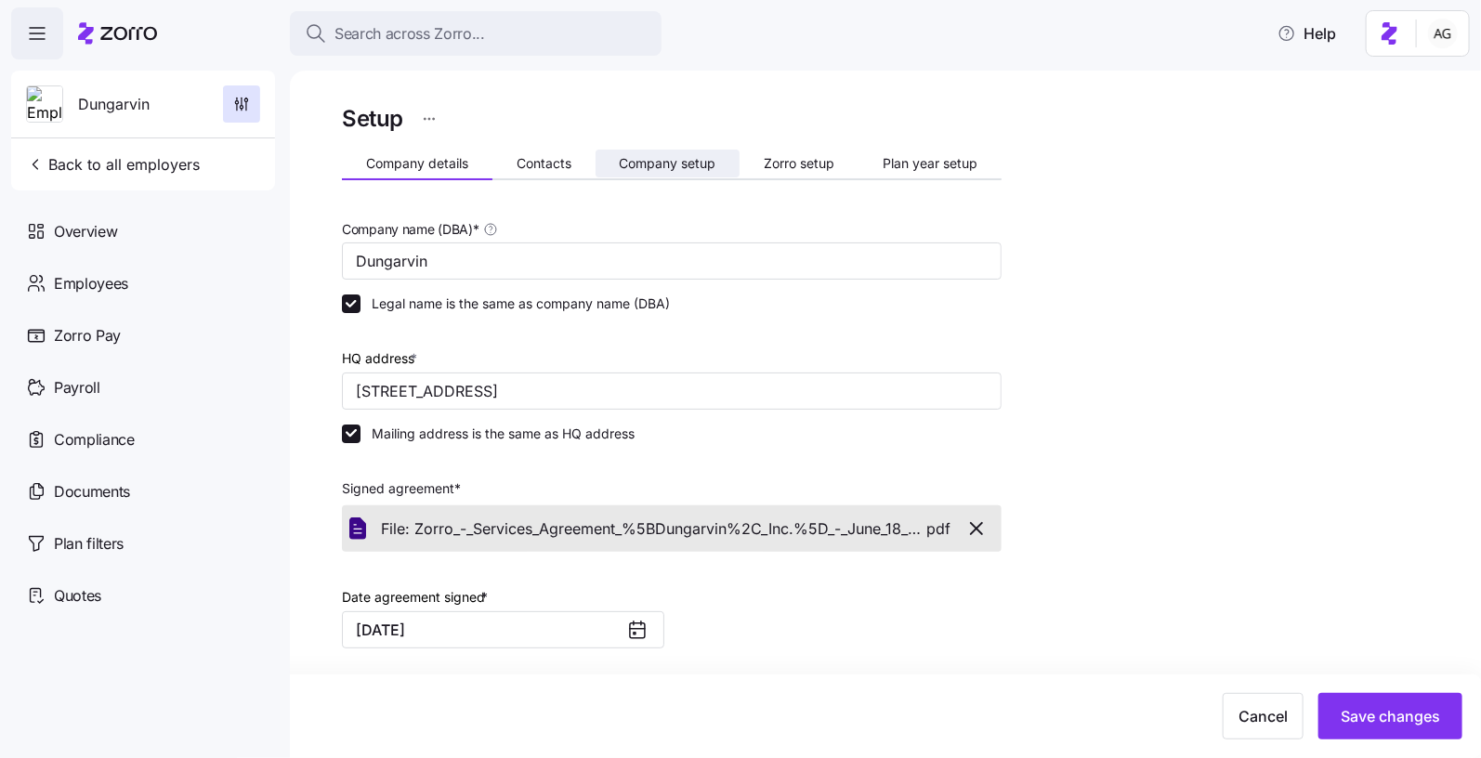
click at [697, 160] on span "Company setup" at bounding box center [667, 163] width 97 height 13
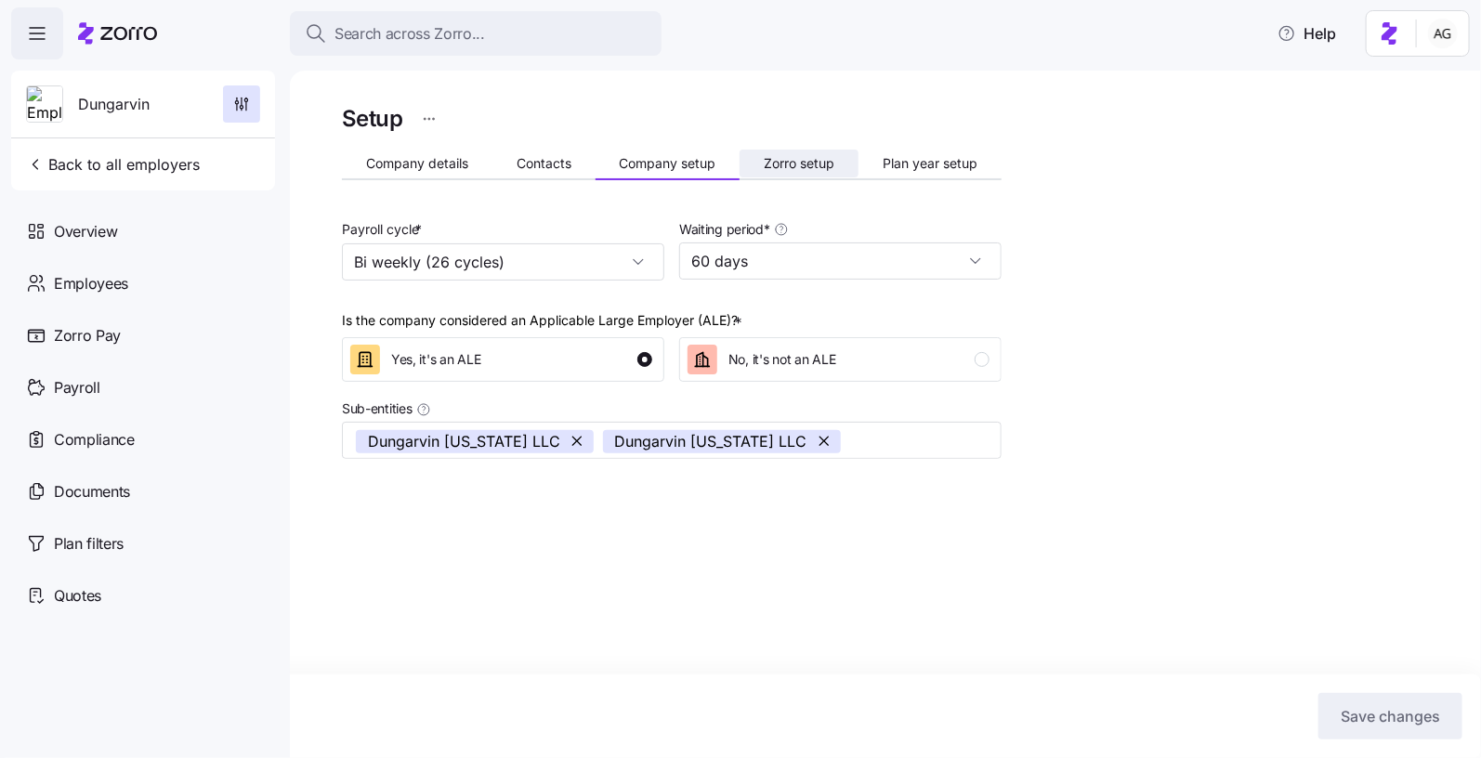
click at [820, 160] on span "Zorro setup" at bounding box center [799, 163] width 71 height 13
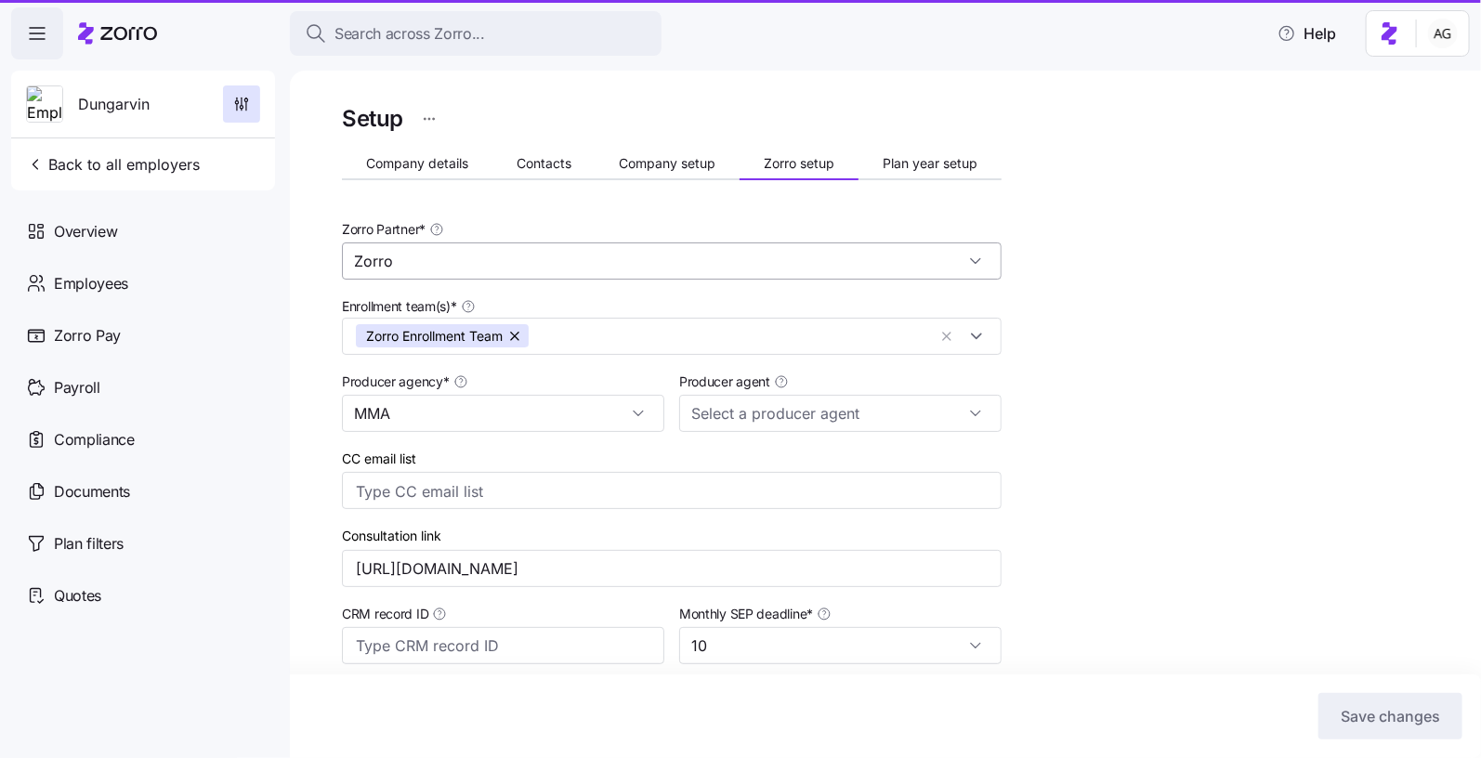
type input "[PERSON_NAME] ([PERSON_NAME][EMAIL_ADDRESS][PERSON_NAME][DOMAIN_NAME])"
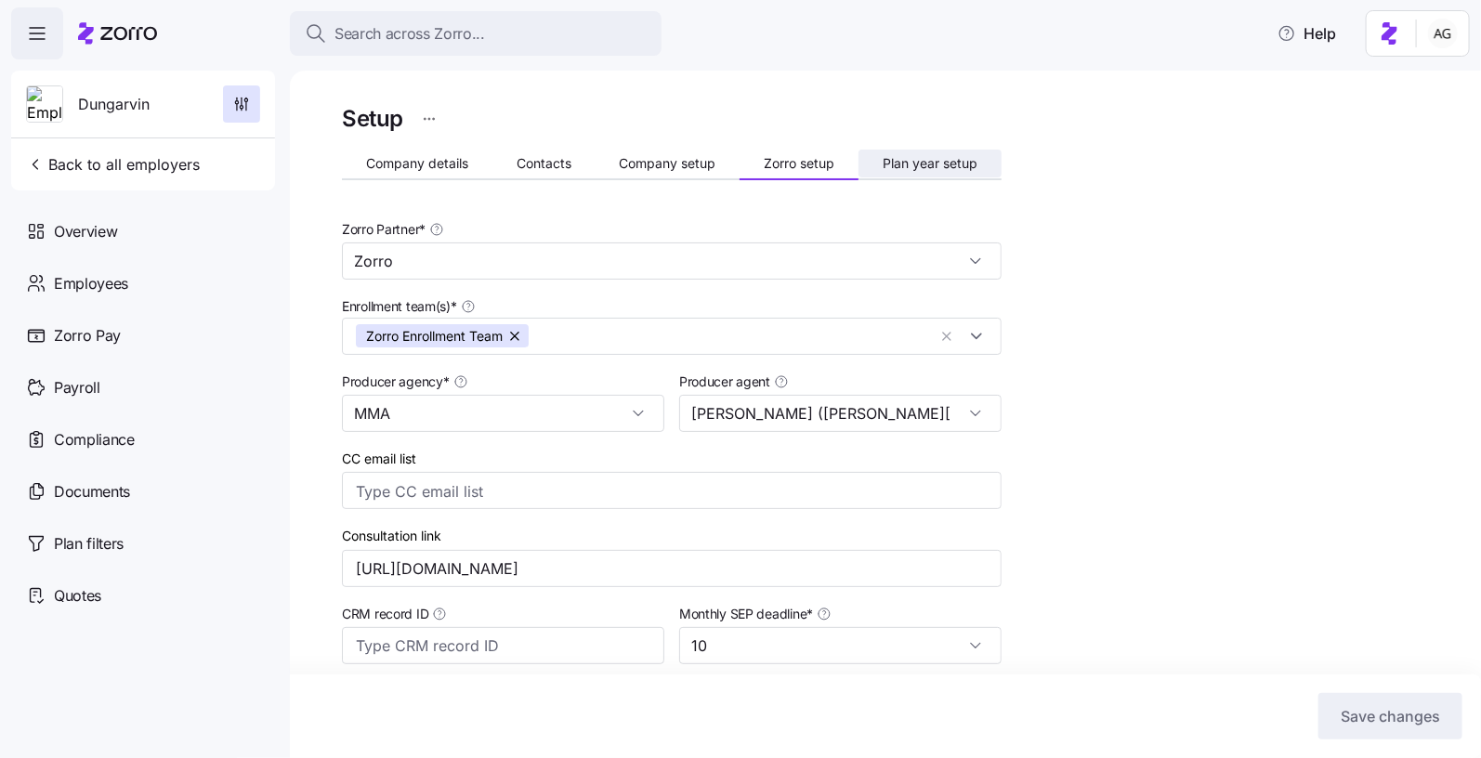
click at [913, 160] on span "Plan year setup" at bounding box center [930, 163] width 95 height 13
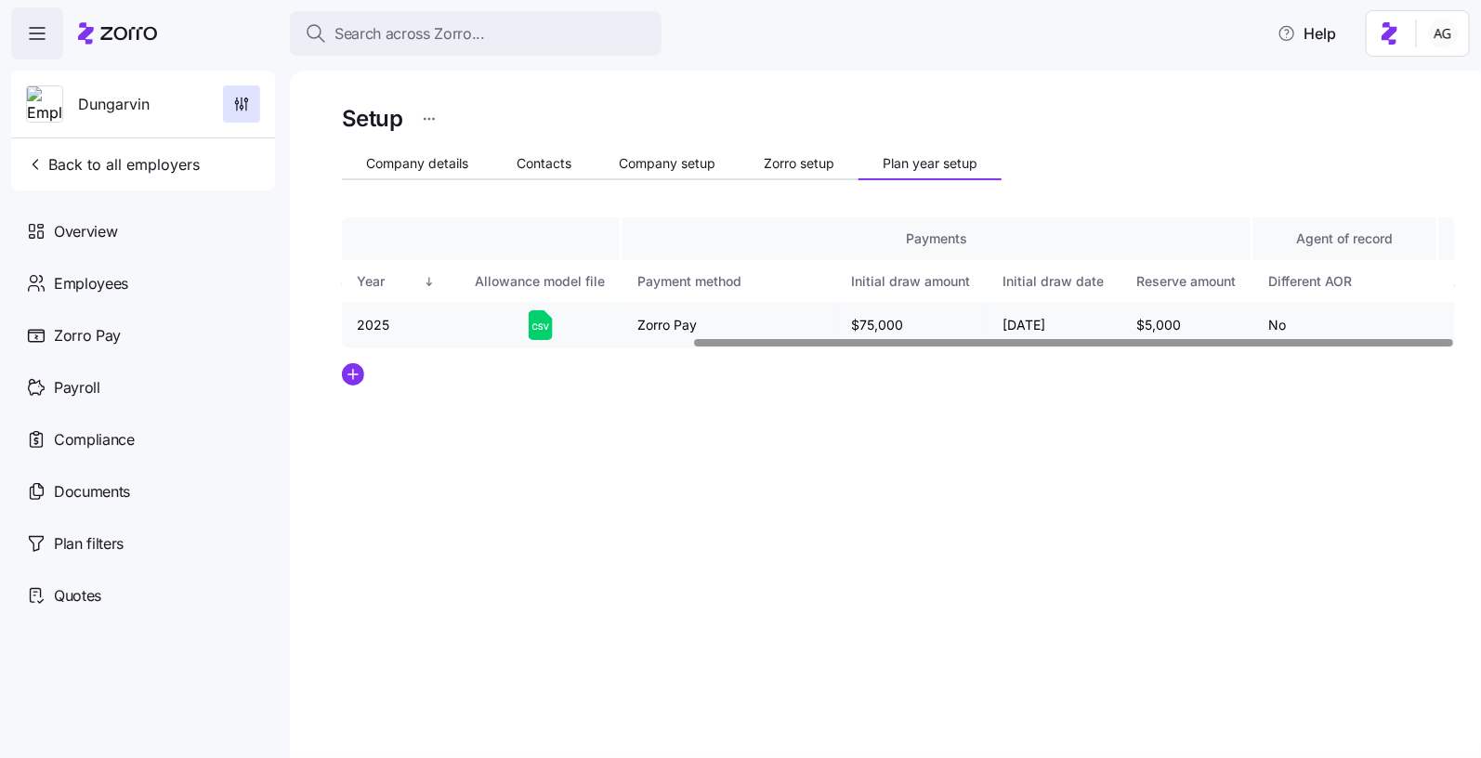
scroll to position [0, 514]
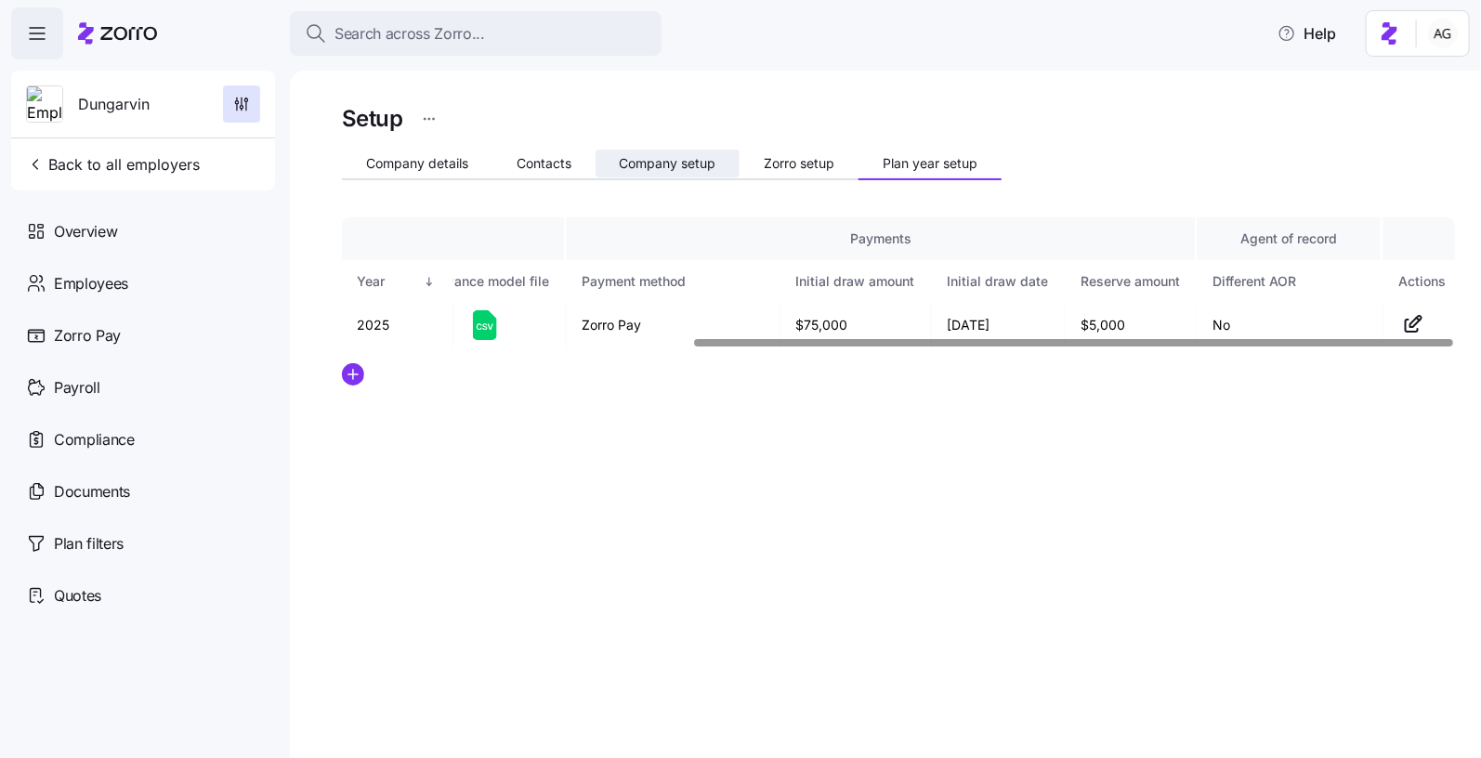
click at [610, 164] on button "Company setup" at bounding box center [668, 164] width 145 height 28
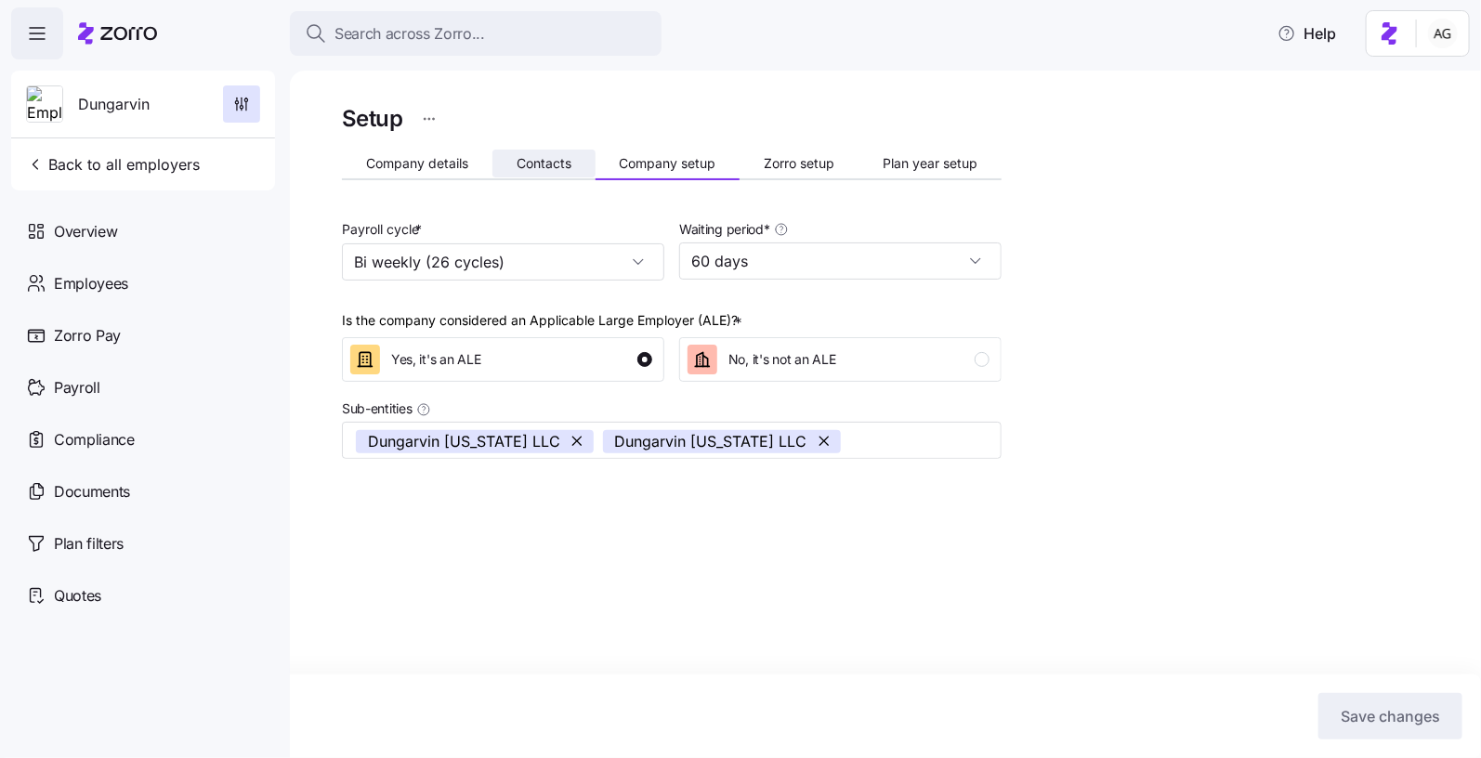
click at [525, 152] on button "Contacts" at bounding box center [543, 164] width 103 height 28
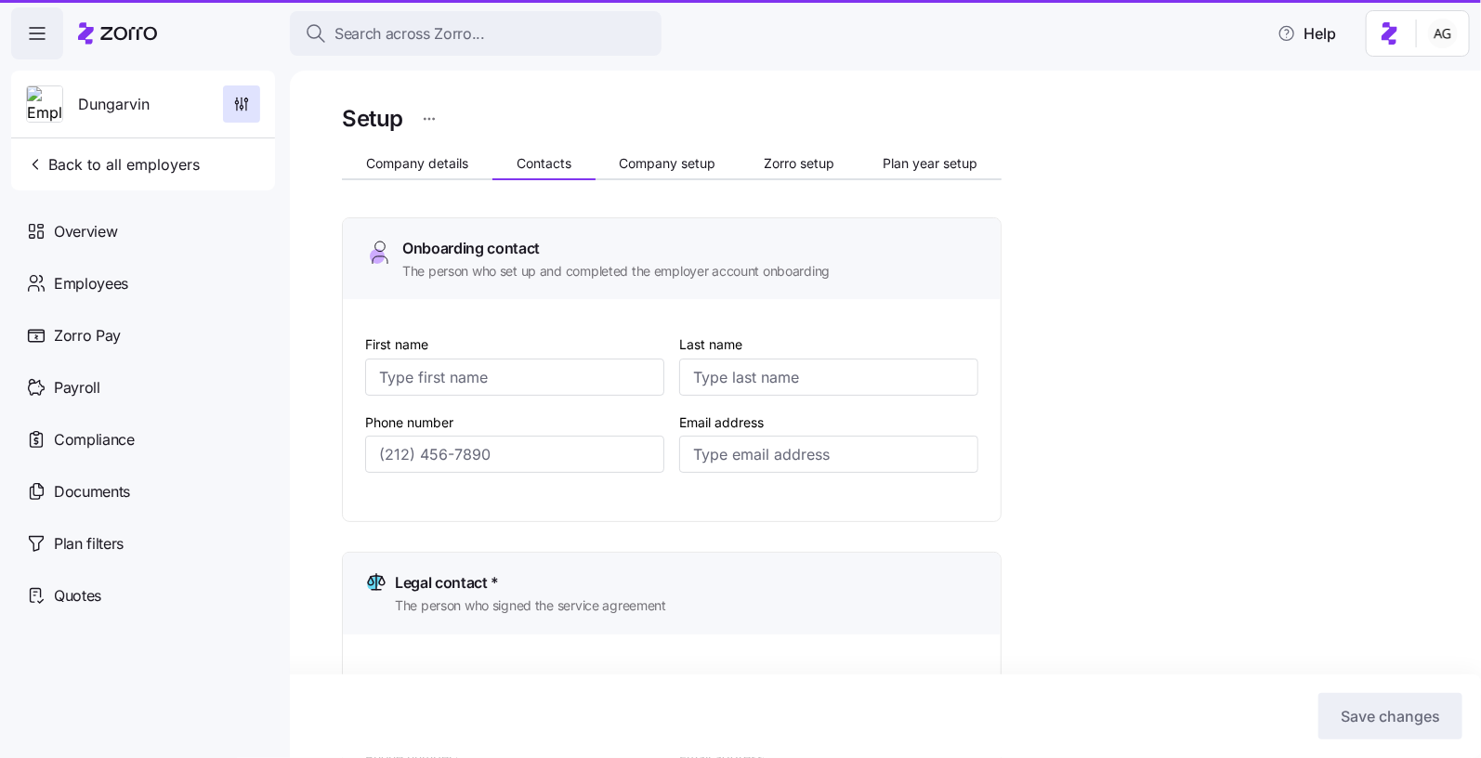
type input "[PERSON_NAME]"
type input "[EMAIL_ADDRESS][DOMAIN_NAME]"
type input "[PERSON_NAME]"
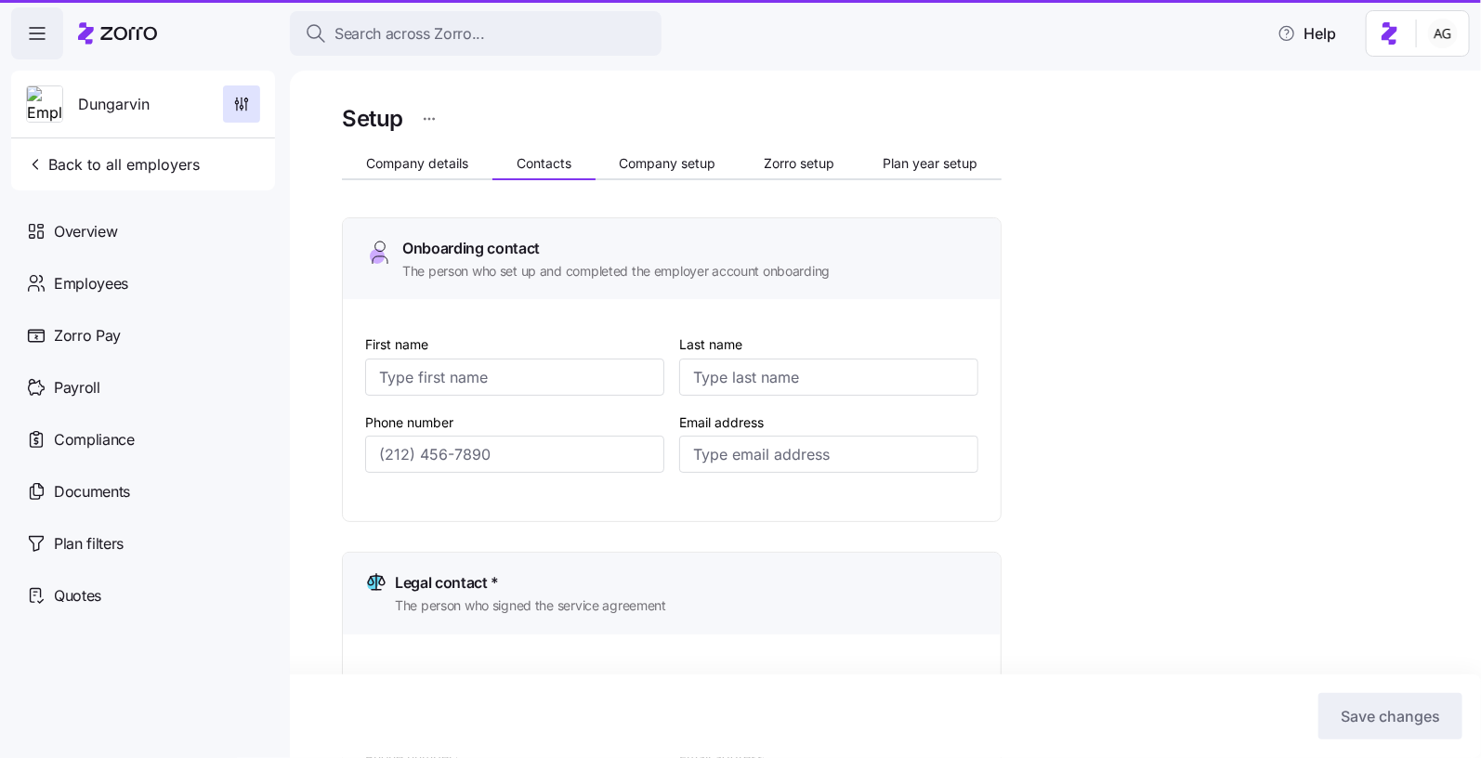
type input "[EMAIL_ADDRESS][DOMAIN_NAME]"
type input "[PERSON_NAME]"
type input "[EMAIL_ADDRESS][DOMAIN_NAME]"
type input "[PERSON_NAME]"
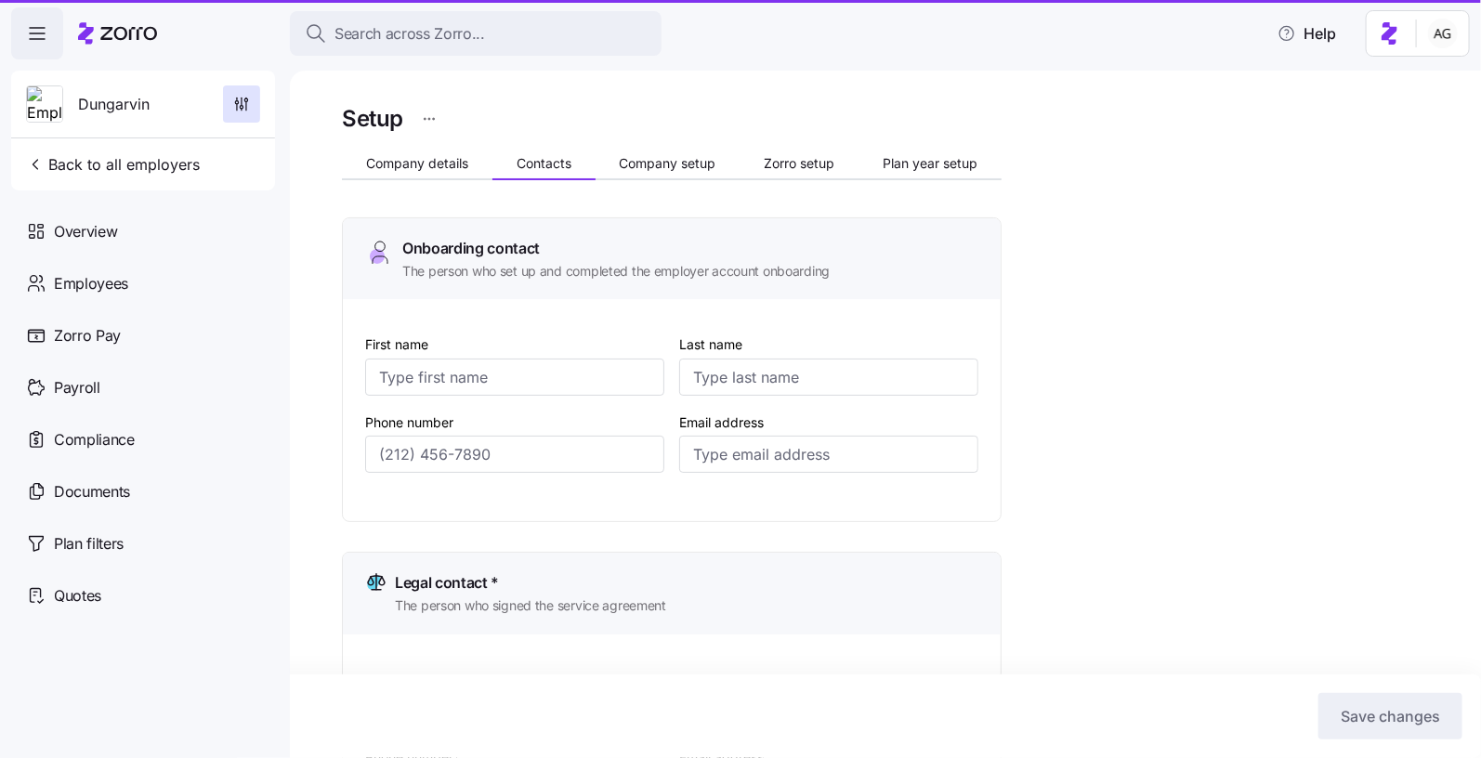
type input "[PERSON_NAME]"
type input "[EMAIL_ADDRESS][DOMAIN_NAME]"
type input "[PHONE_NUMBER]"
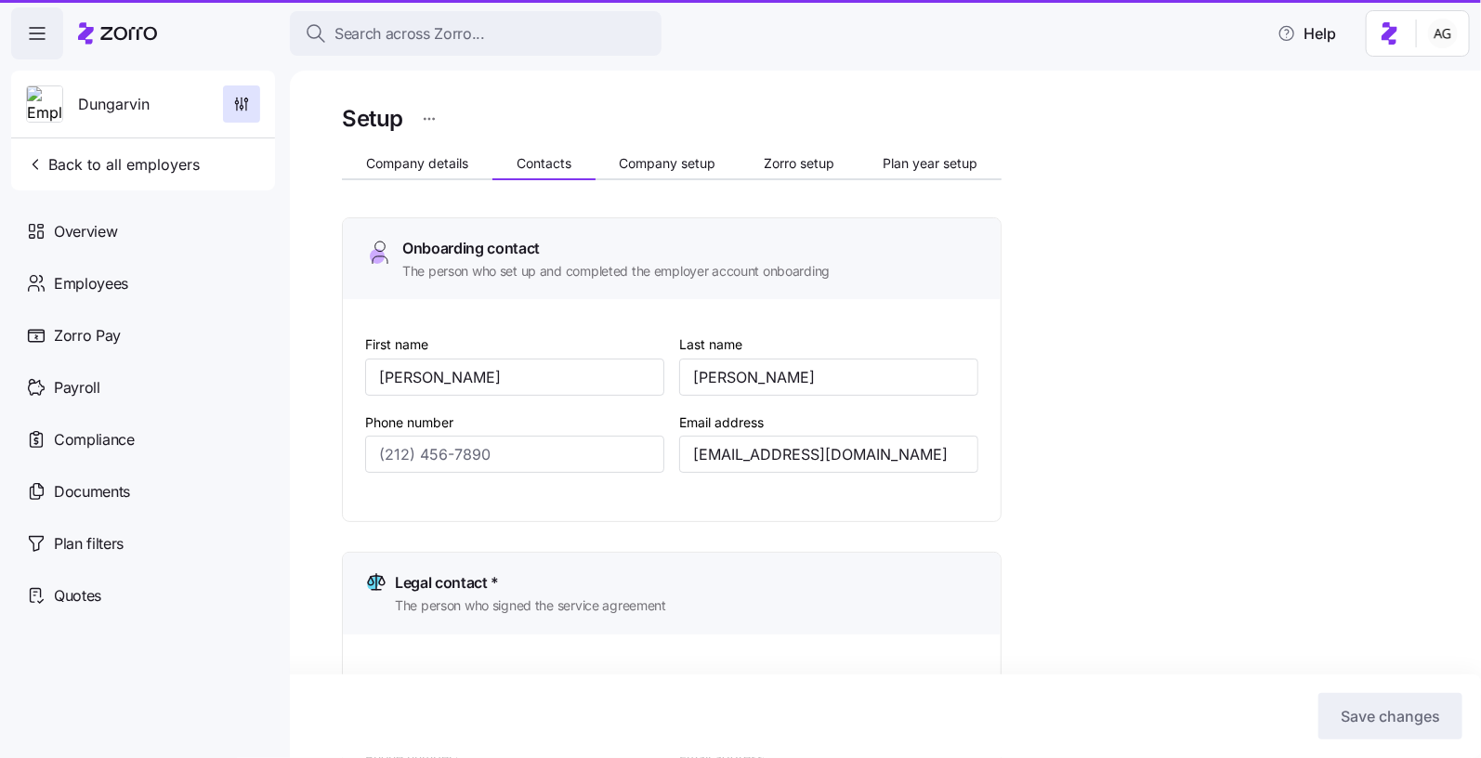
type input "[PHONE_NUMBER]"
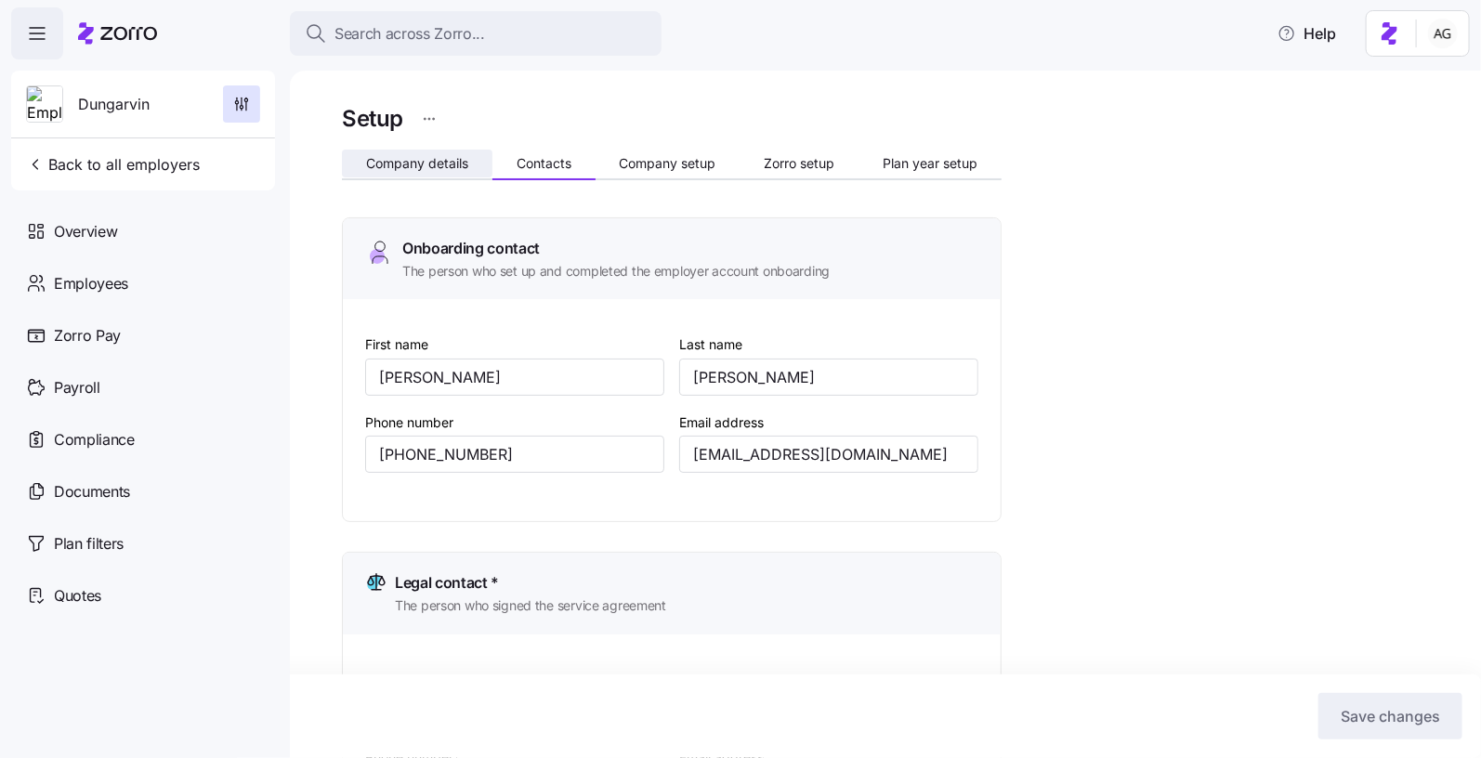
click at [458, 164] on span "Company details" at bounding box center [417, 163] width 102 height 13
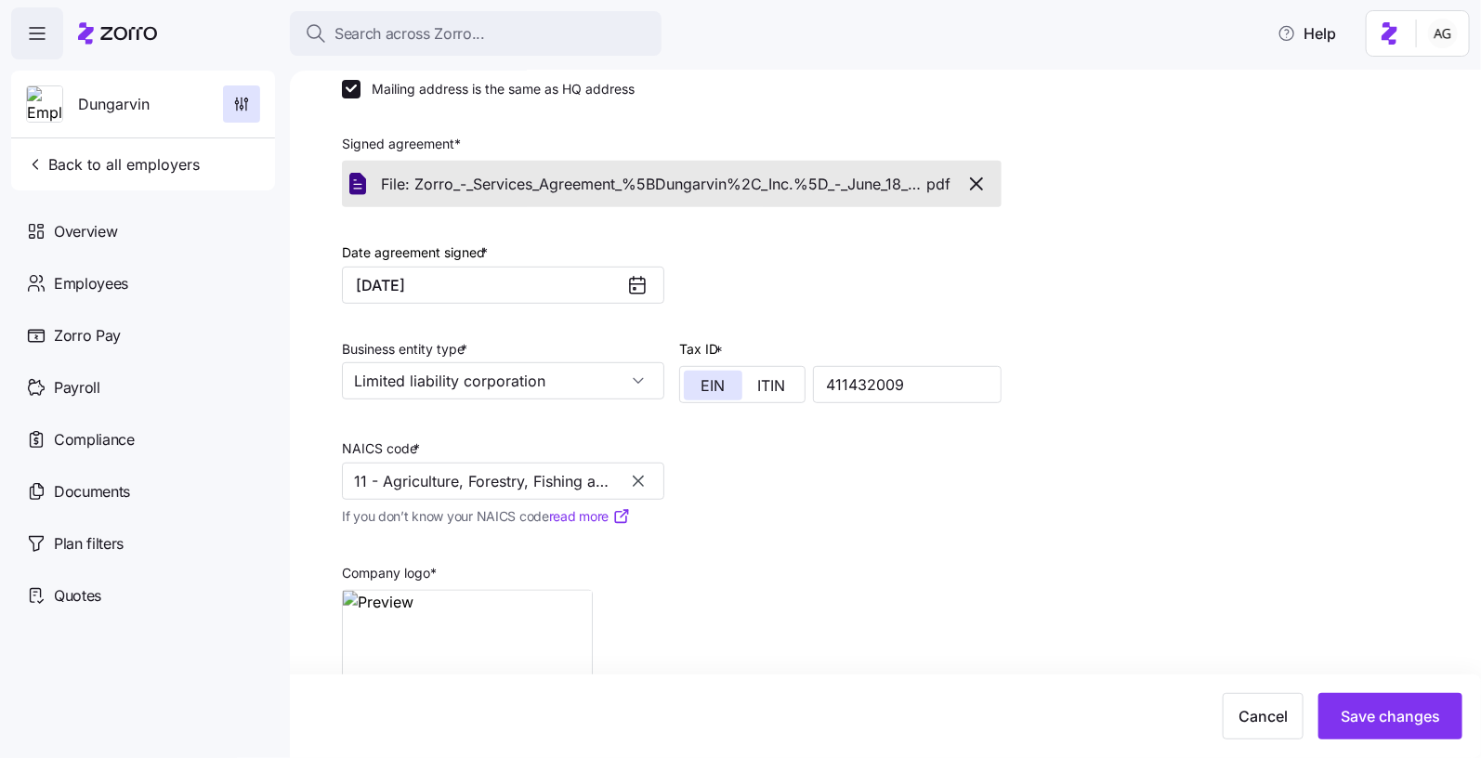
scroll to position [341, 0]
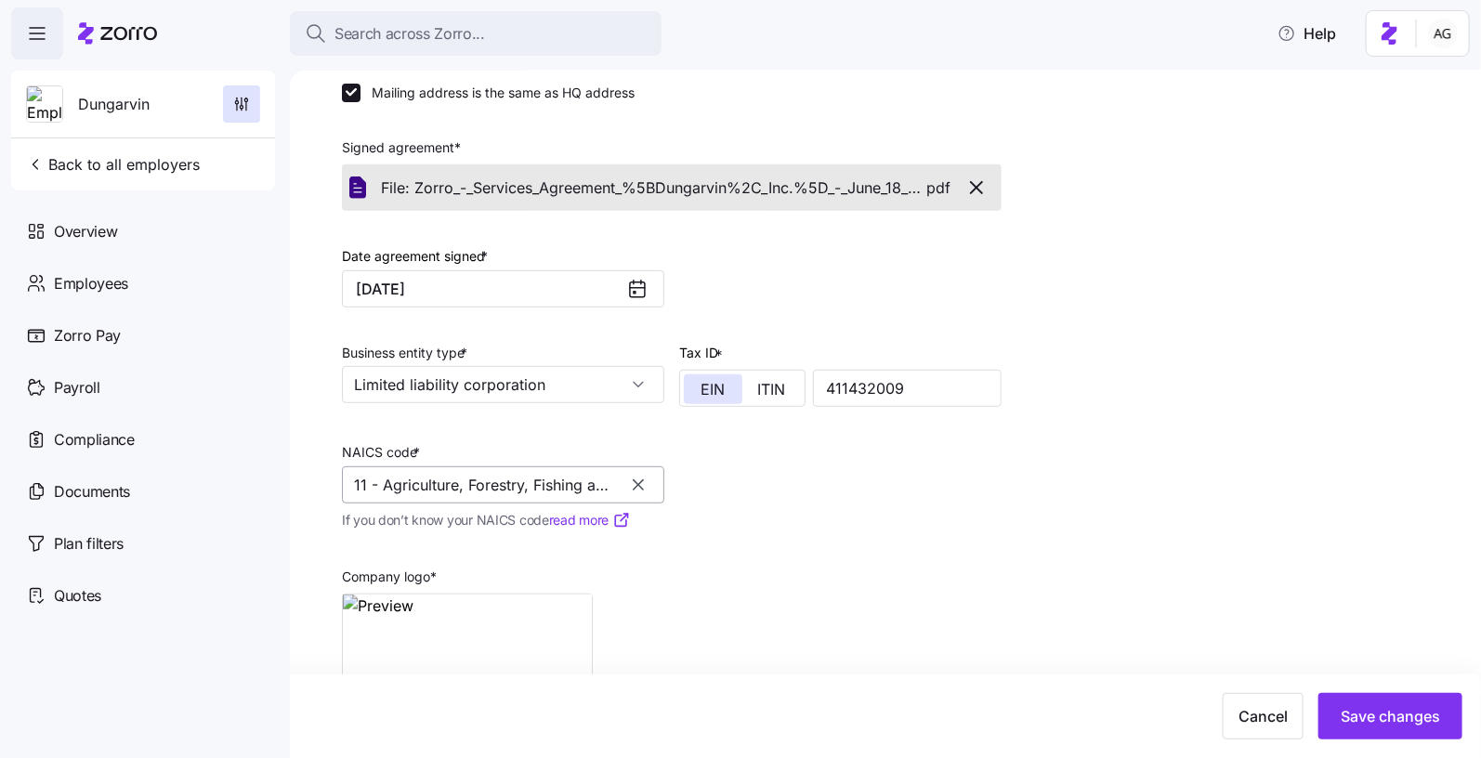
click at [580, 480] on input "11 - Agriculture, Forestry, Fishing and Hunting" at bounding box center [503, 484] width 322 height 37
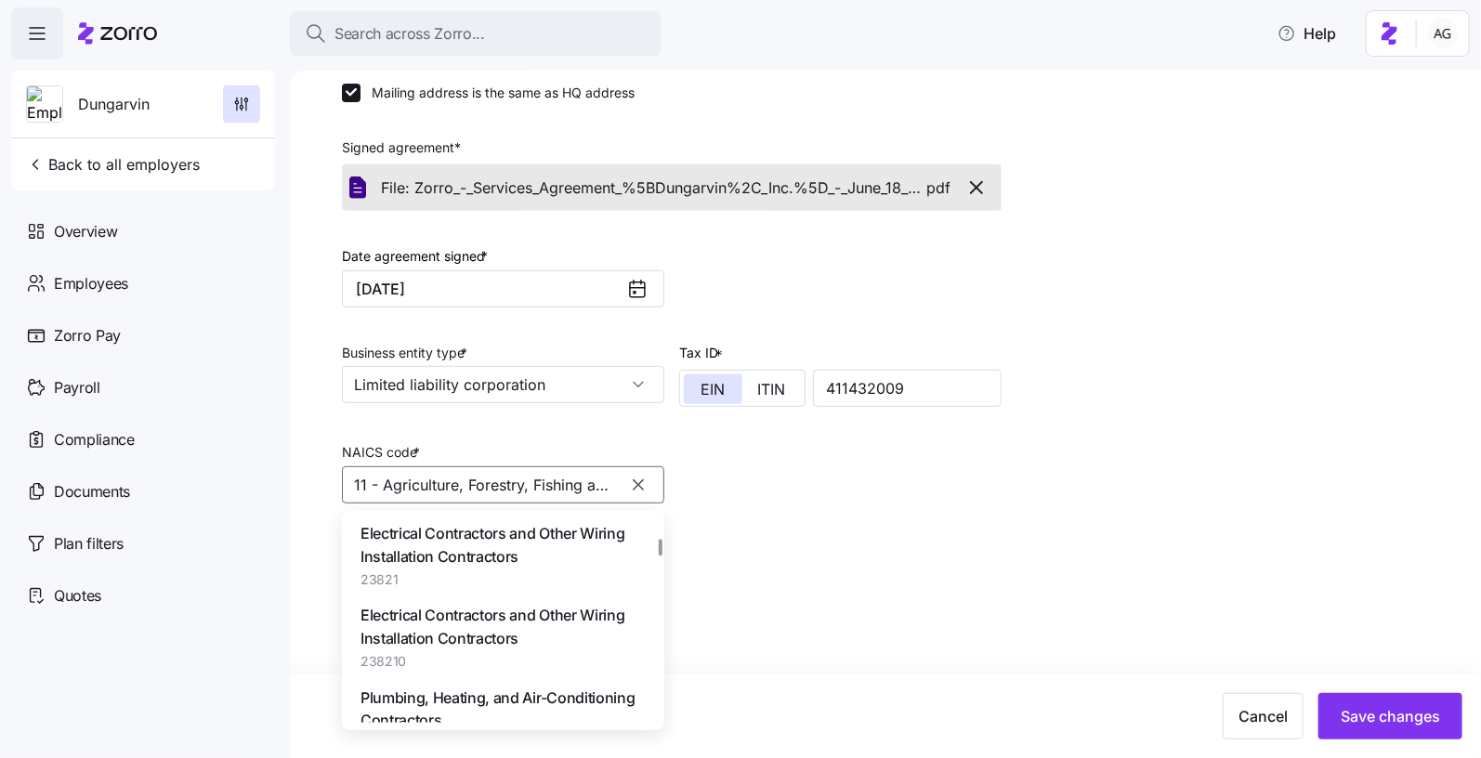
scroll to position [15627, 0]
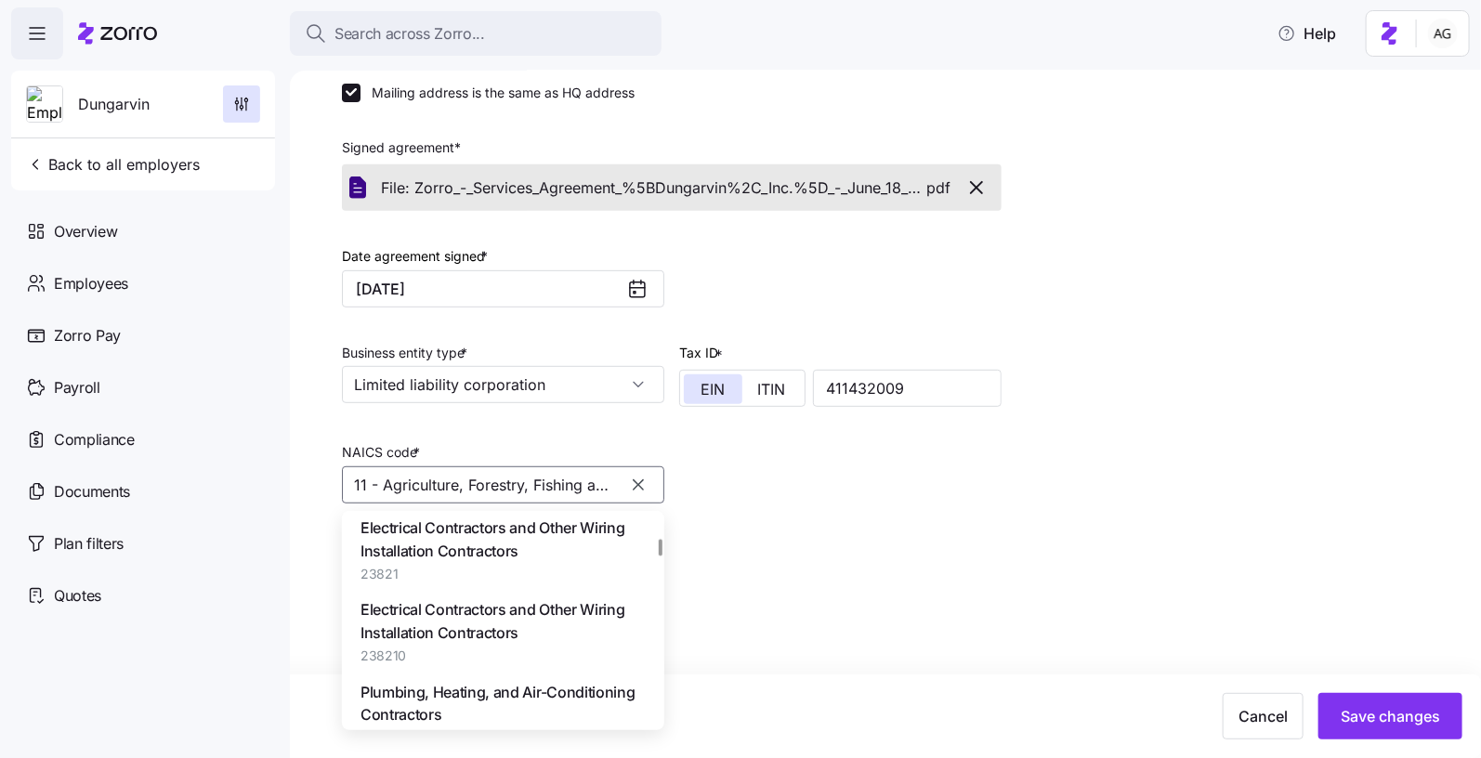
click at [862, 540] on div "Company logo * [URL][DOMAIN_NAME]. jpg" at bounding box center [672, 640] width 675 height 203
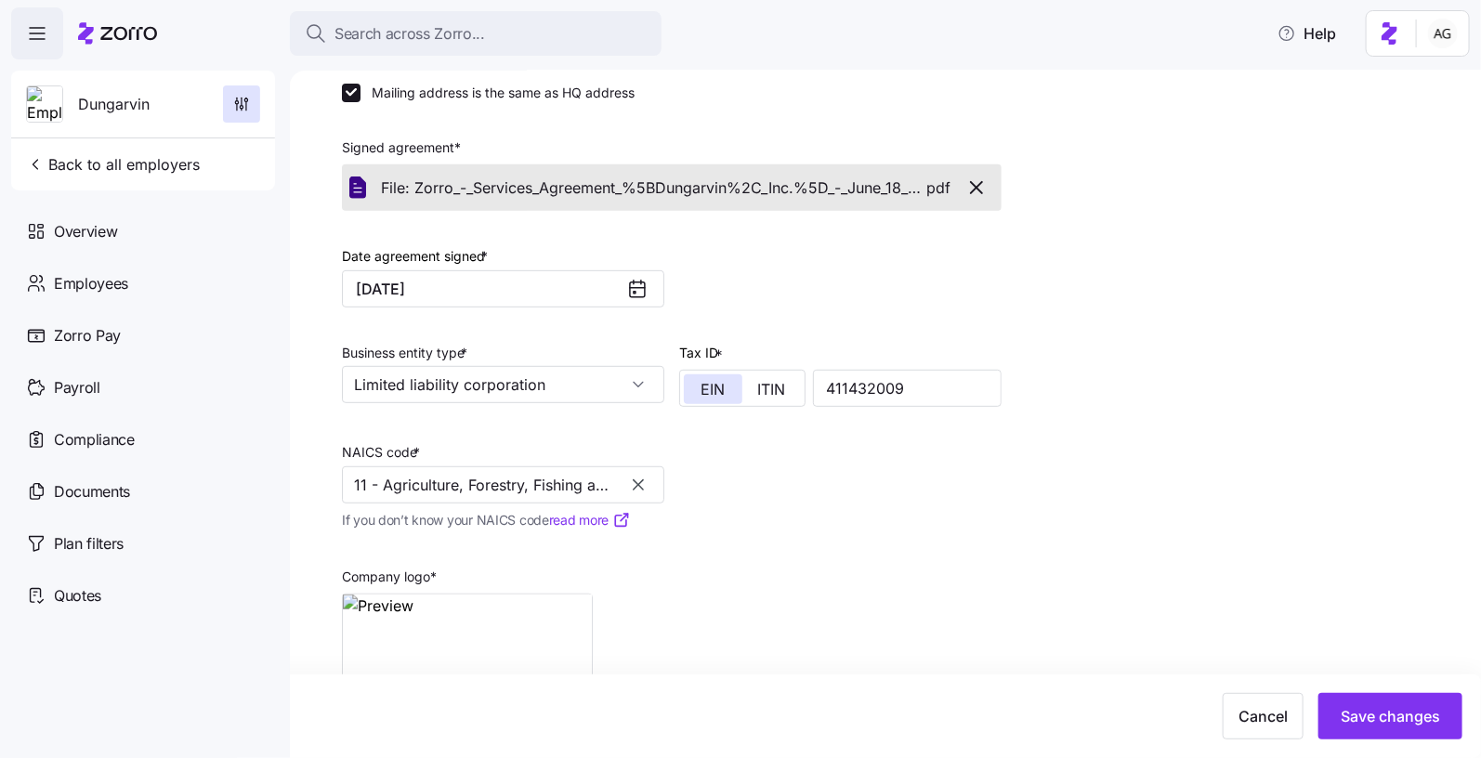
scroll to position [0, 0]
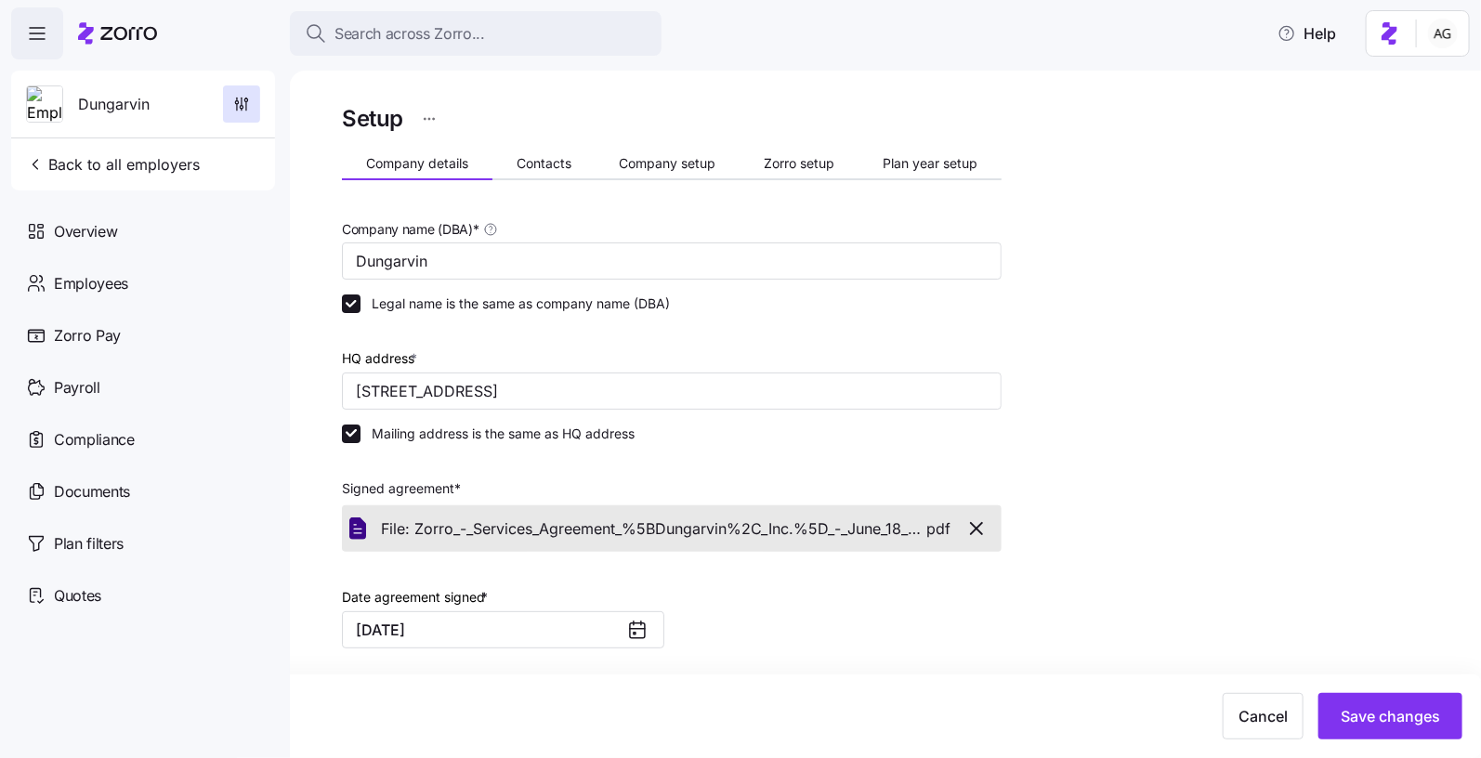
click at [530, 177] on div "Company details Contacts Company setup Zorro setup Plan year setup" at bounding box center [672, 166] width 660 height 28
click at [637, 152] on button "Company setup" at bounding box center [668, 164] width 145 height 28
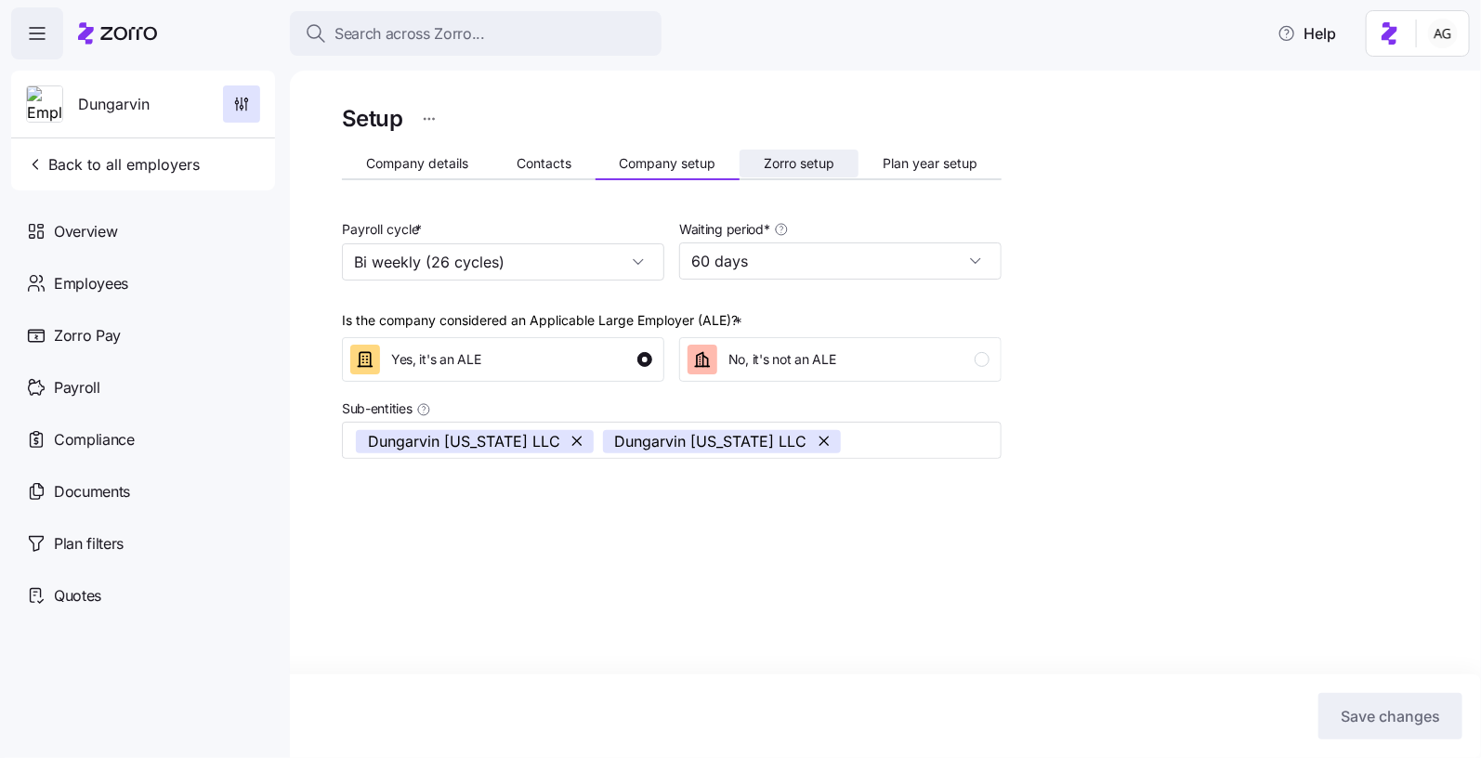
click at [793, 152] on button "Zorro setup" at bounding box center [799, 164] width 119 height 28
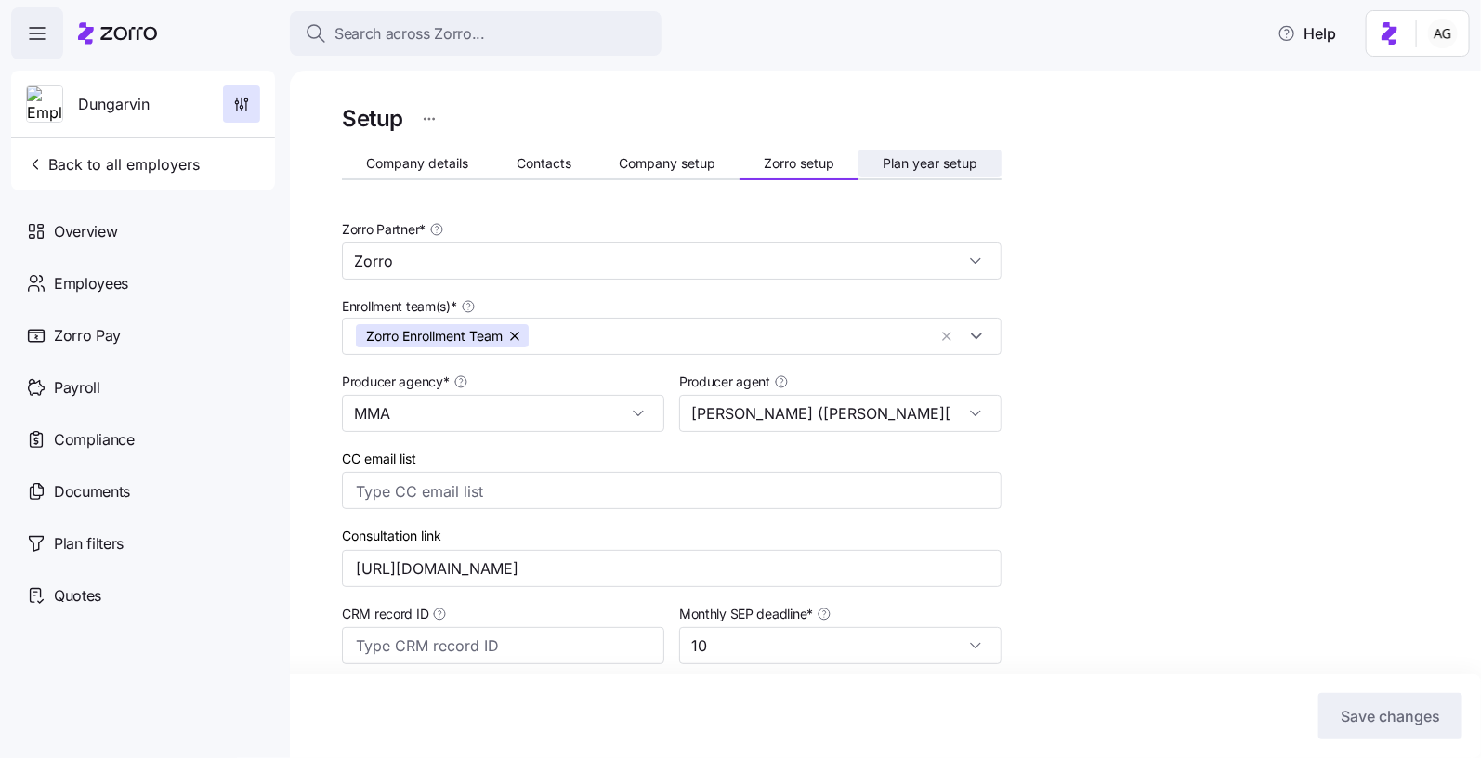
click at [944, 168] on span "Plan year setup" at bounding box center [930, 163] width 95 height 13
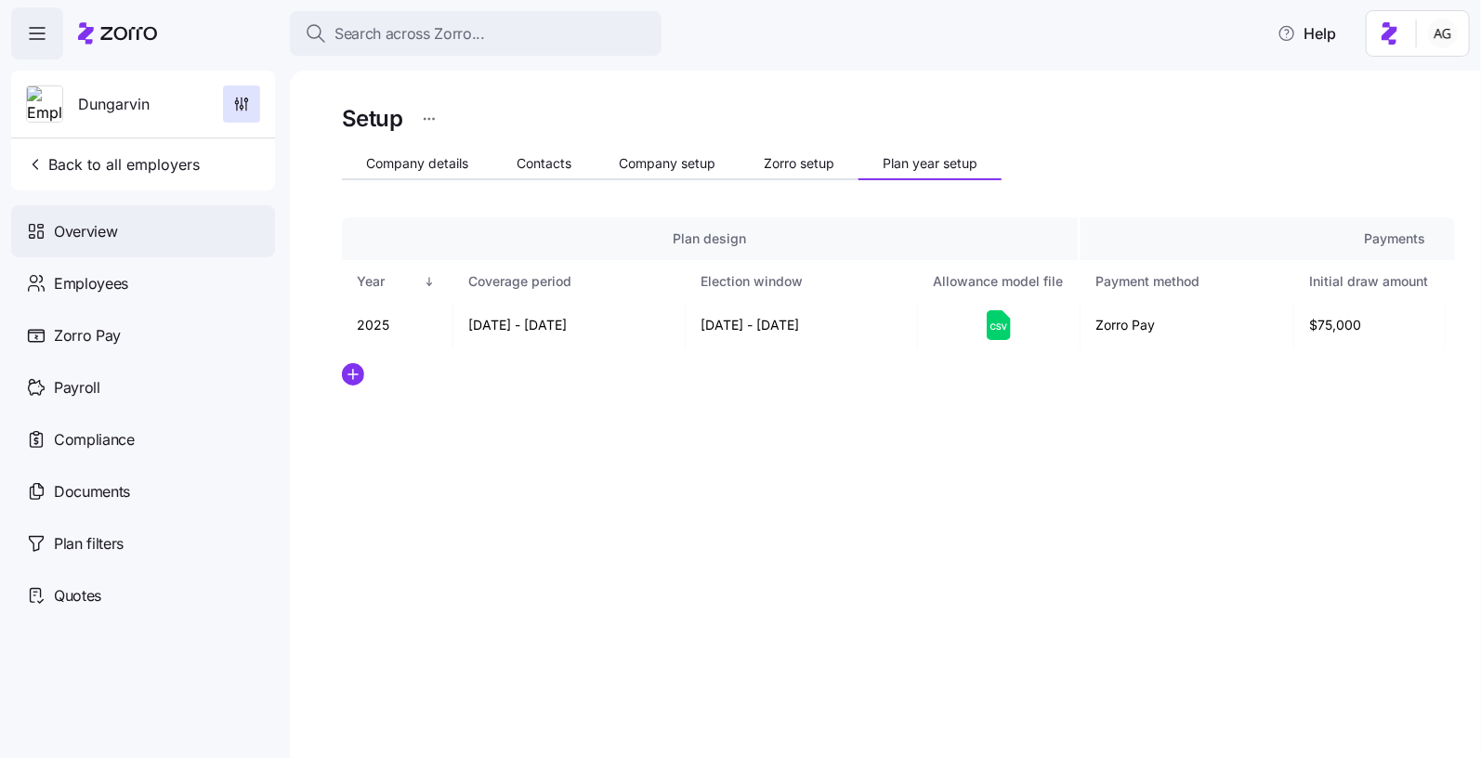
click at [121, 221] on div "Overview" at bounding box center [143, 231] width 264 height 52
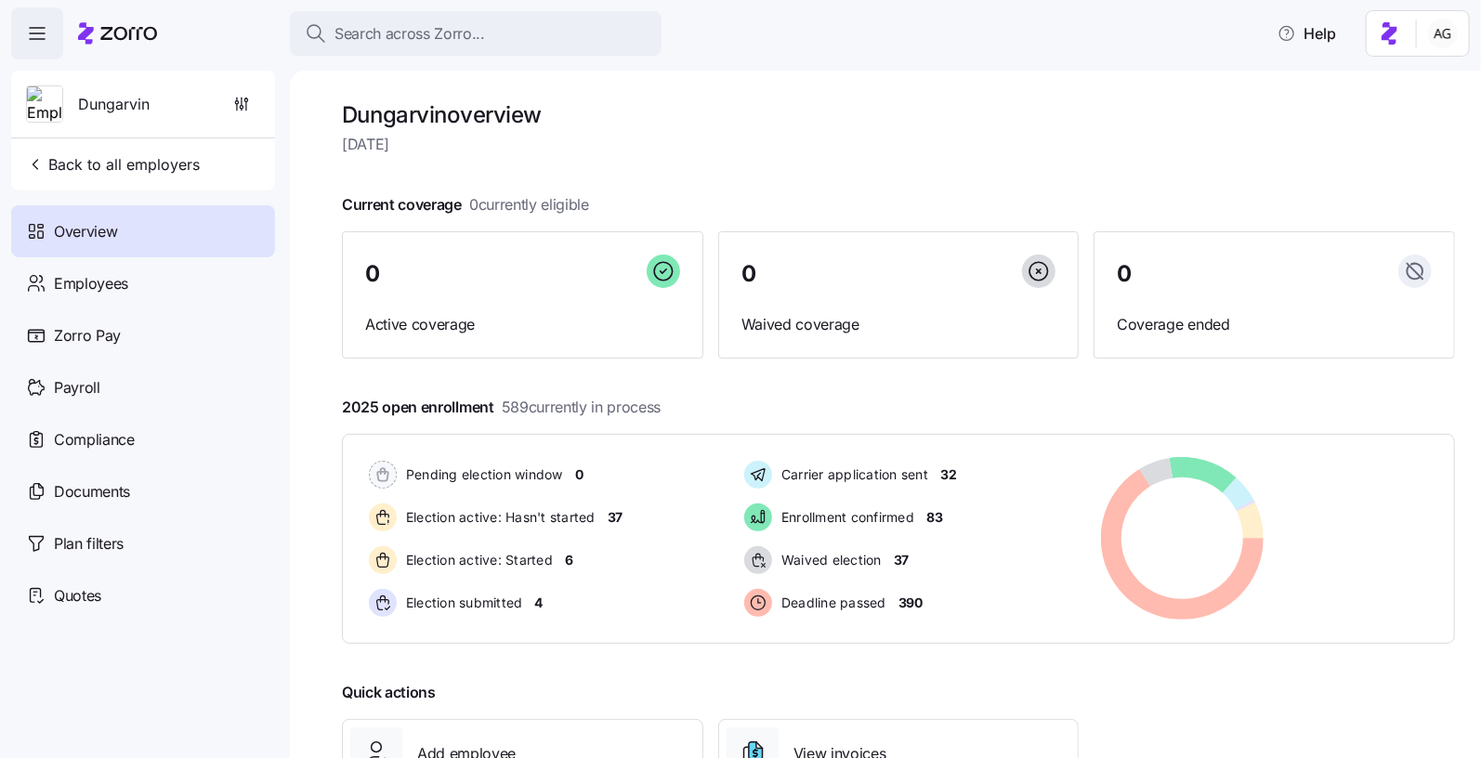
click at [141, 37] on icon at bounding box center [117, 33] width 79 height 22
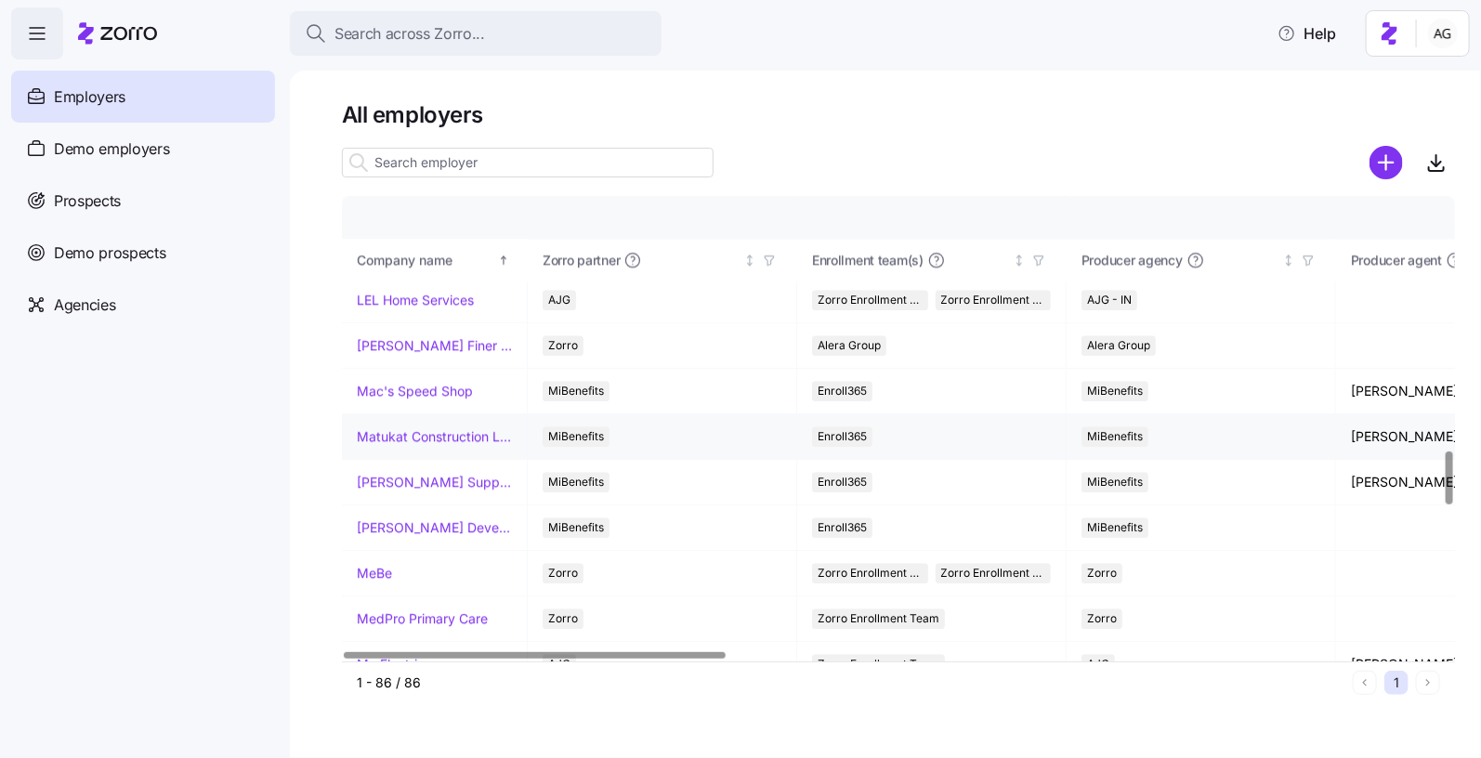
scroll to position [2240, 0]
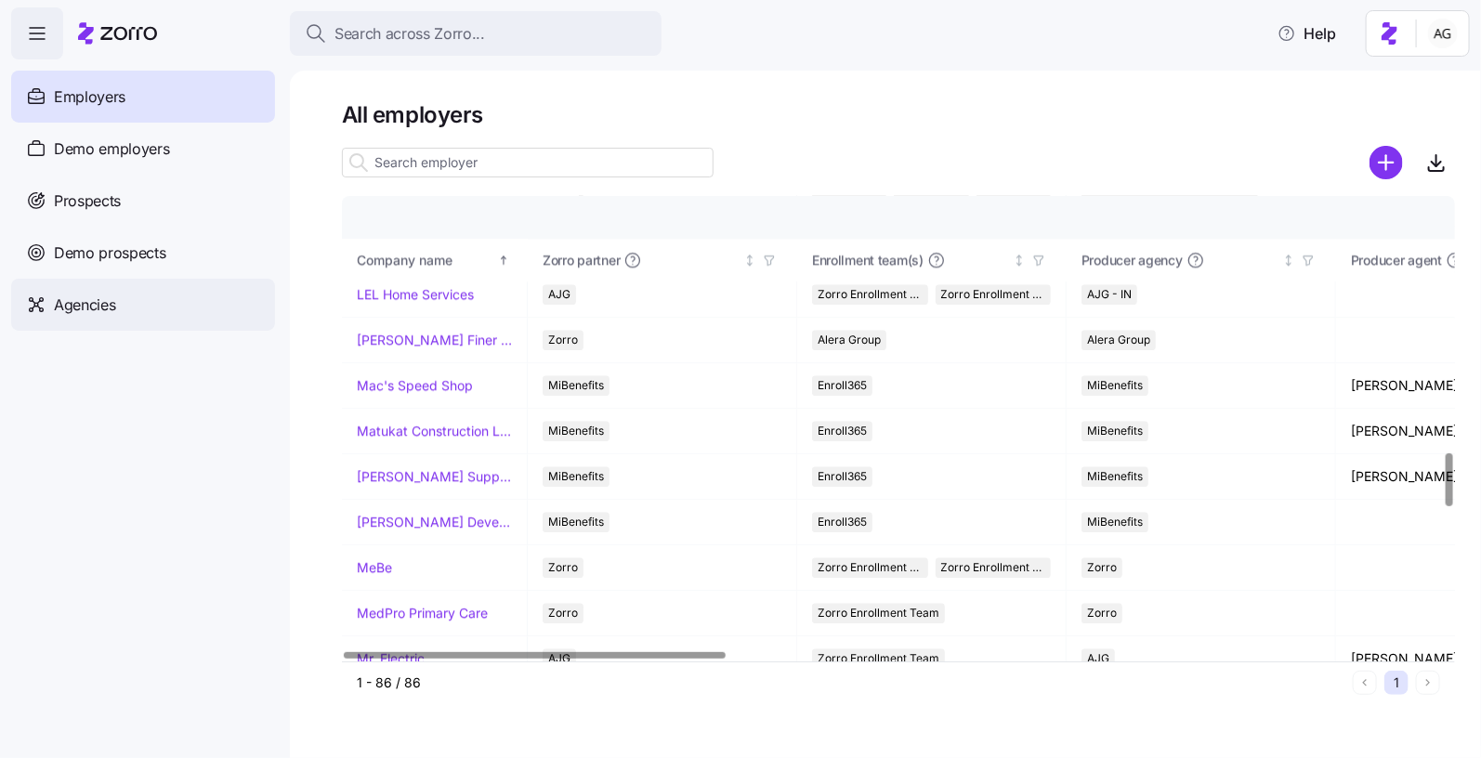
click at [149, 306] on div "Agencies" at bounding box center [143, 305] width 264 height 52
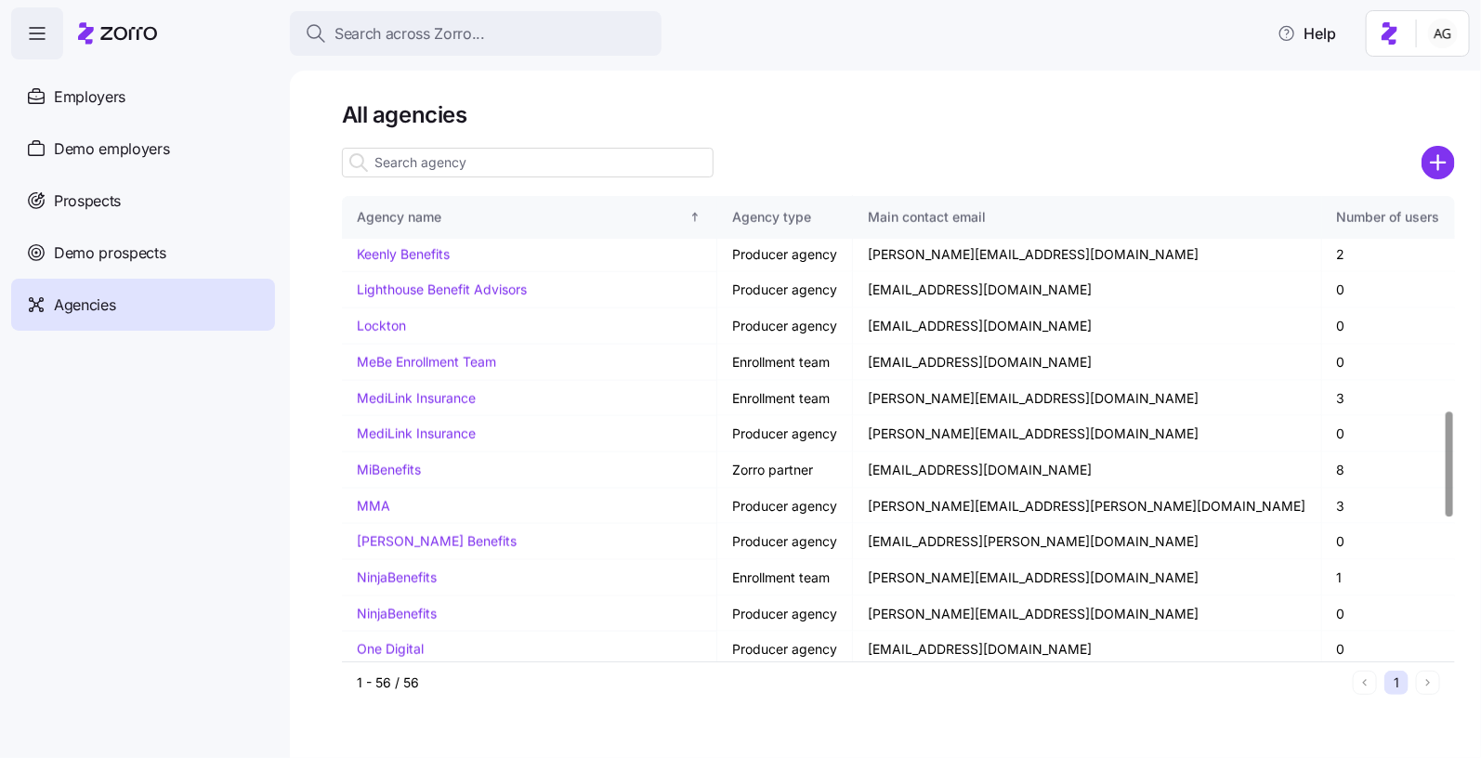
scroll to position [902, 0]
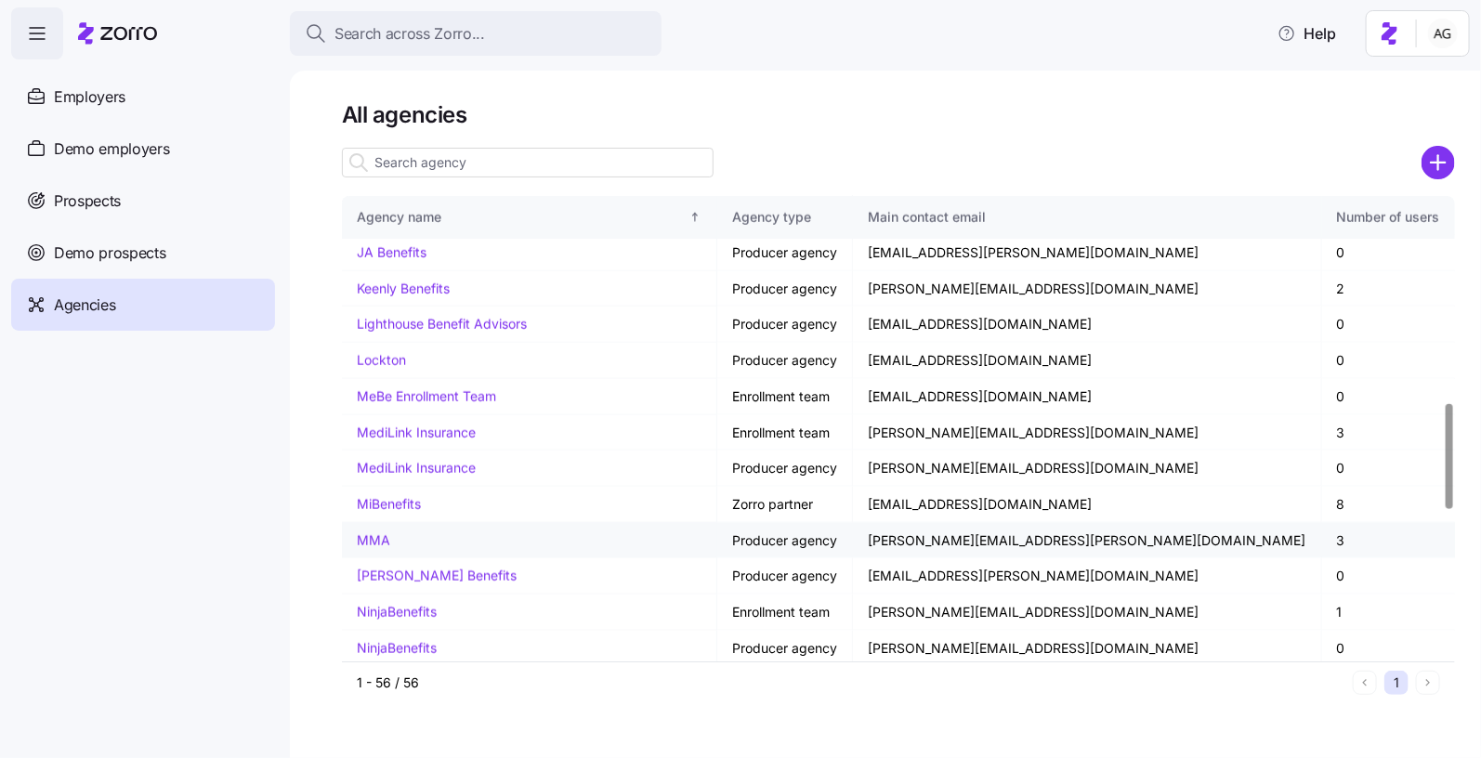
click at [379, 532] on link "MMA" at bounding box center [373, 540] width 33 height 16
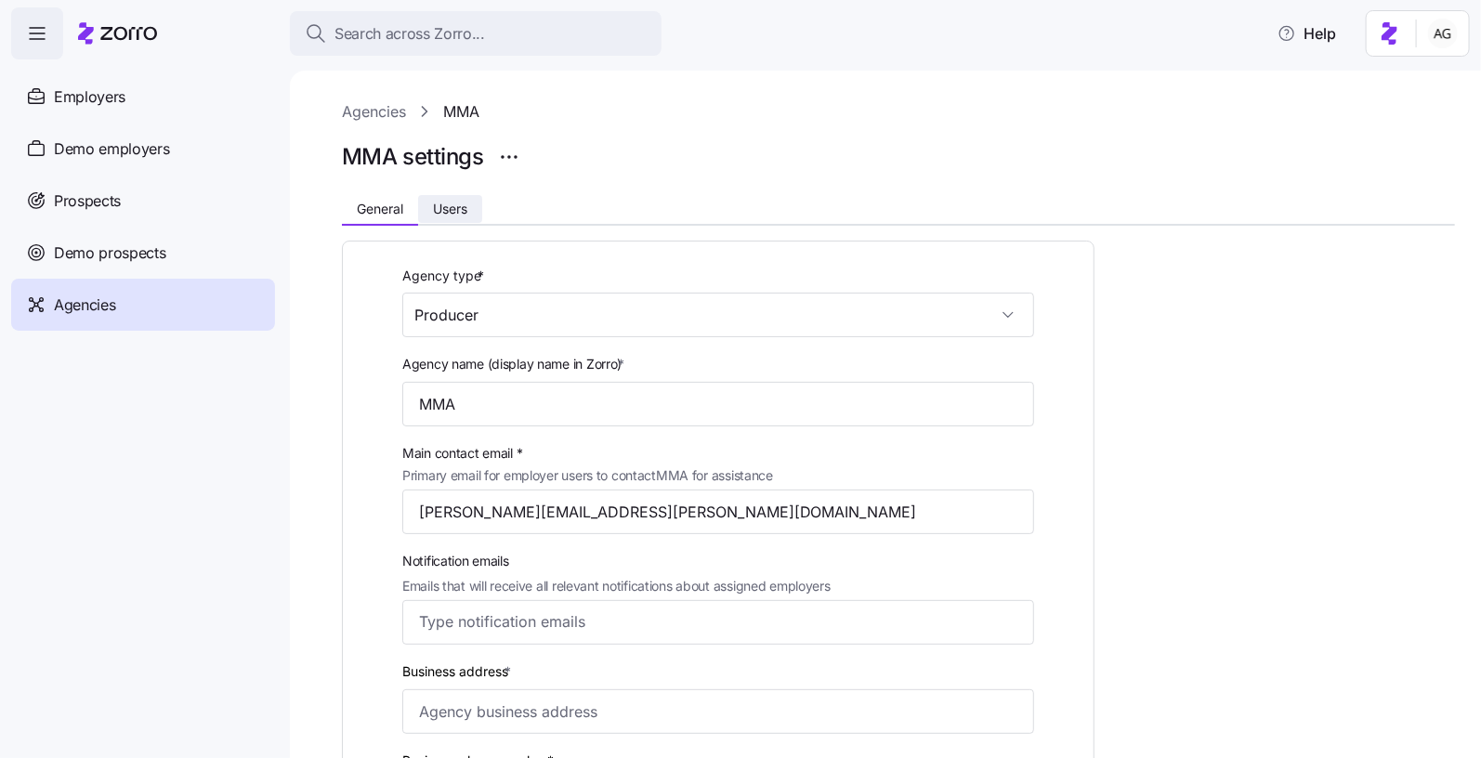
click at [470, 199] on button "Users" at bounding box center [450, 209] width 64 height 28
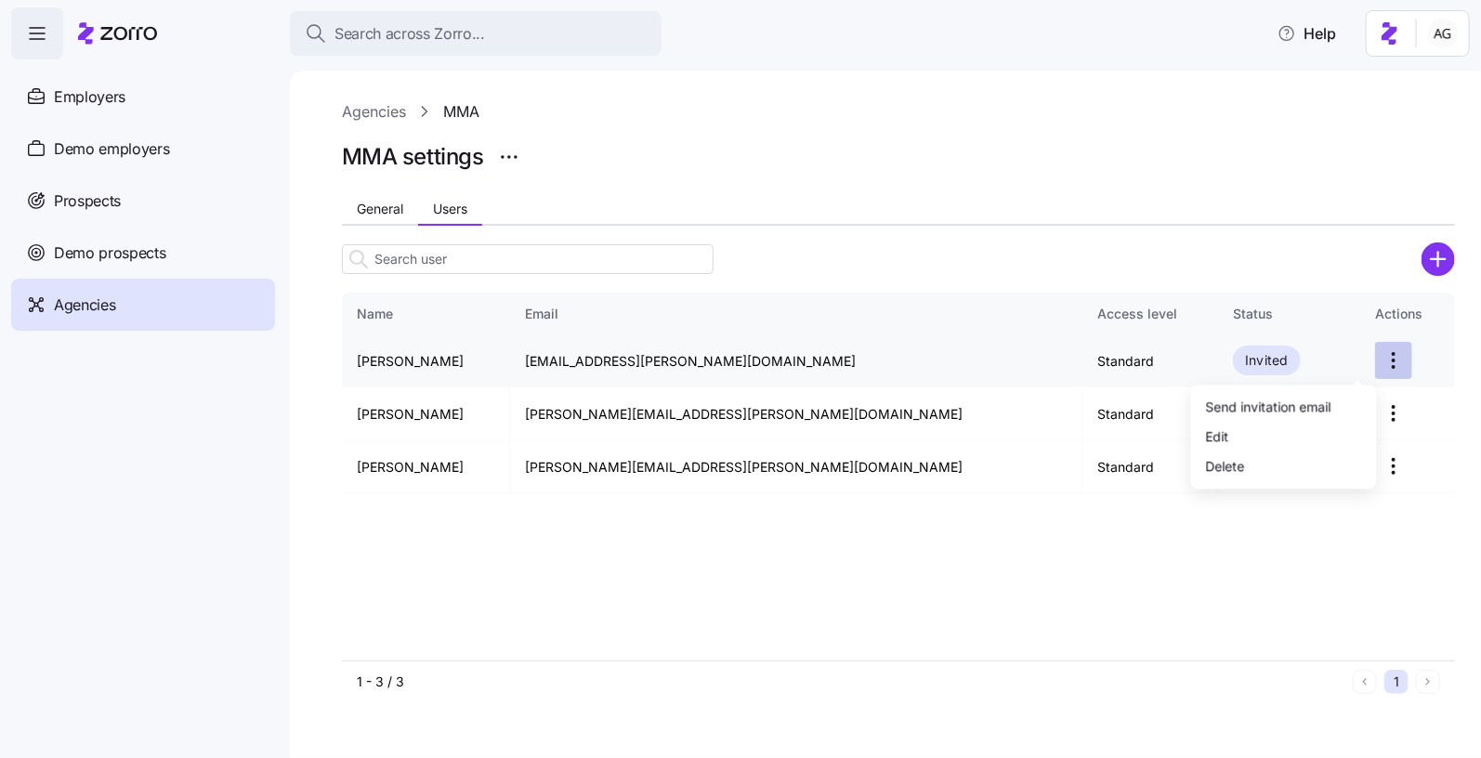
click at [1362, 350] on html "Search across Zorro... Help Employers Demo employers Prospects Demo prospects A…" at bounding box center [740, 373] width 1481 height 747
click at [1293, 401] on div "Send invitation email" at bounding box center [1268, 406] width 125 height 20
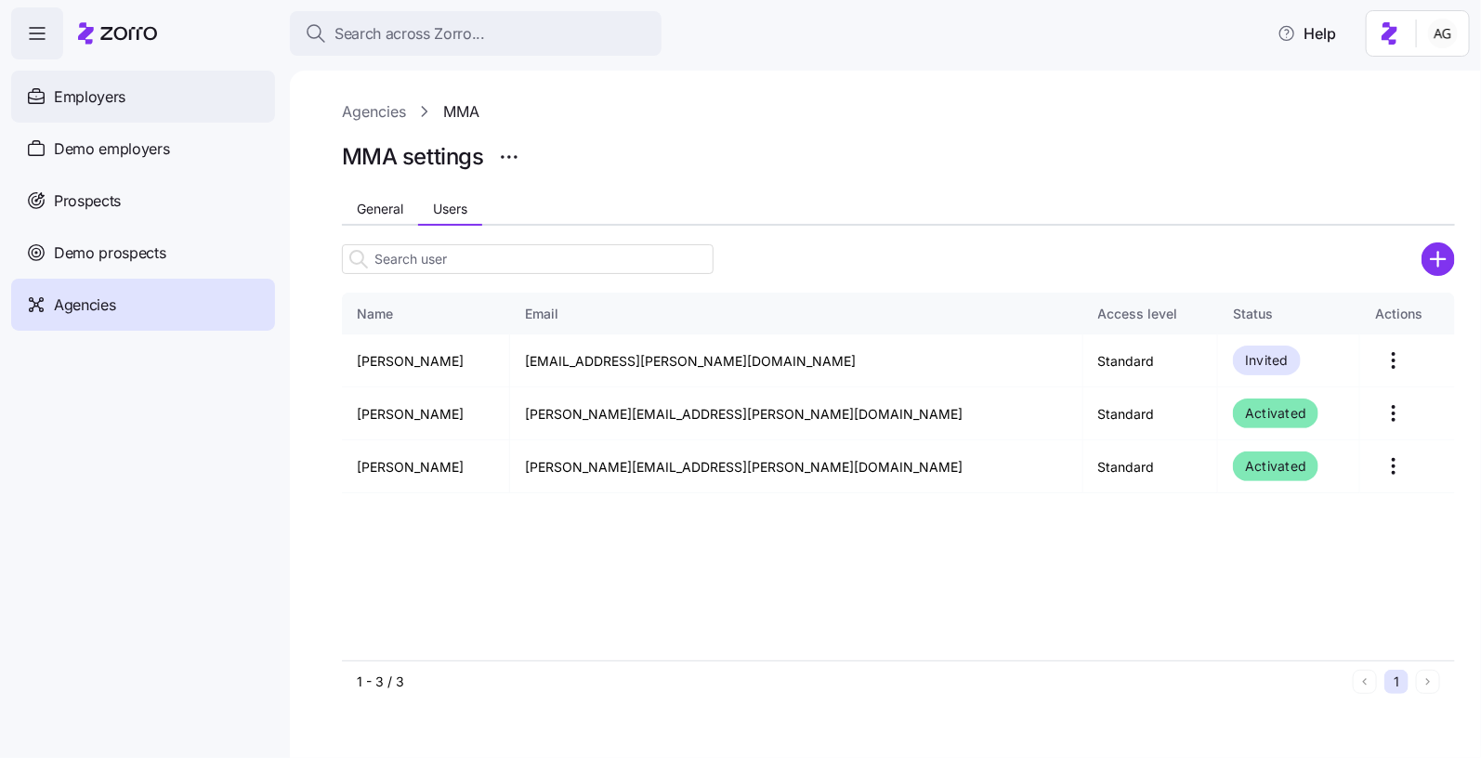
click at [90, 112] on div "Employers" at bounding box center [143, 97] width 264 height 52
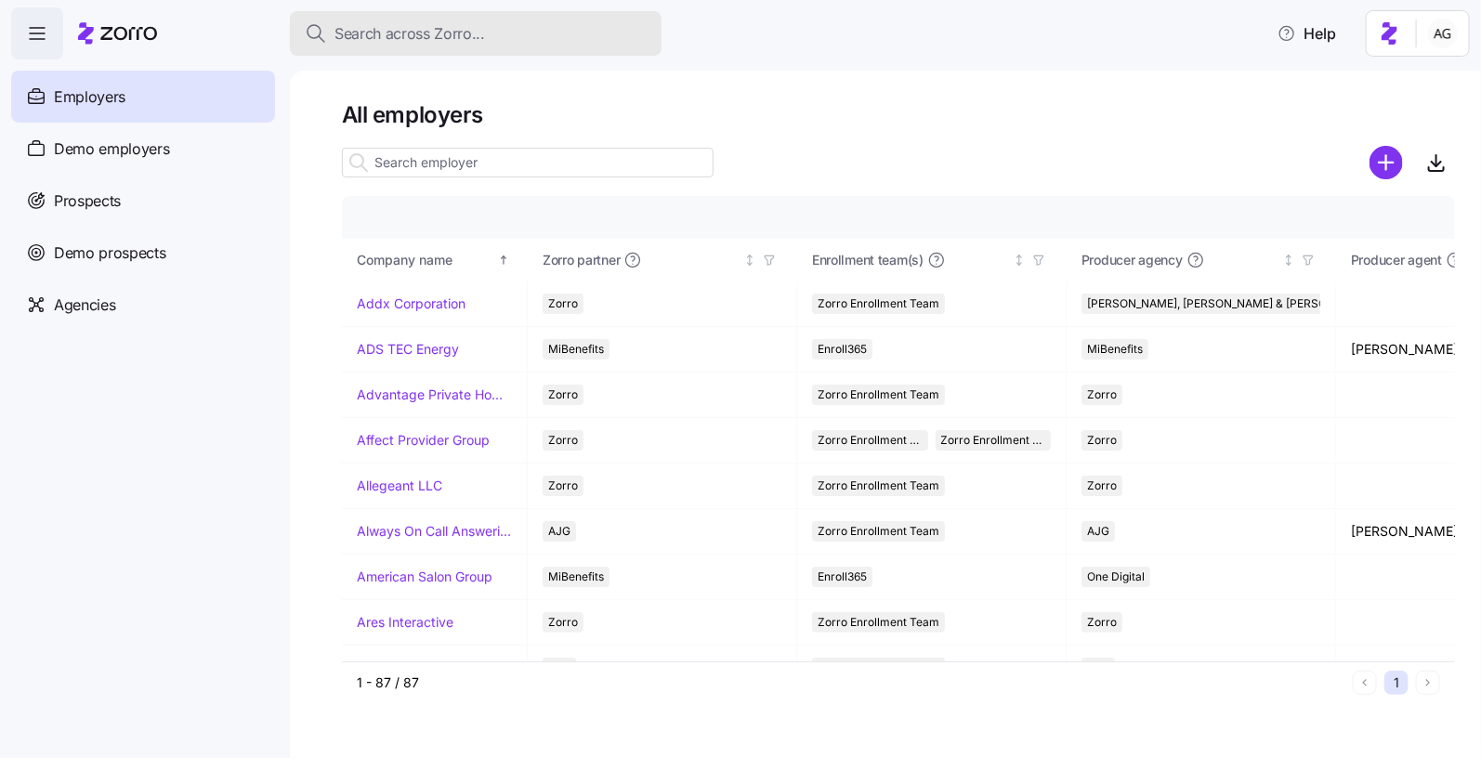
click at [413, 20] on button "Search across Zorro..." at bounding box center [476, 33] width 372 height 45
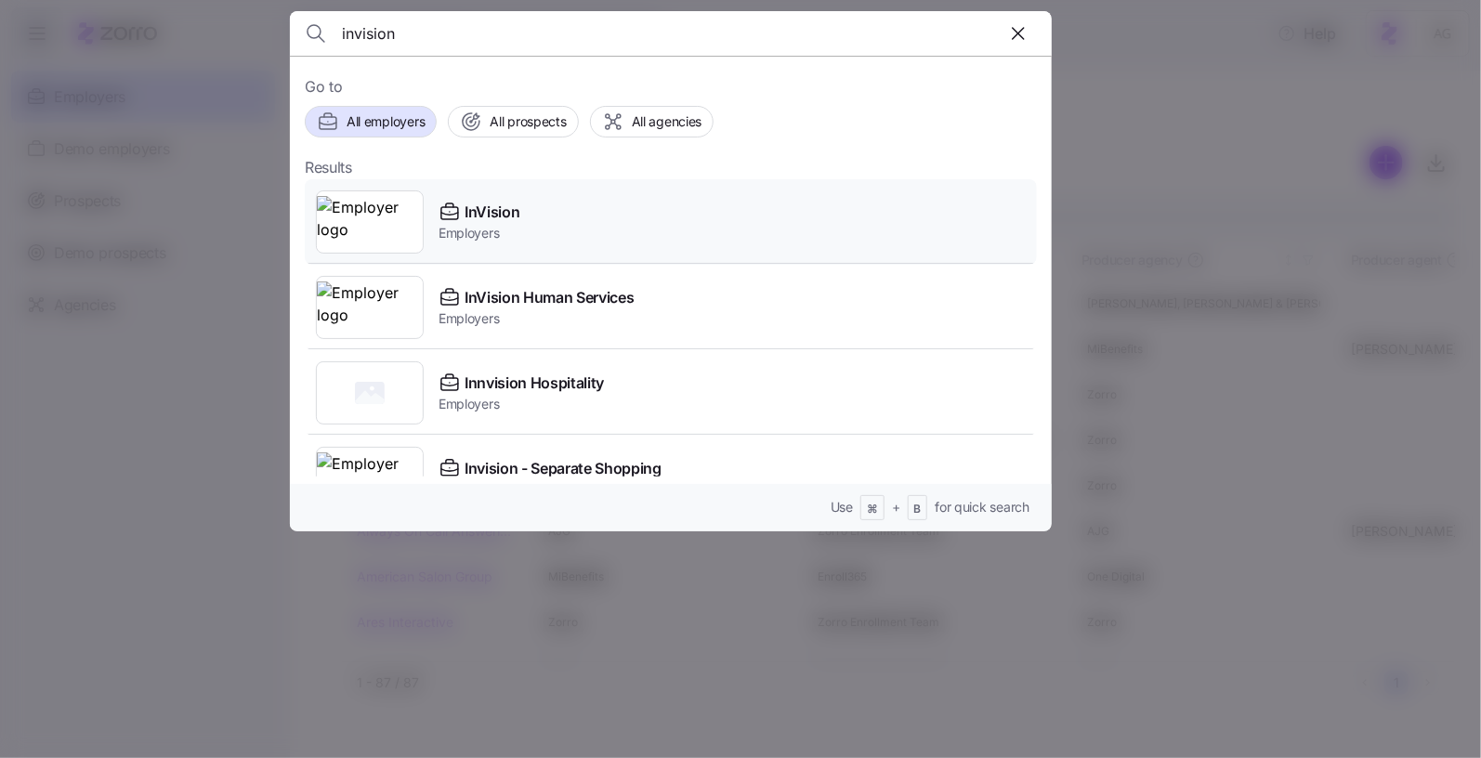
type input "invision"
click at [514, 220] on span "InVision" at bounding box center [492, 212] width 55 height 23
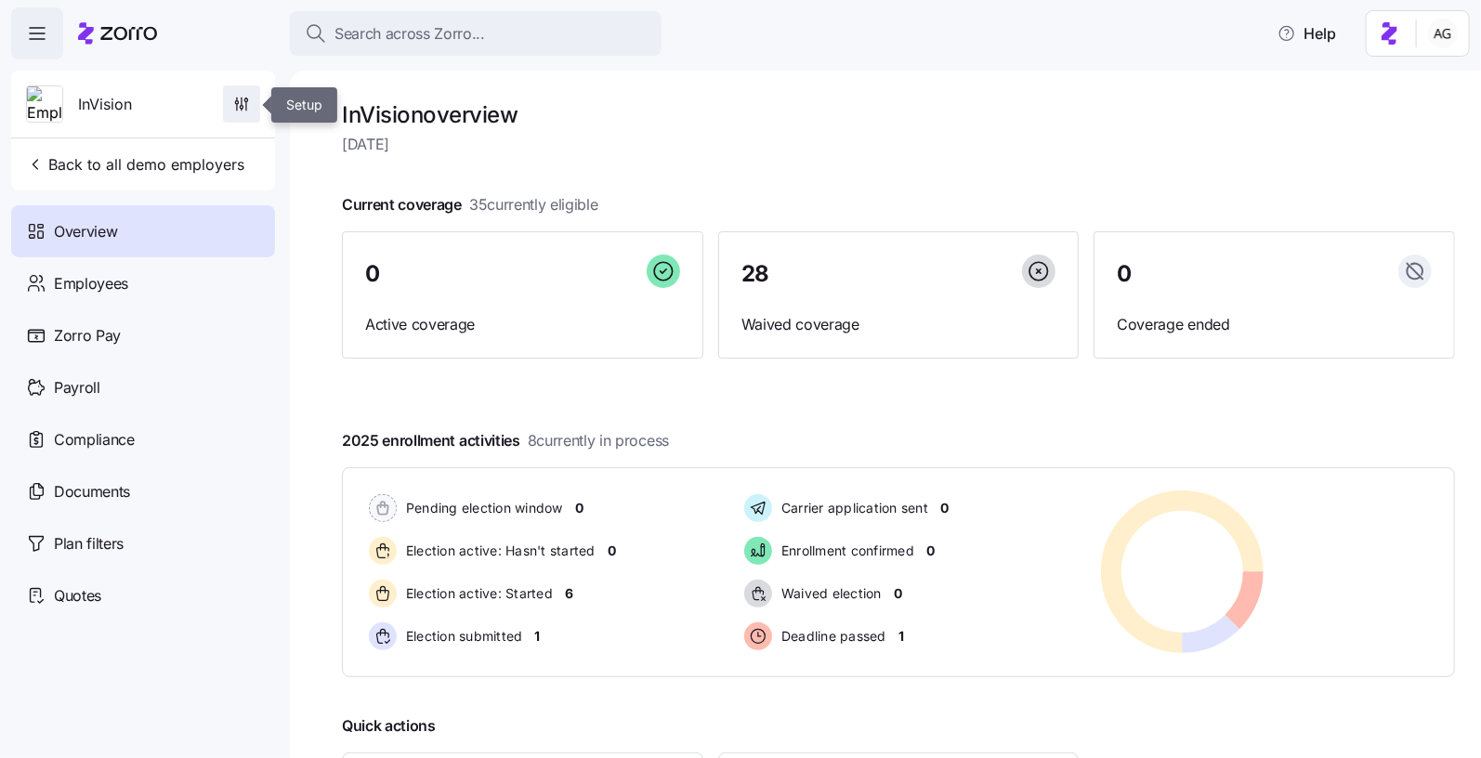
click at [246, 98] on icon "button" at bounding box center [245, 99] width 3 height 3
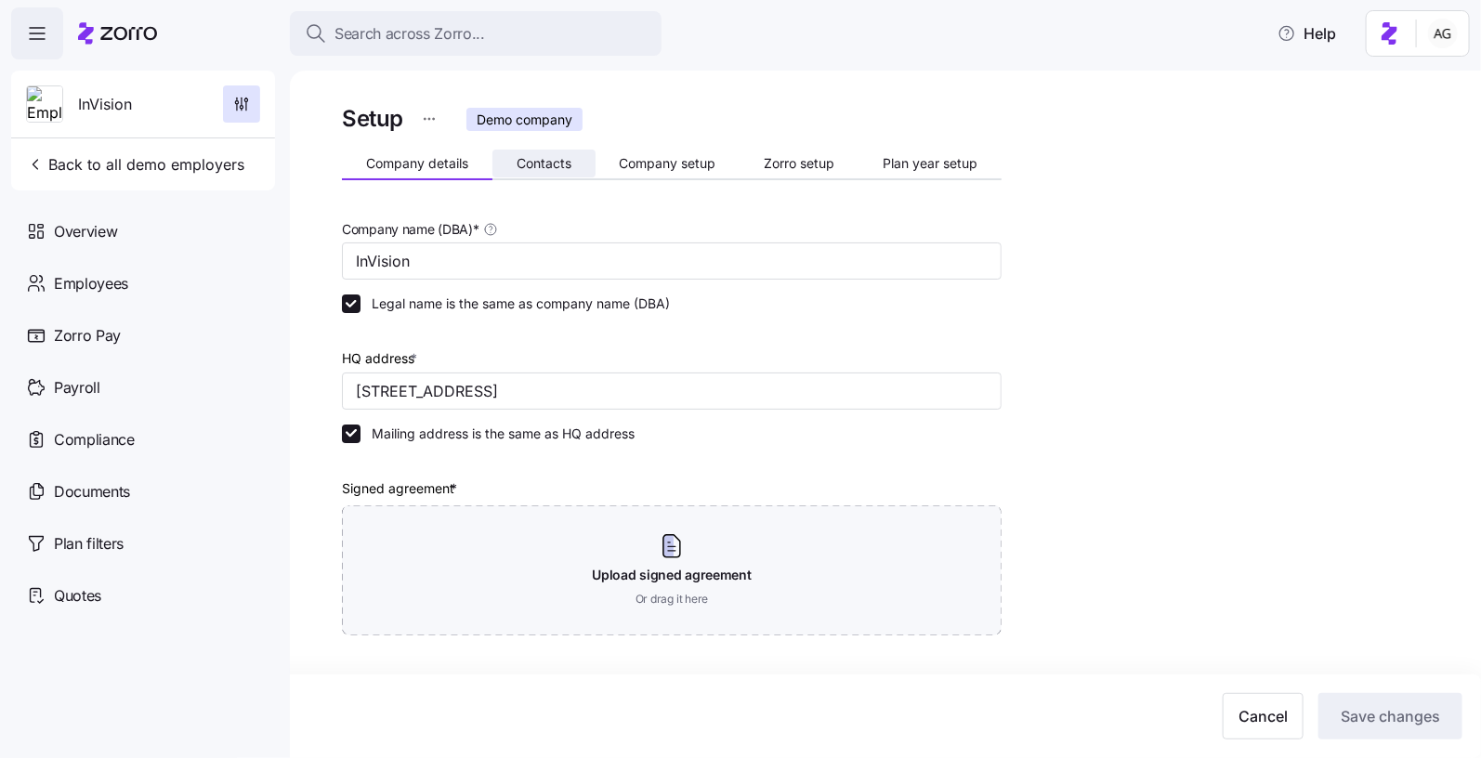
click at [517, 171] on button "Contacts" at bounding box center [543, 164] width 103 height 28
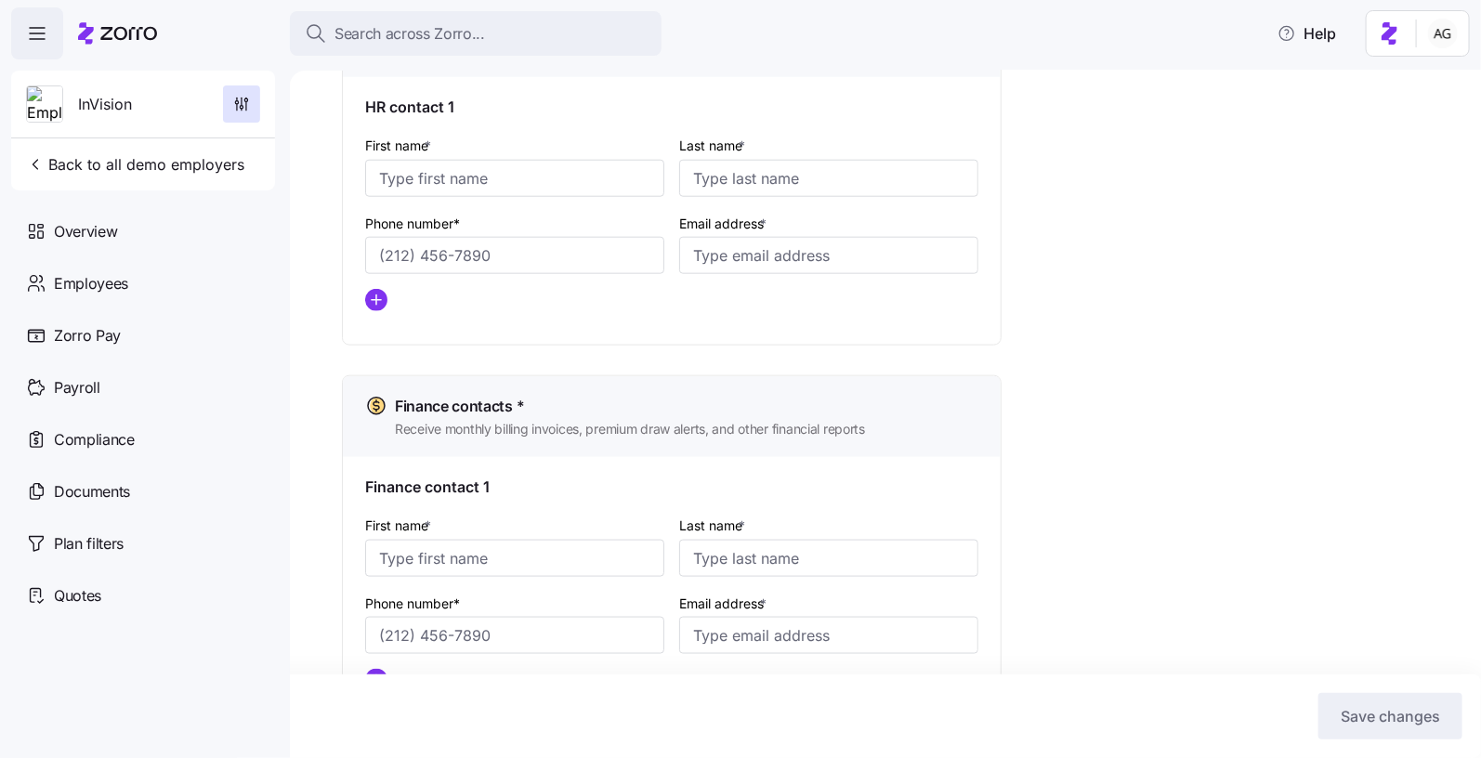
scroll to position [968, 0]
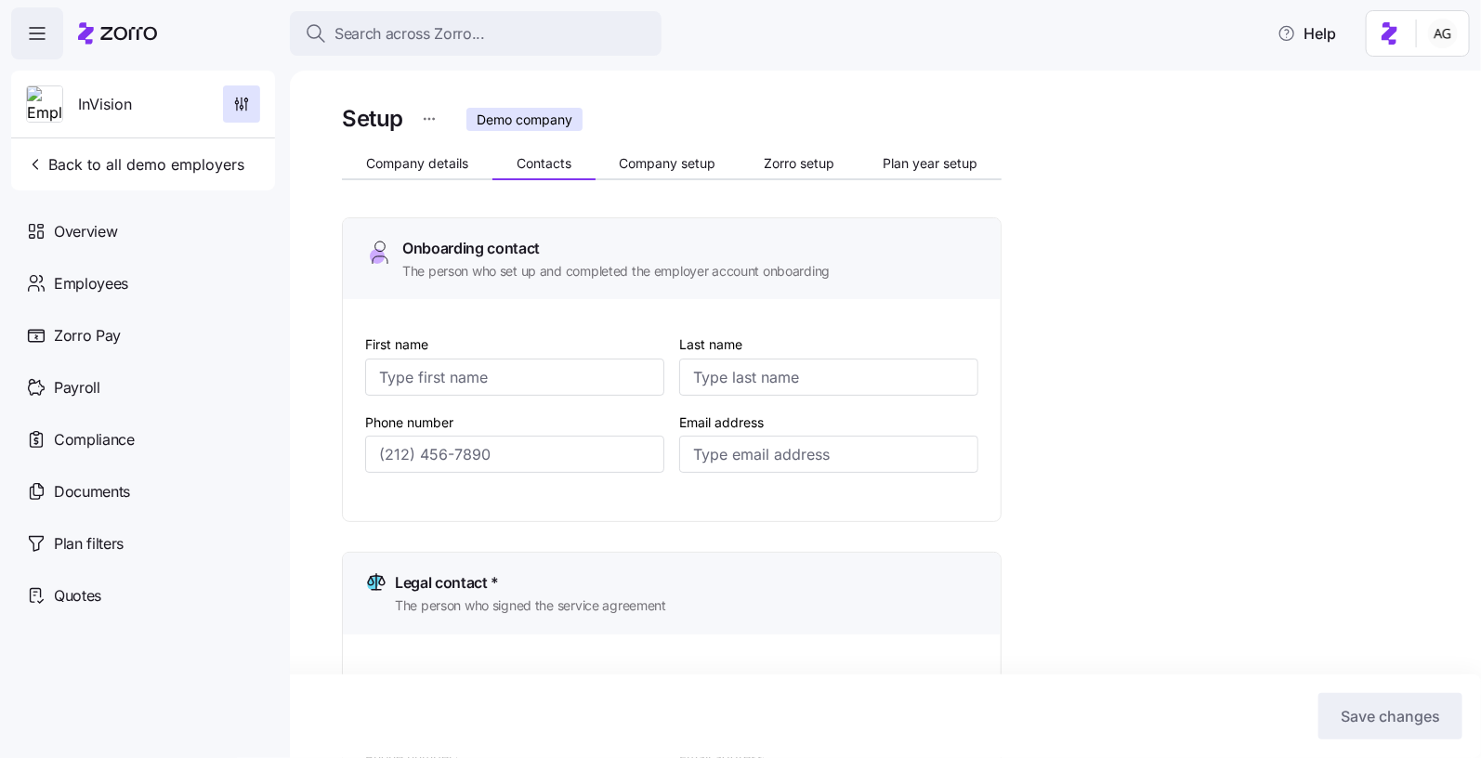
click at [106, 38] on icon at bounding box center [128, 33] width 57 height 13
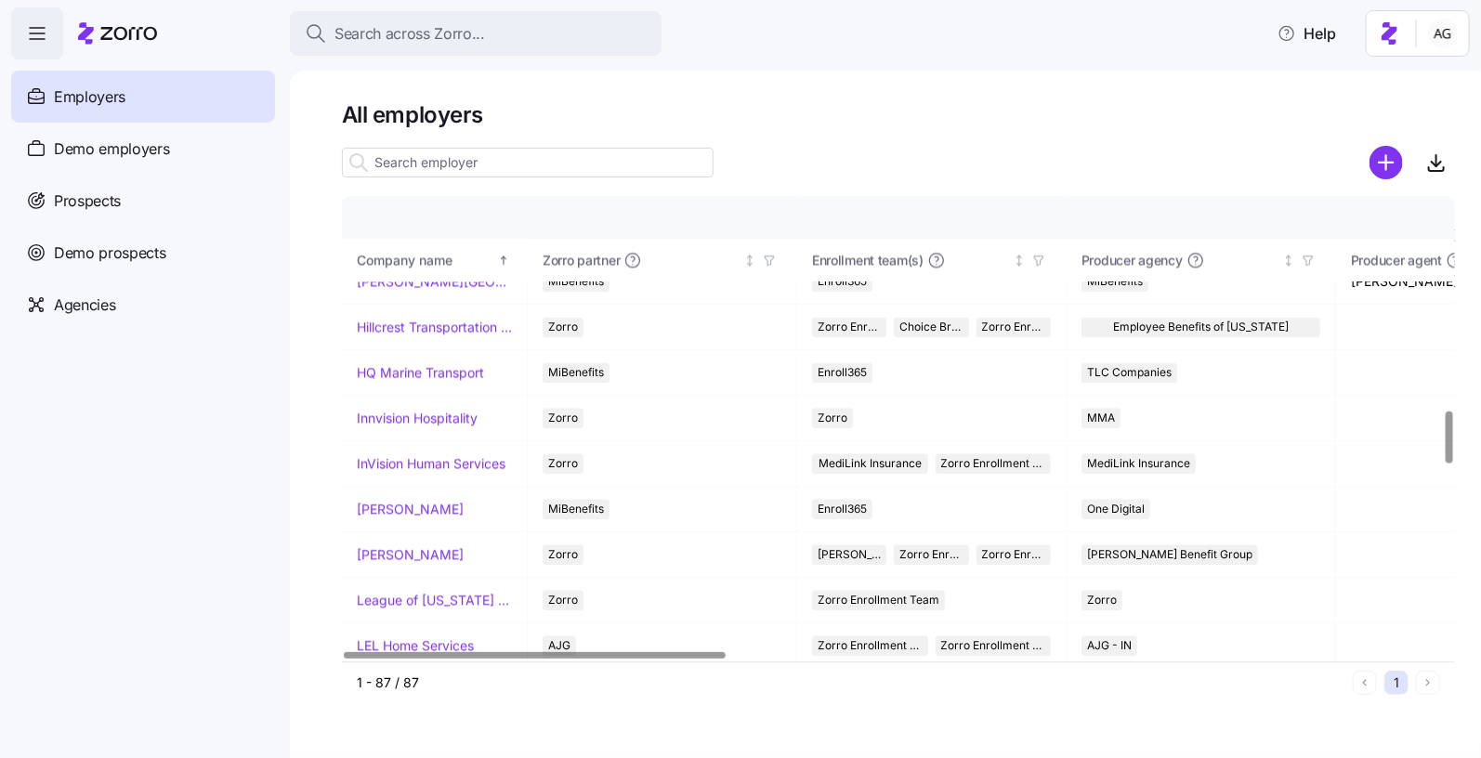
scroll to position [1890, 0]
click at [424, 453] on link "InVision Human Services" at bounding box center [431, 462] width 149 height 19
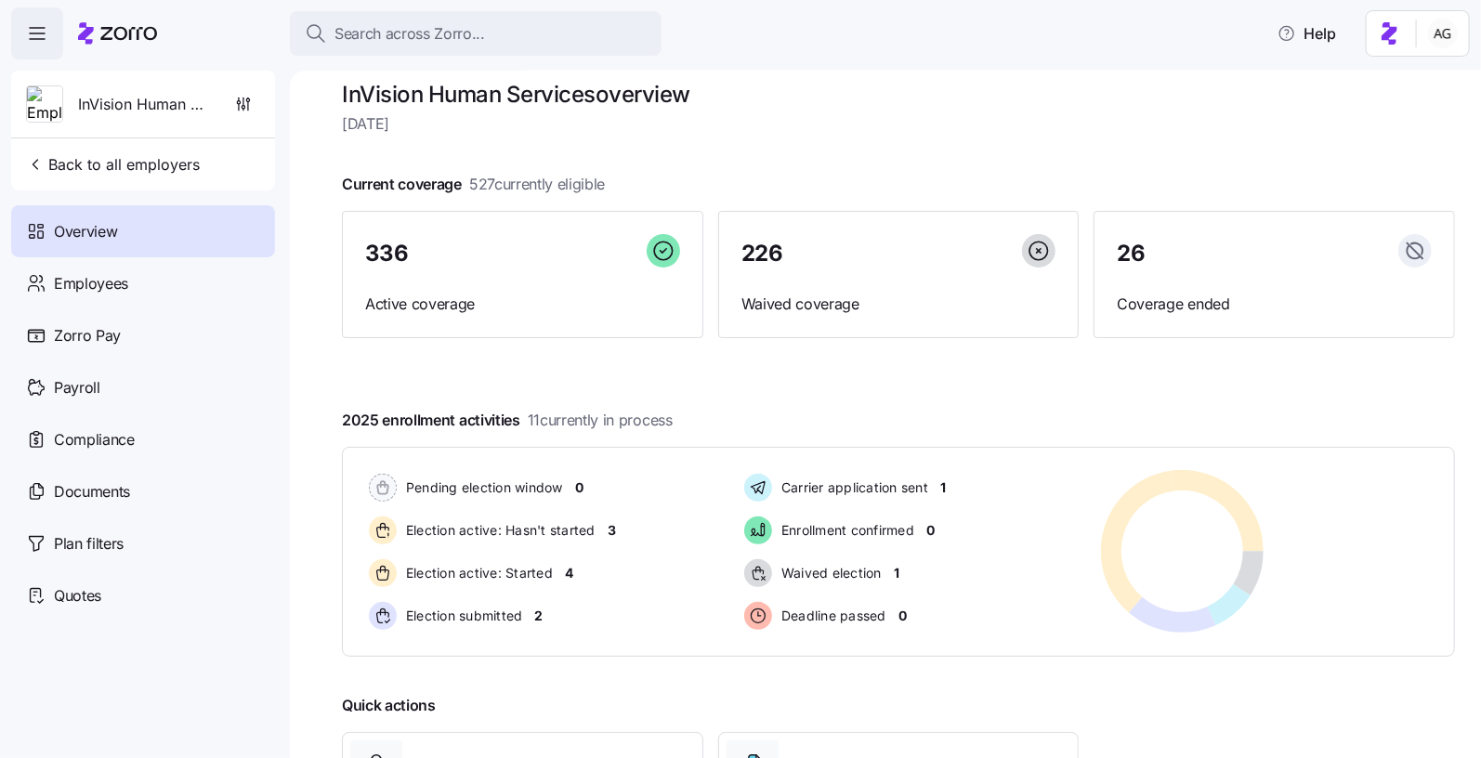
scroll to position [30, 0]
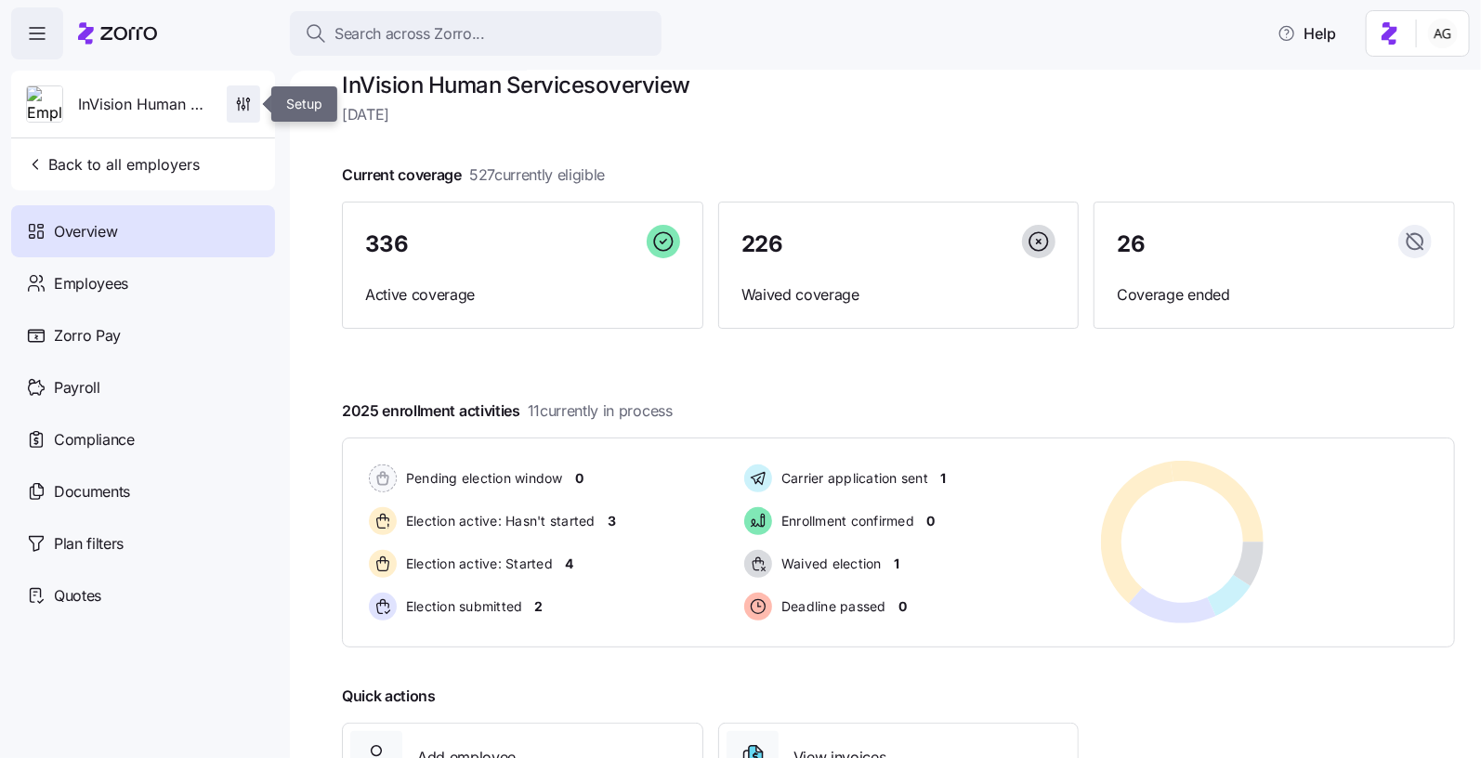
click at [244, 107] on icon "button" at bounding box center [243, 107] width 3 height 3
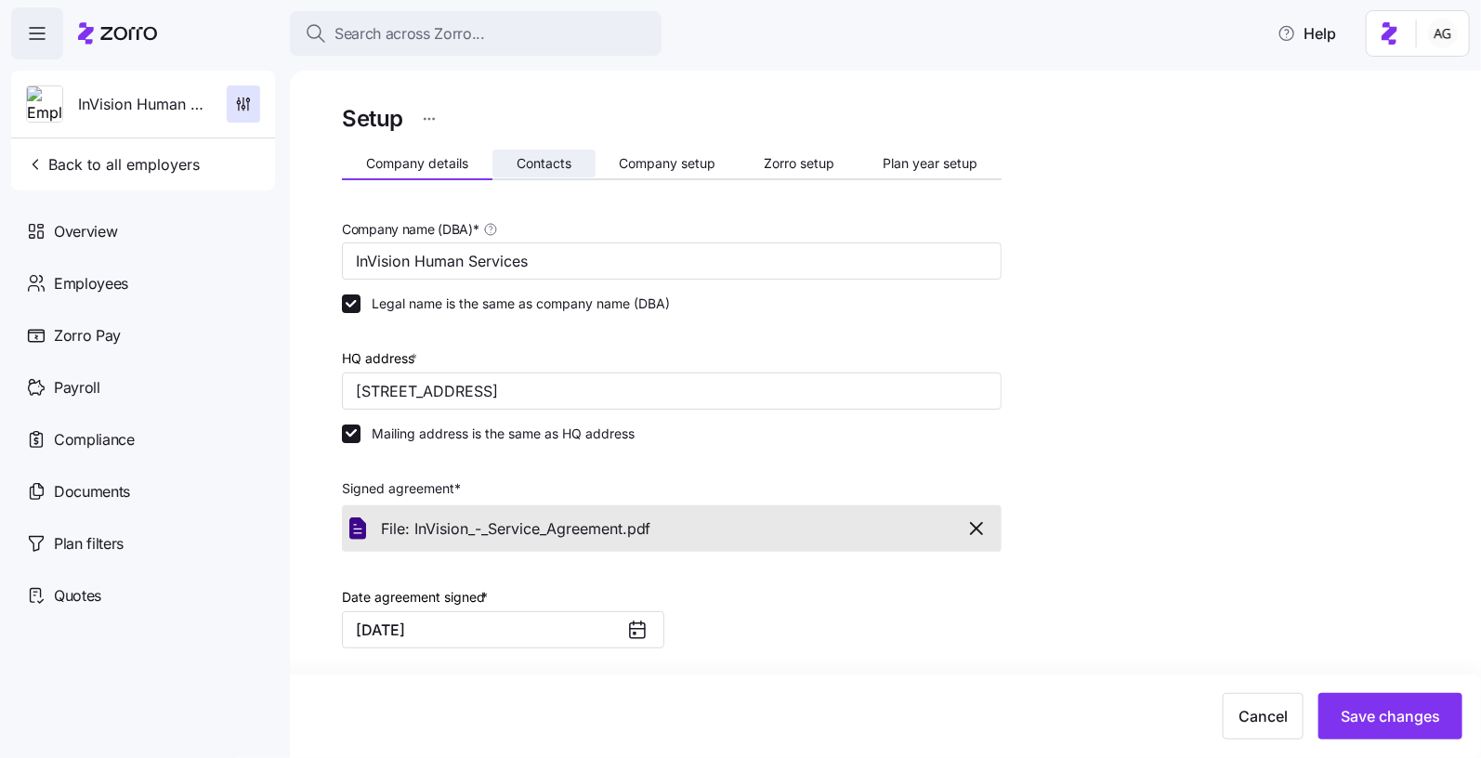
click at [570, 158] on span "Contacts" at bounding box center [544, 163] width 55 height 13
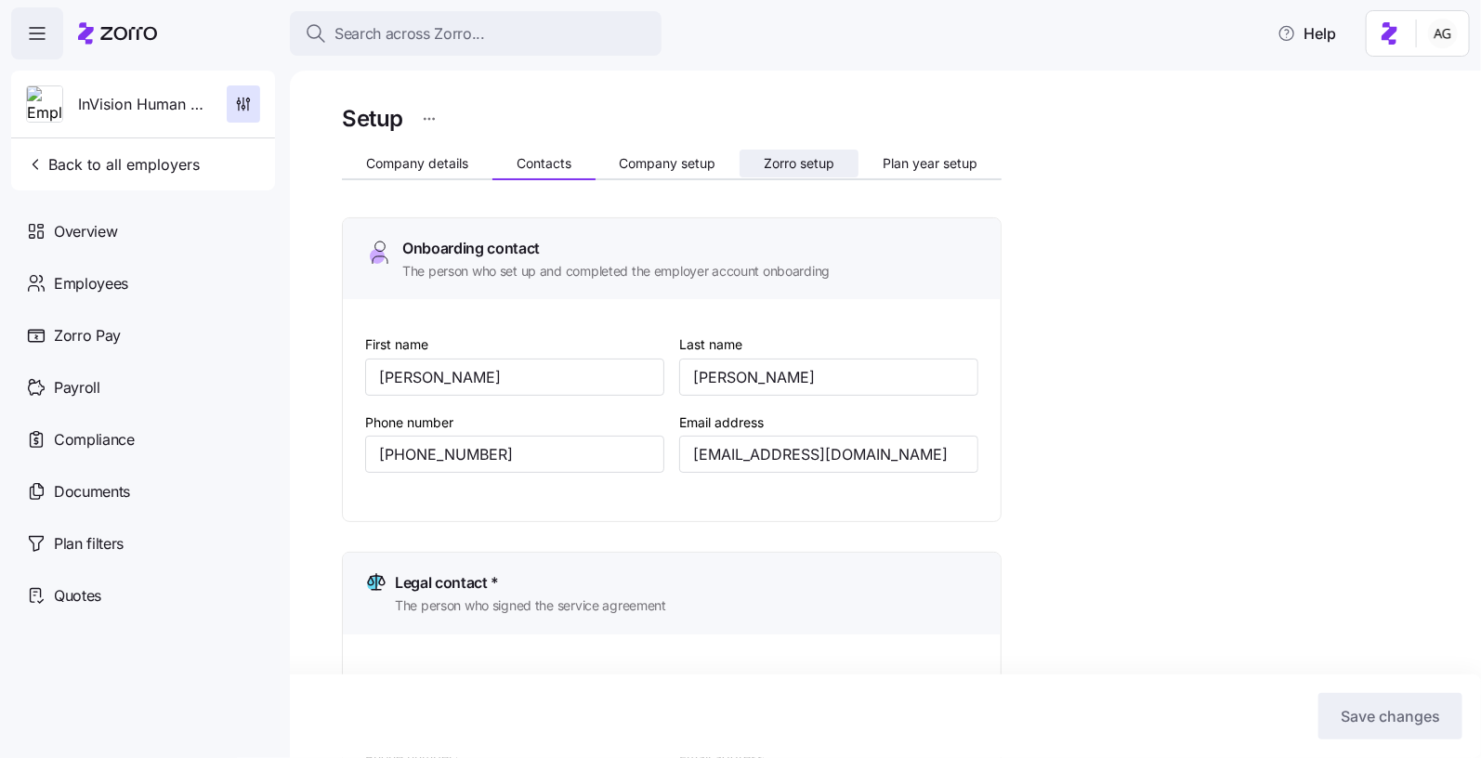
click at [784, 169] on span "Zorro setup" at bounding box center [799, 163] width 71 height 13
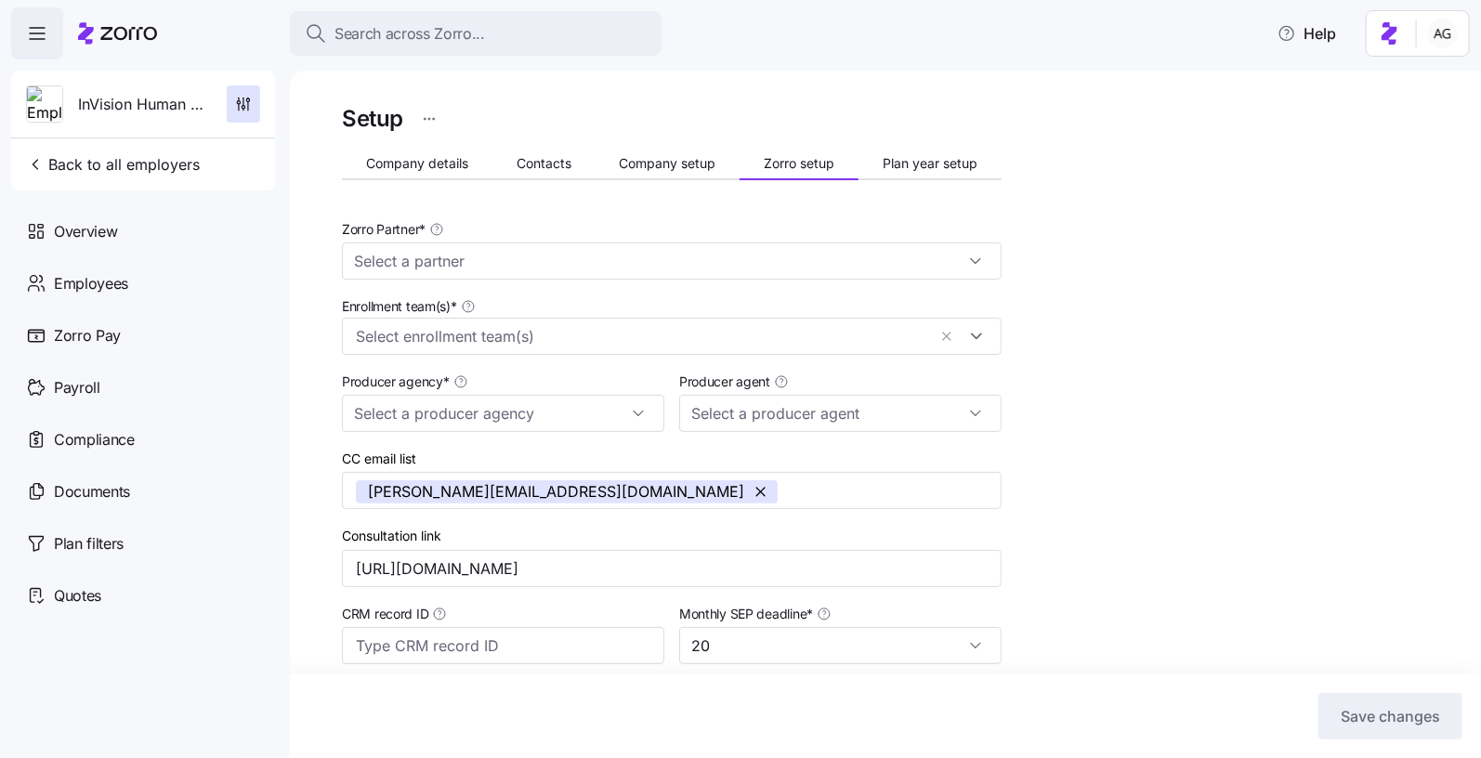
type input "Zorro"
type input "MediLink Insurance"
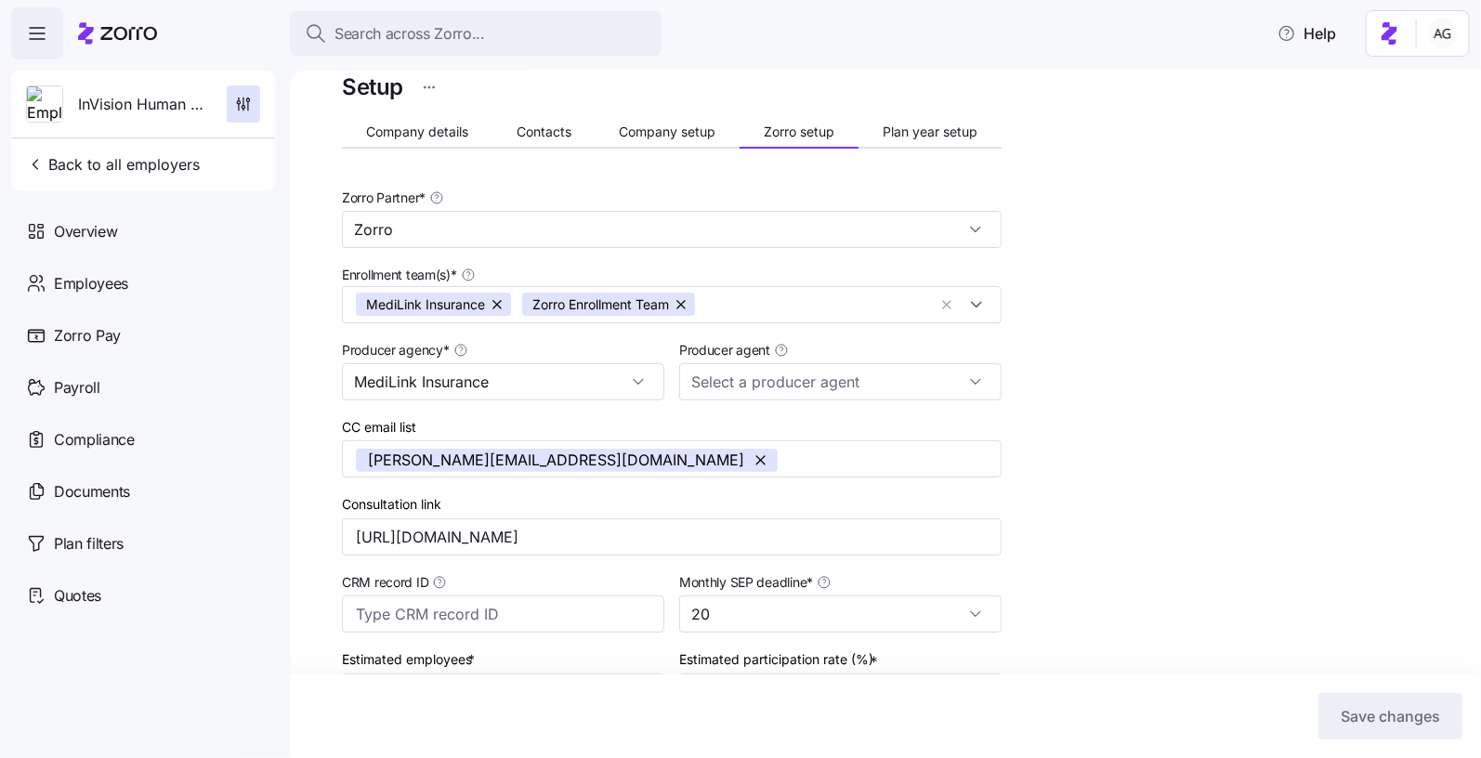
scroll to position [35, 0]
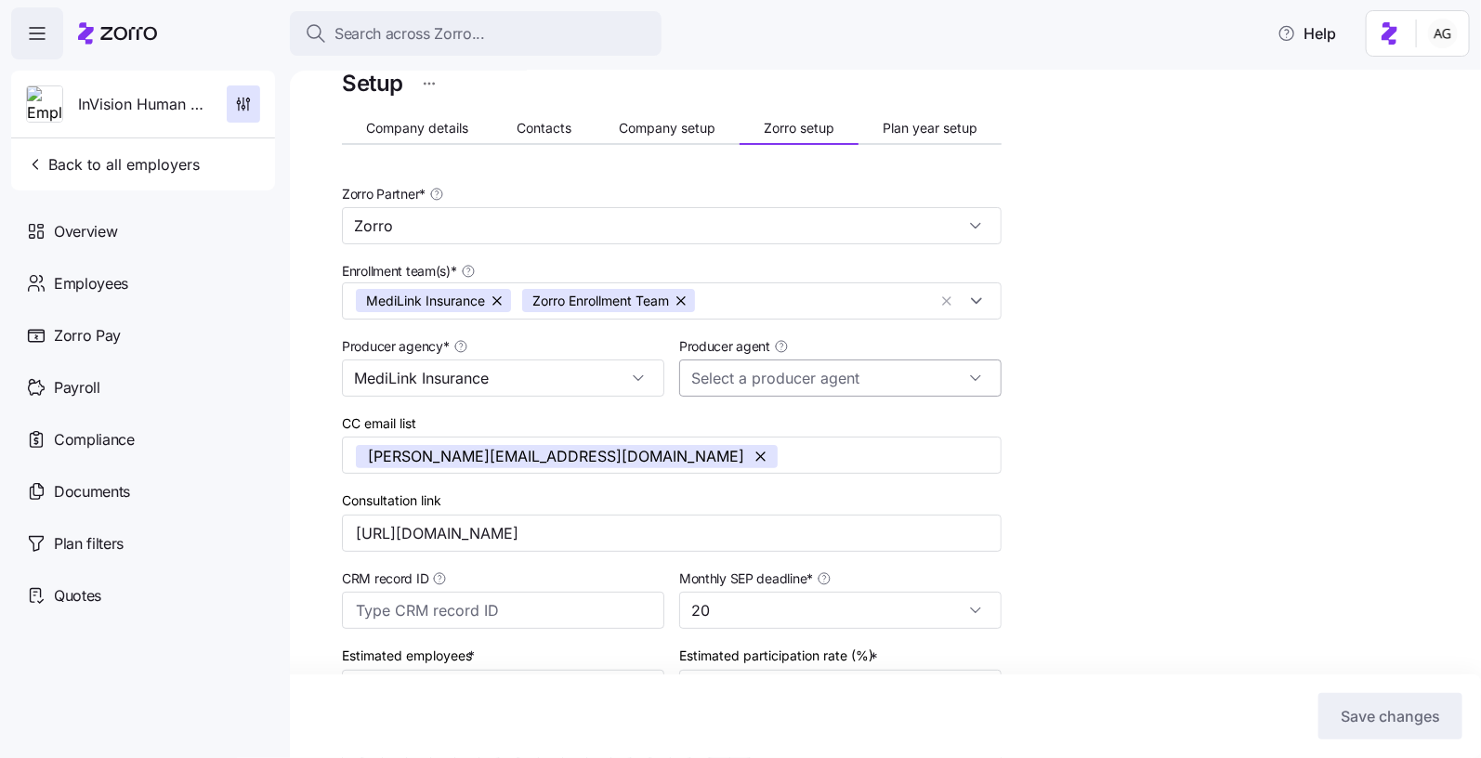
click at [849, 361] on input "Producer agent" at bounding box center [840, 378] width 322 height 37
click at [1110, 281] on div "Setup Company details Contacts Company setup Zorro setup Plan year setup Zorro …" at bounding box center [898, 554] width 1113 height 979
drag, startPoint x: 505, startPoint y: 454, endPoint x: 382, endPoint y: 455, distance: 122.7
click at [382, 455] on span "[PERSON_NAME][EMAIL_ADDRESS][DOMAIN_NAME]" at bounding box center [567, 456] width 422 height 23
